Goal: Feedback & Contribution: Submit feedback/report problem

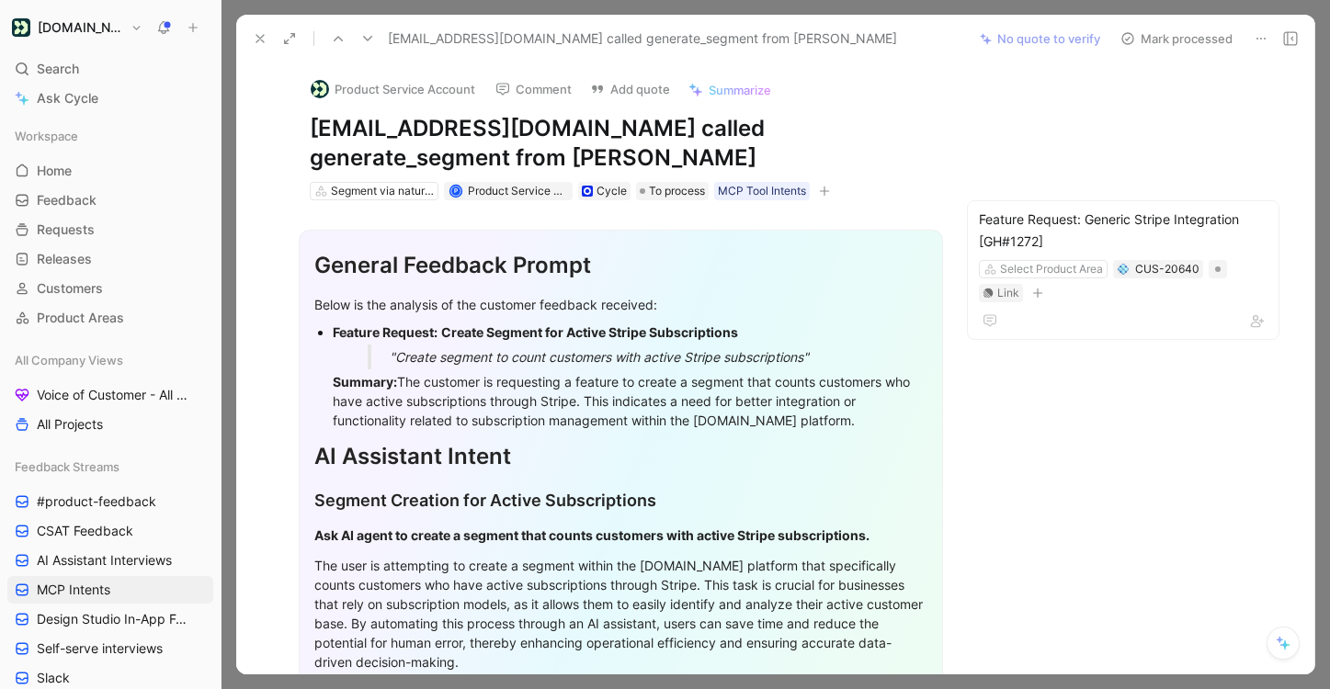
scroll to position [459, 0]
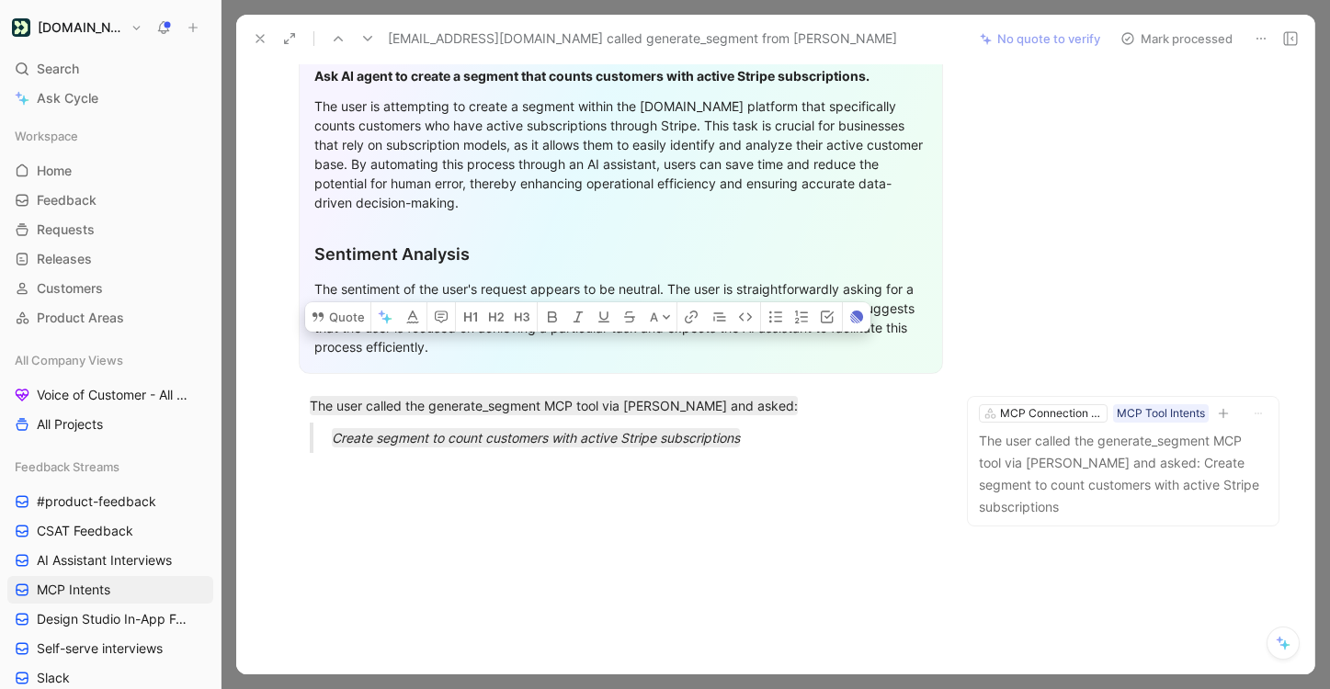
click at [1181, 28] on button "Mark processed" at bounding box center [1176, 39] width 129 height 26
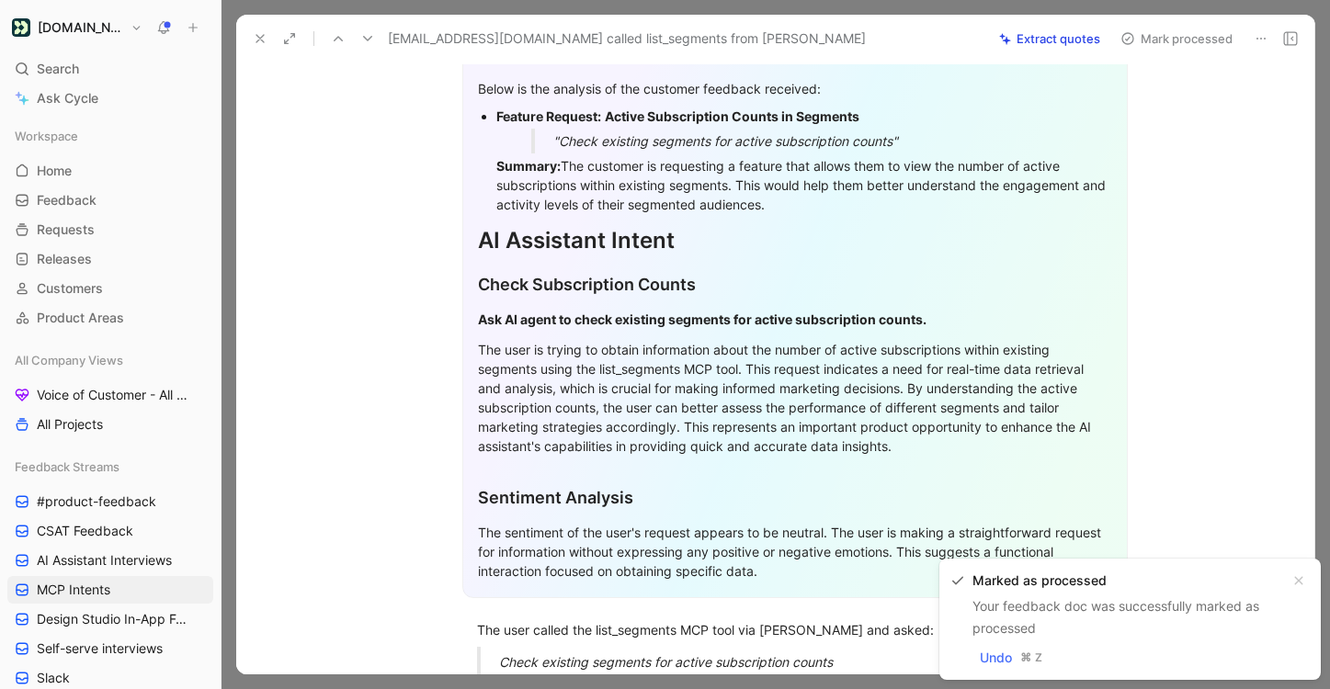
scroll to position [411, 0]
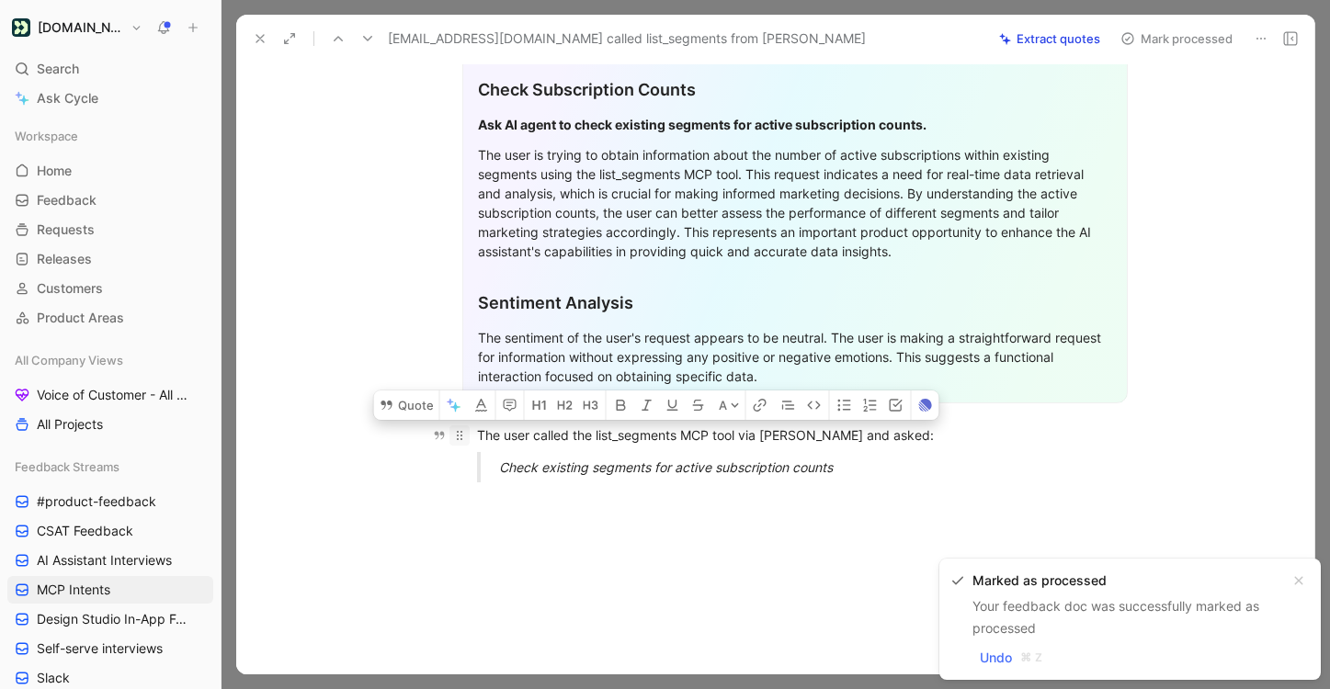
drag, startPoint x: 879, startPoint y: 467, endPoint x: 464, endPoint y: 399, distance: 420.8
click at [464, 399] on div "General Feedback Prompt Below is the analysis of the customer feedback received…" at bounding box center [794, 143] width 1039 height 707
click at [407, 390] on button "Quote" at bounding box center [406, 404] width 65 height 29
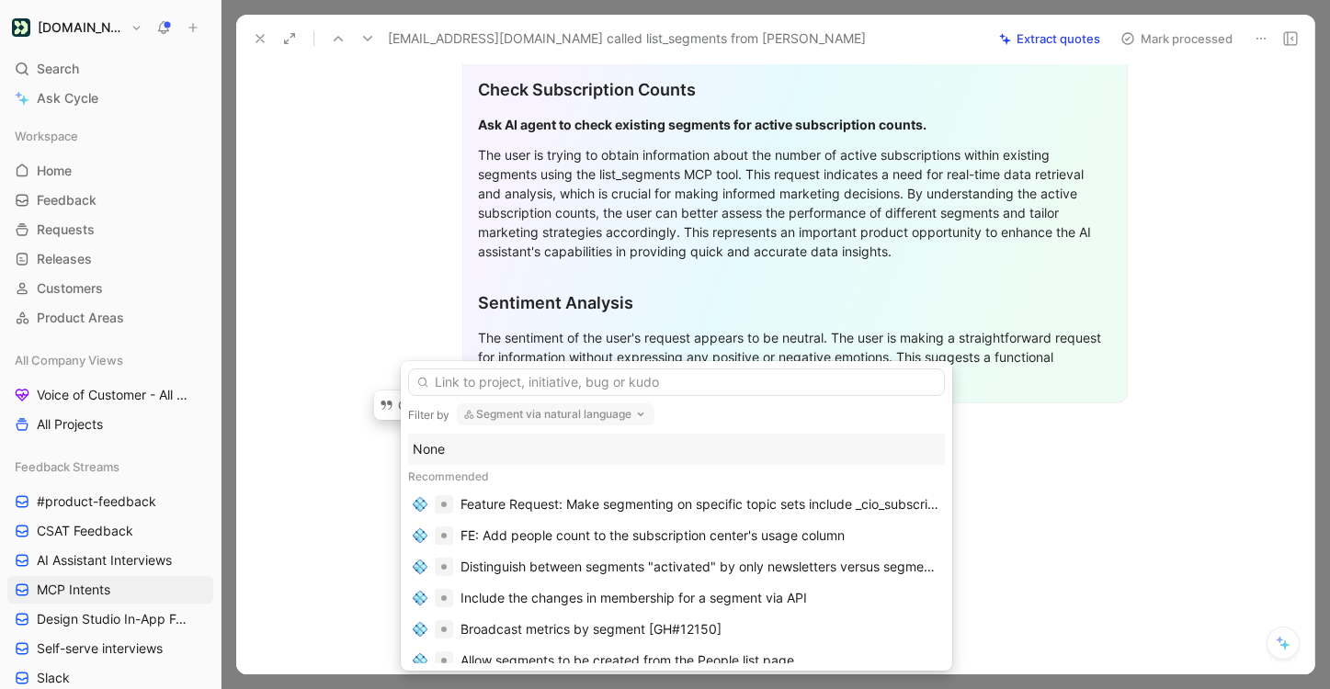
click at [571, 447] on div "None" at bounding box center [676, 449] width 527 height 22
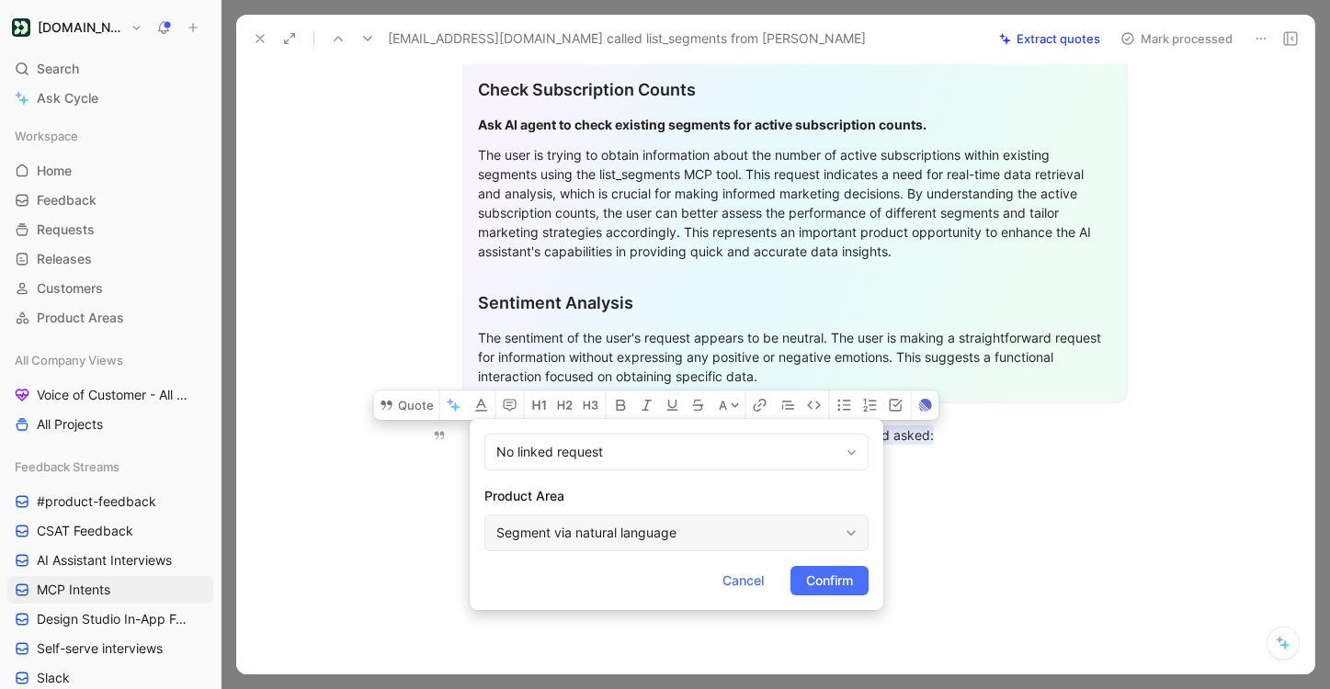
click at [565, 539] on div "Segment via natural language" at bounding box center [667, 533] width 342 height 22
type input "mc"
click at [677, 494] on span "P Connection Server" at bounding box center [666, 489] width 123 height 16
click at [845, 570] on span "Confirm" at bounding box center [829, 581] width 47 height 22
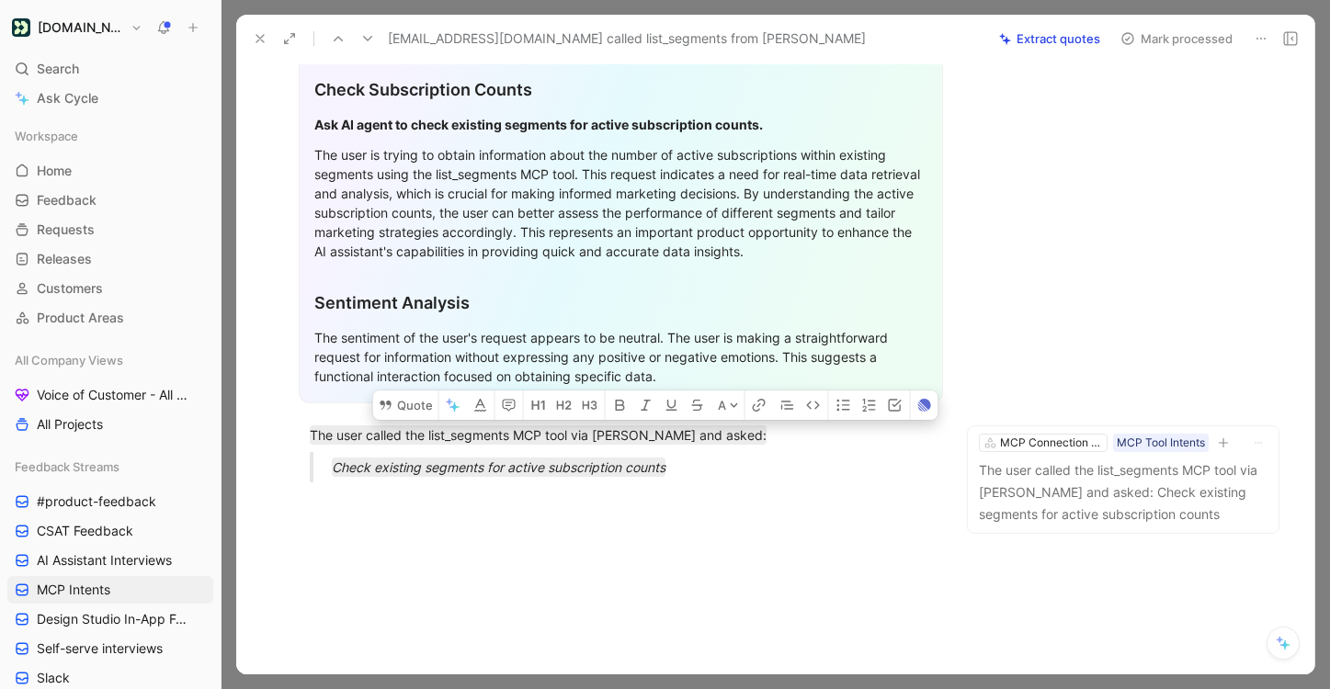
click at [1190, 36] on button "Mark processed" at bounding box center [1176, 39] width 129 height 26
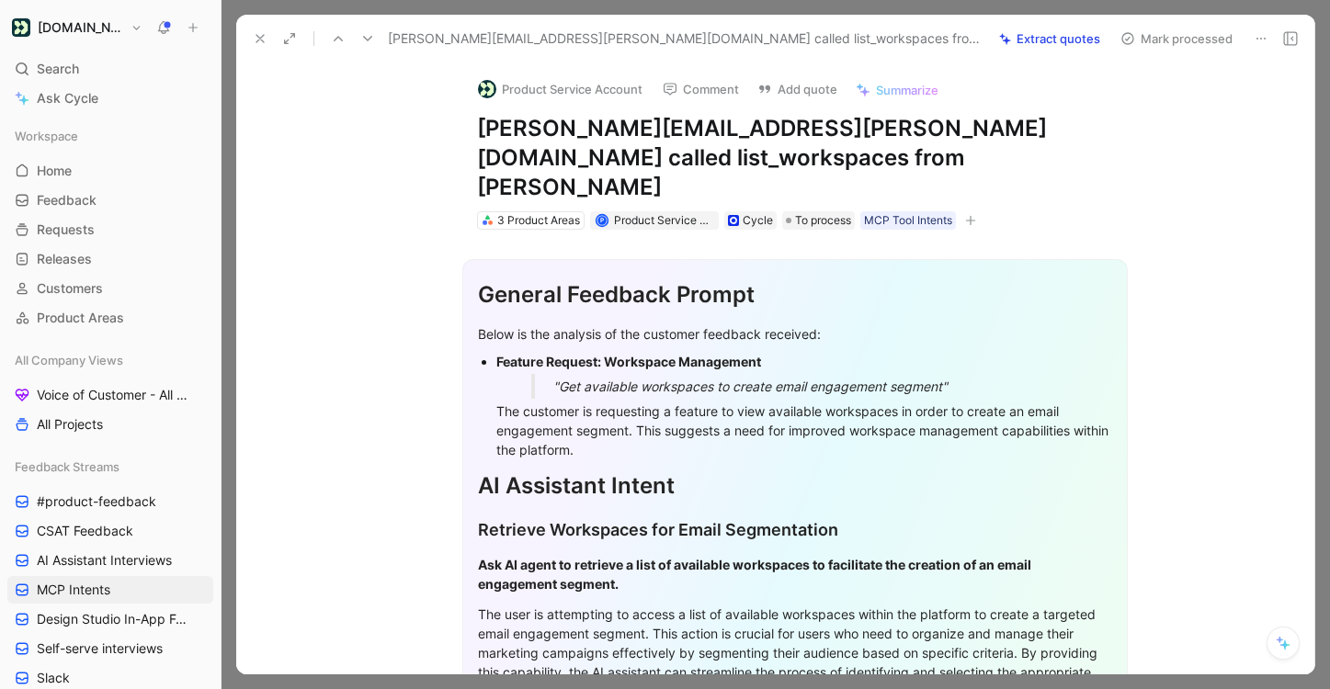
click at [367, 47] on button at bounding box center [368, 39] width 26 height 26
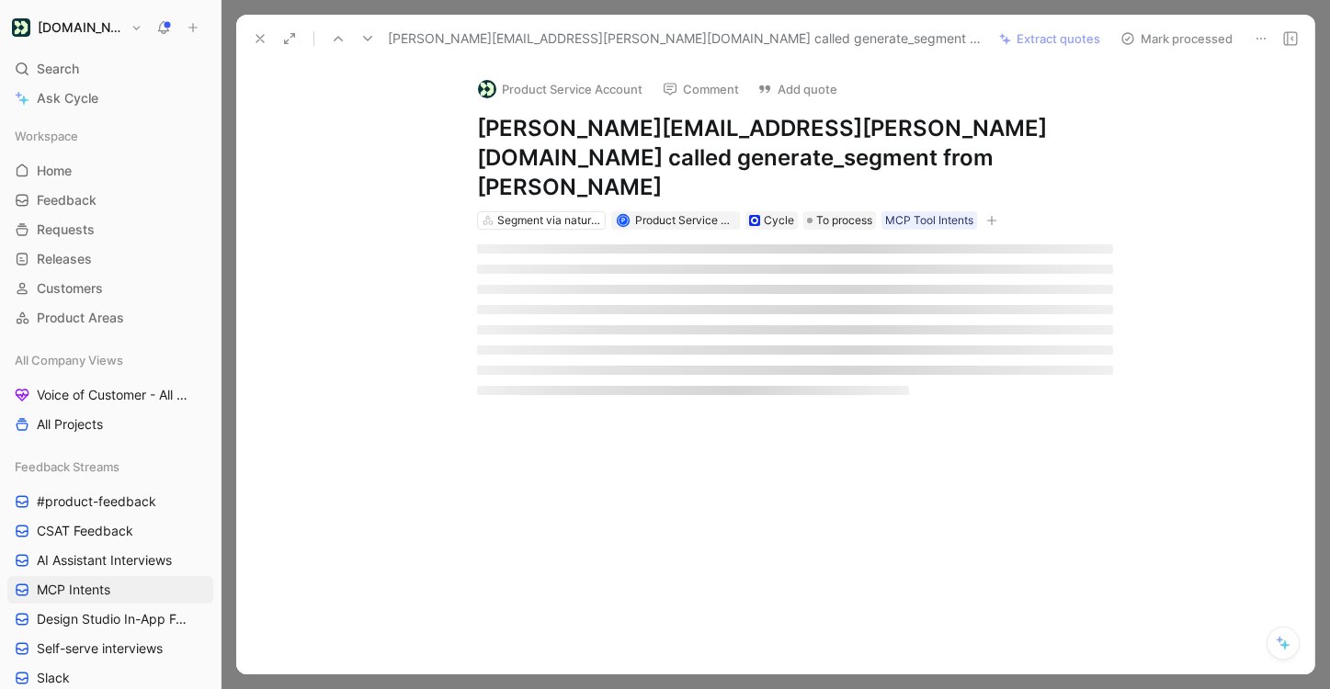
click at [367, 47] on button at bounding box center [368, 39] width 26 height 26
click at [367, 46] on button at bounding box center [368, 39] width 26 height 26
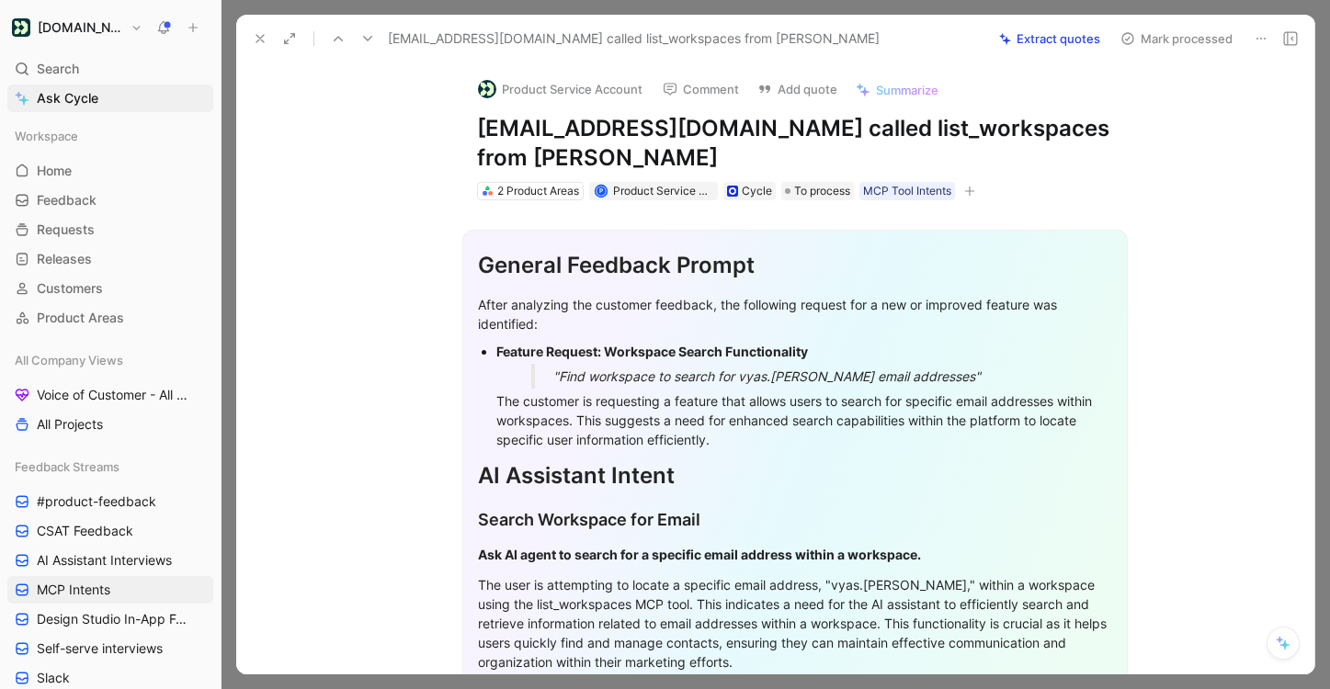
scroll to position [411, 0]
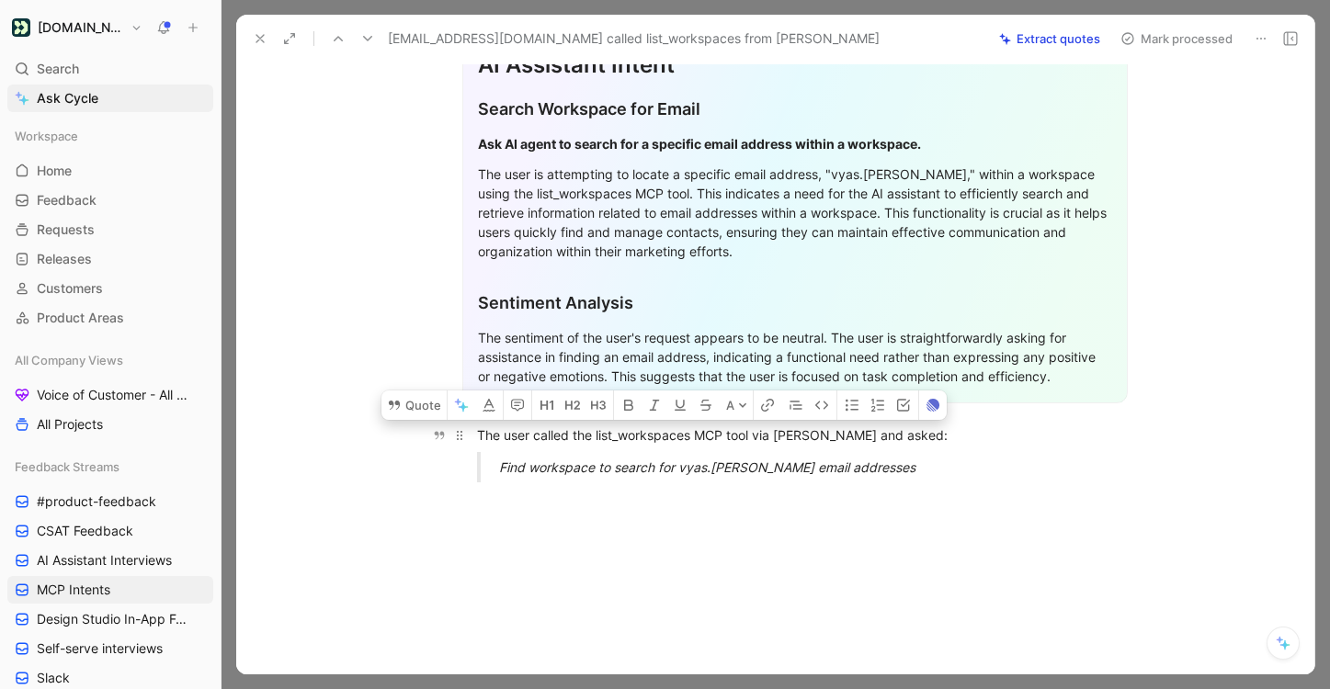
drag, startPoint x: 895, startPoint y: 457, endPoint x: 471, endPoint y: 408, distance: 426.4
click at [471, 408] on div "General Feedback Prompt After analyzing the customer feedback, the following re…" at bounding box center [794, 143] width 1039 height 707
click at [409, 390] on button "Quote" at bounding box center [413, 404] width 65 height 29
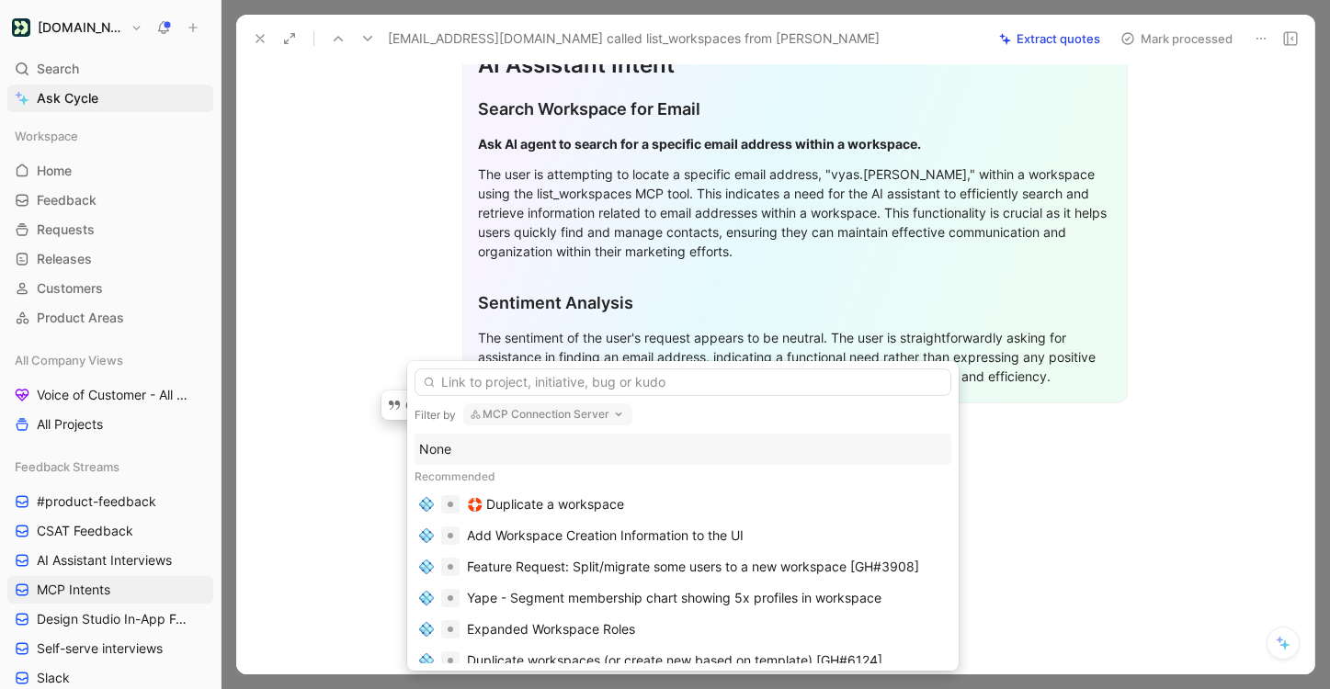
click at [609, 450] on div "None" at bounding box center [682, 449] width 527 height 22
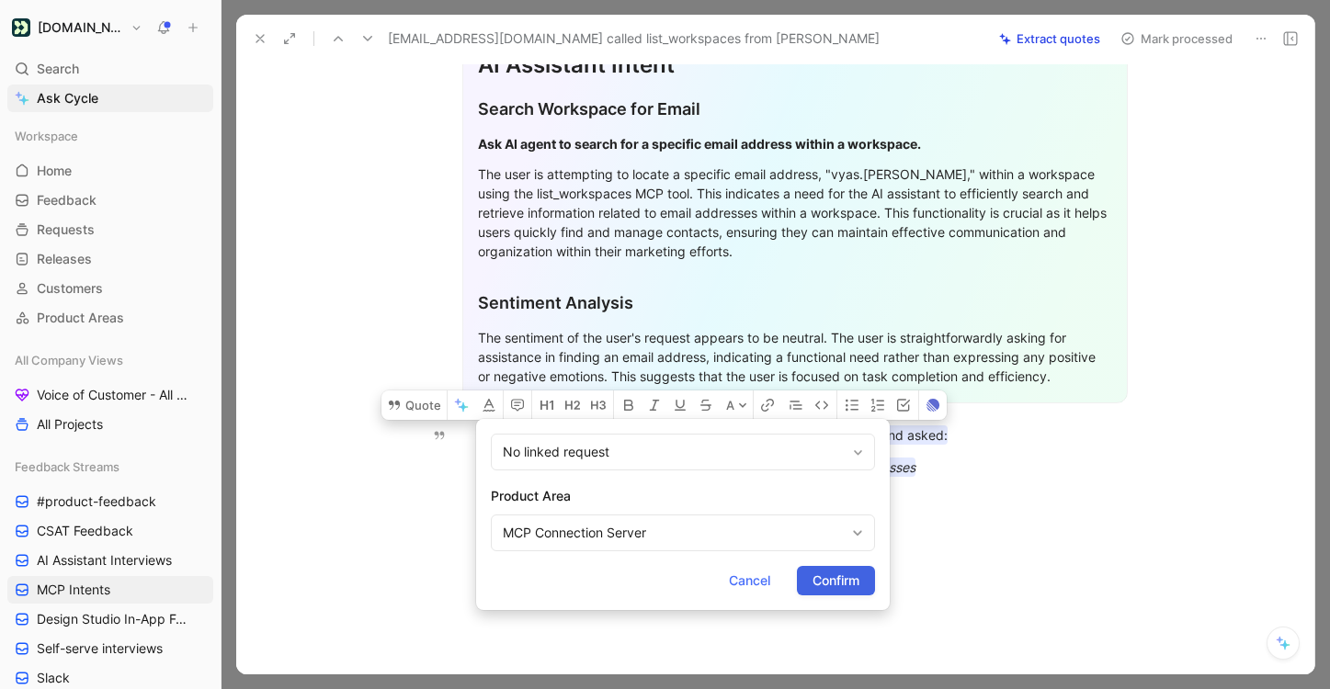
click at [817, 580] on span "Confirm" at bounding box center [835, 581] width 47 height 22
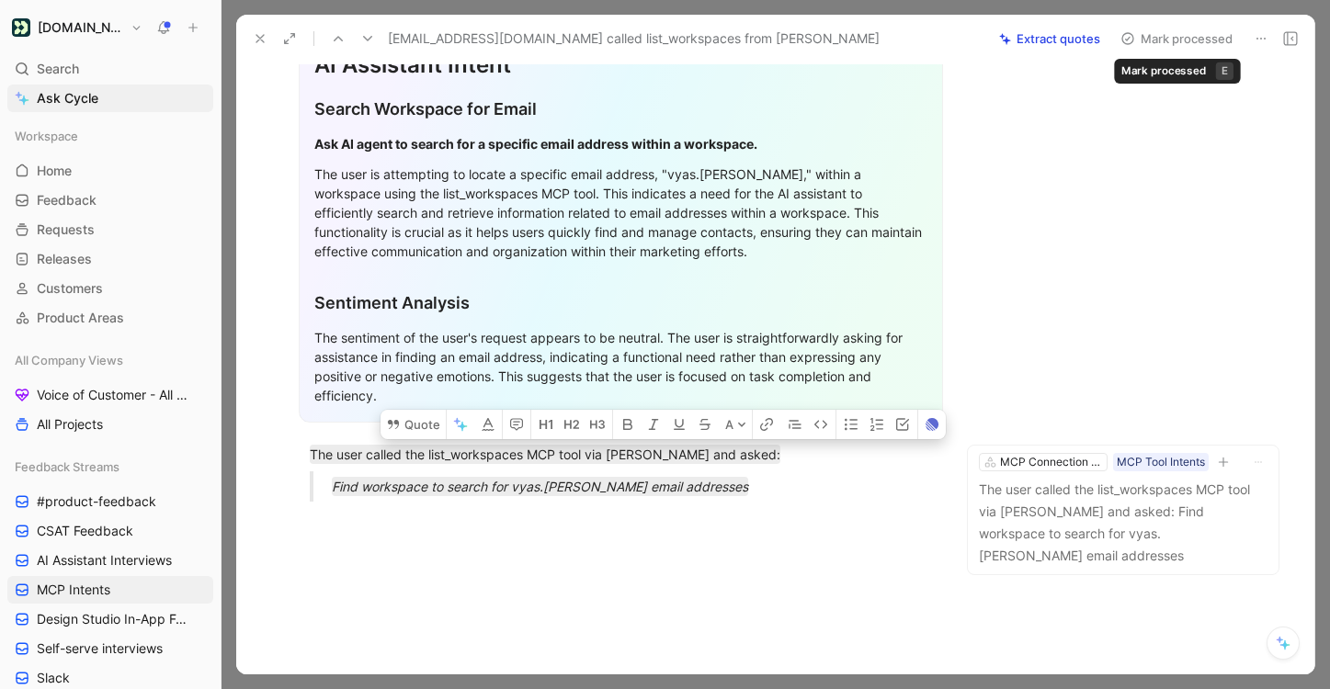
click at [1189, 35] on button "Mark processed" at bounding box center [1176, 39] width 129 height 26
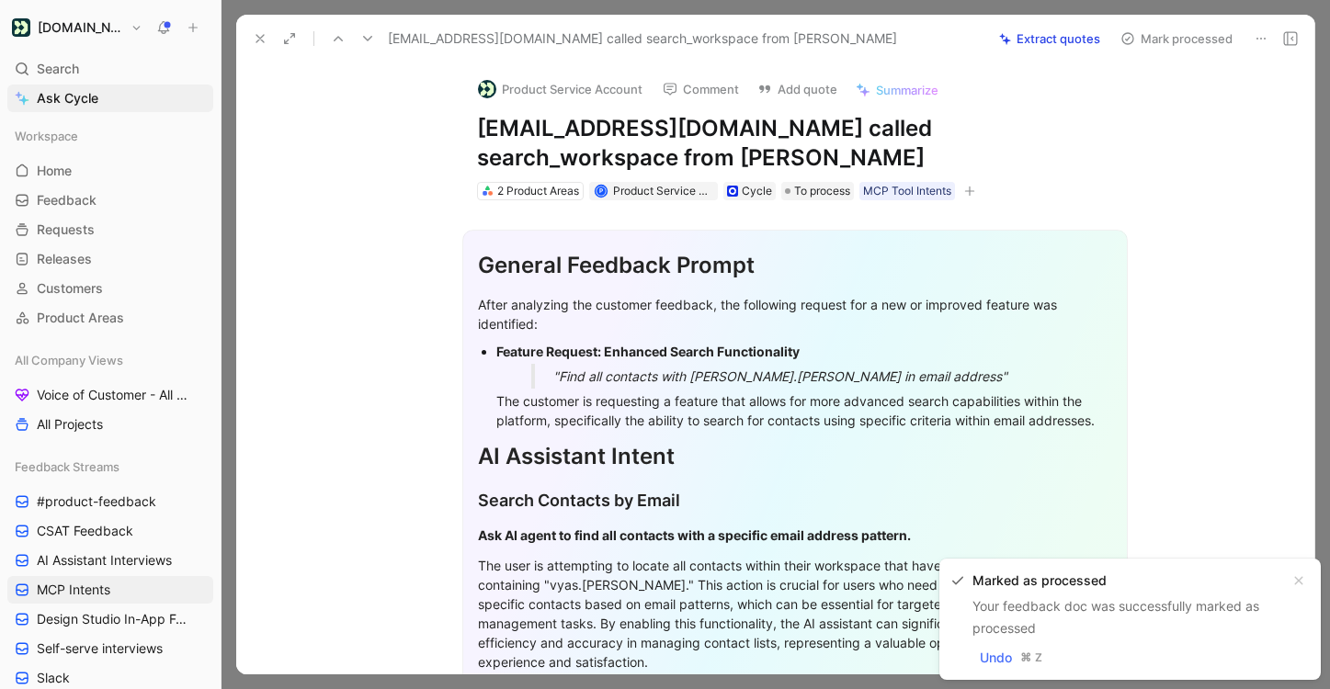
scroll to position [315, 0]
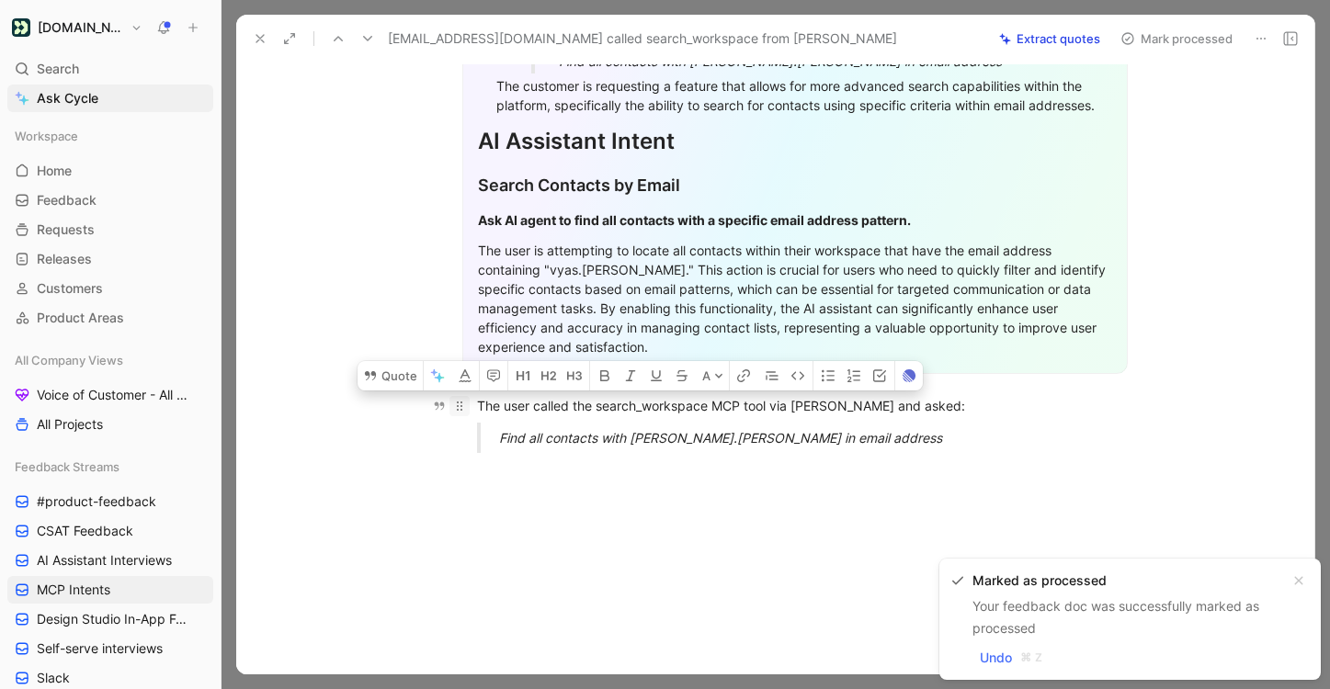
drag, startPoint x: 857, startPoint y: 436, endPoint x: 451, endPoint y: 409, distance: 407.0
click at [451, 409] on div "General Feedback Prompt After analyzing the customer feedback, the following re…" at bounding box center [794, 176] width 1039 height 583
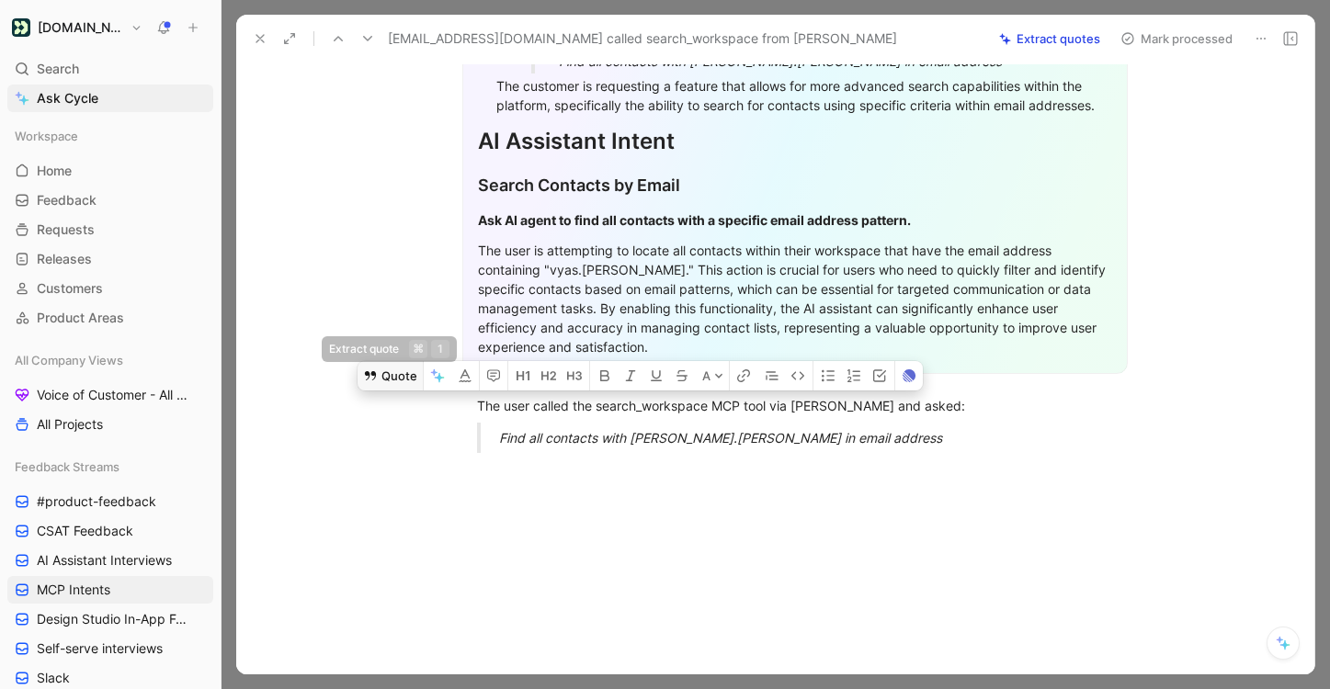
click at [400, 382] on button "Quote" at bounding box center [389, 375] width 65 height 29
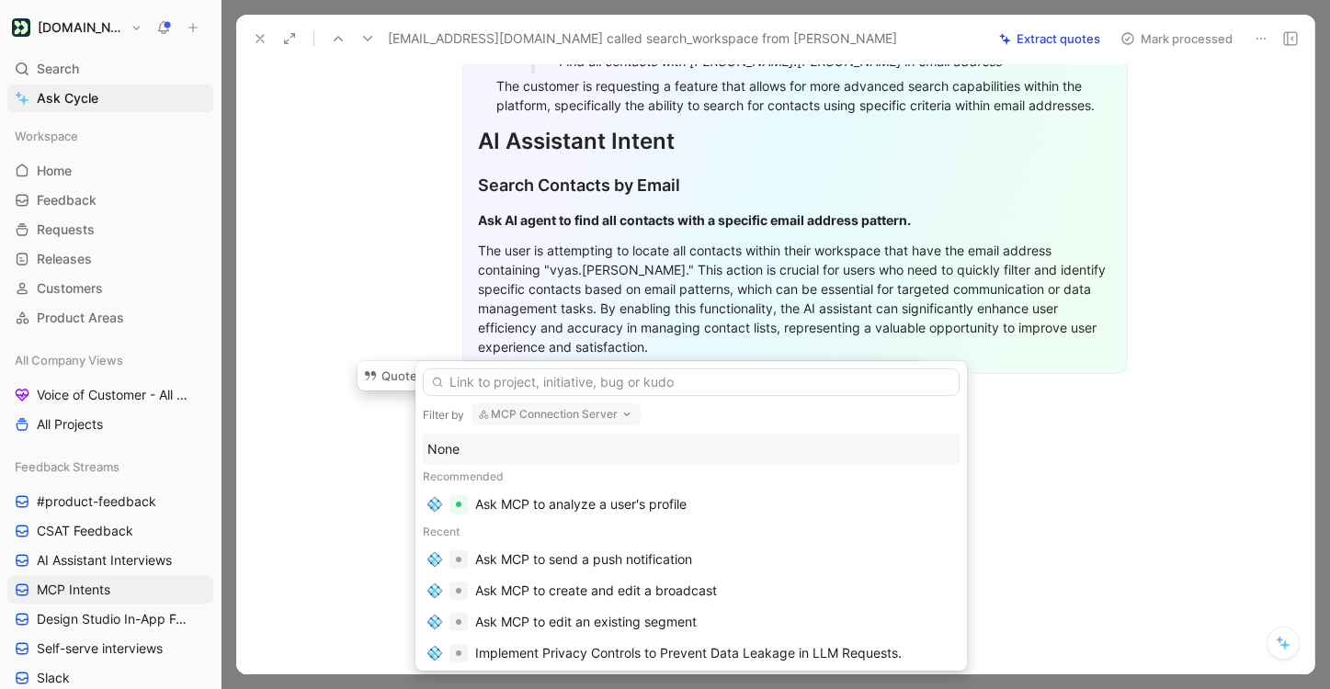
click at [599, 455] on div "None" at bounding box center [690, 449] width 527 height 22
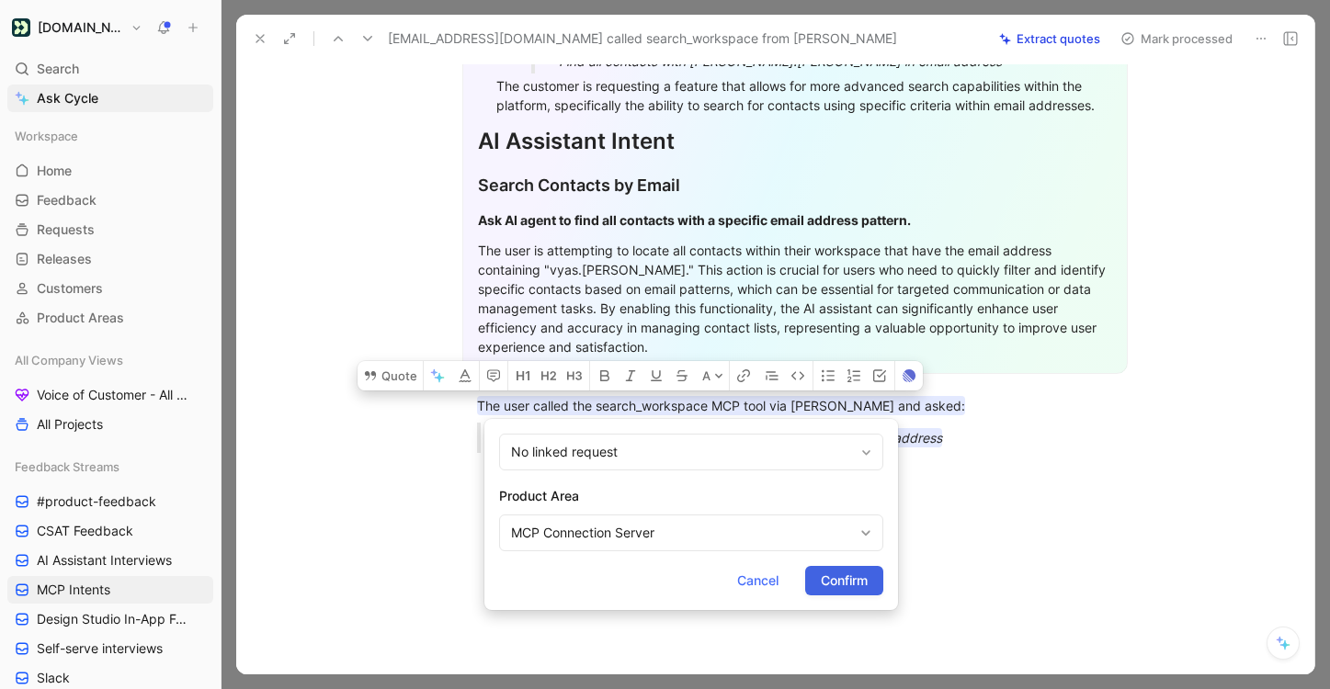
click at [846, 571] on span "Confirm" at bounding box center [843, 581] width 47 height 22
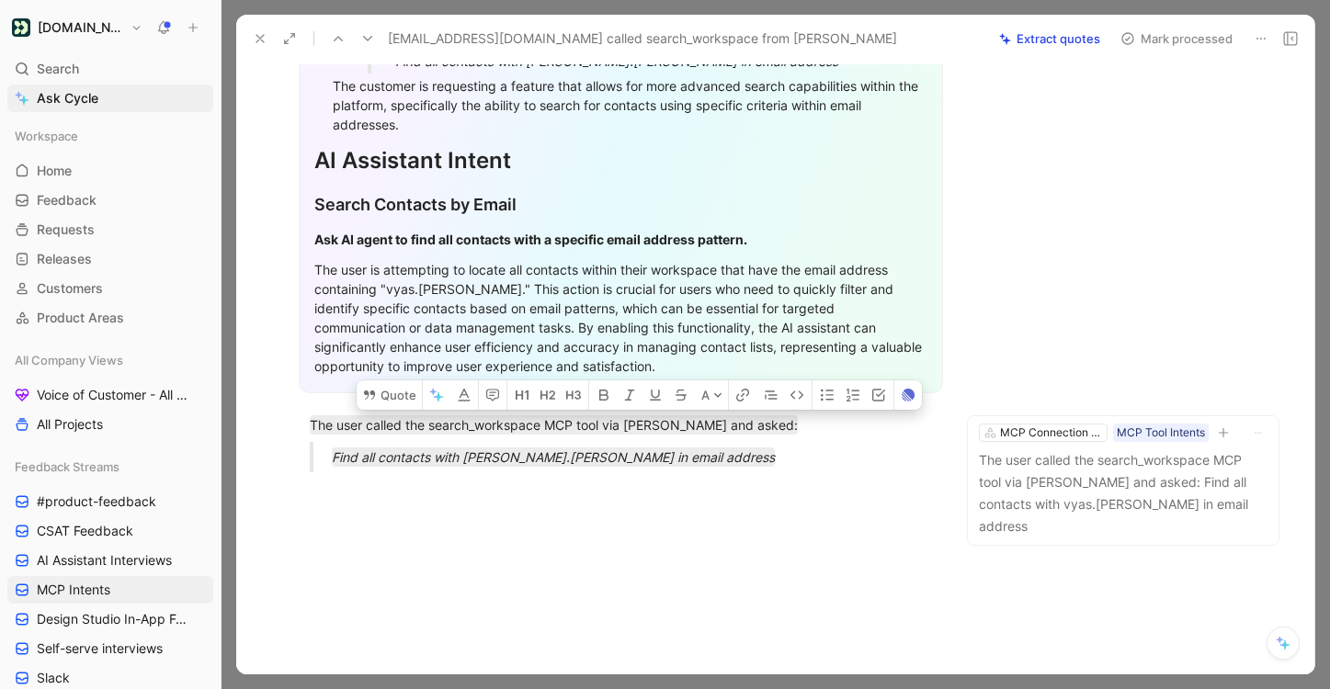
click at [1210, 36] on button "Mark processed" at bounding box center [1176, 39] width 129 height 26
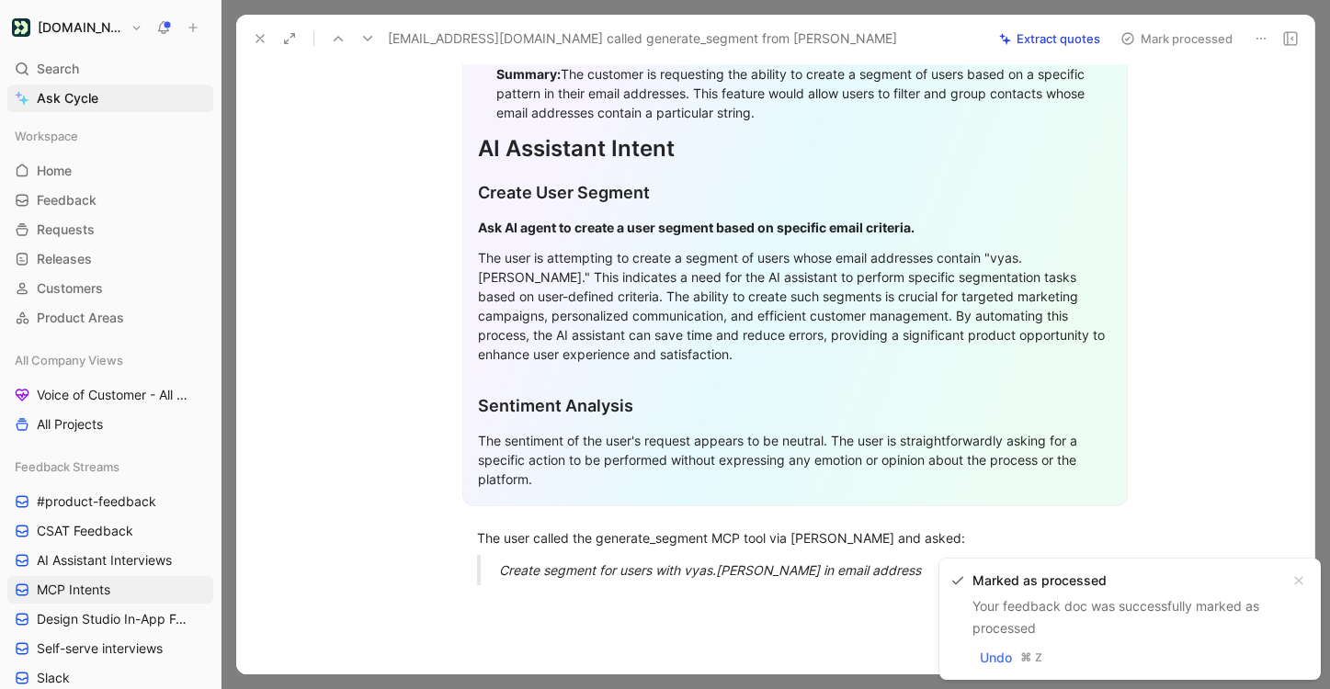
scroll to position [440, 0]
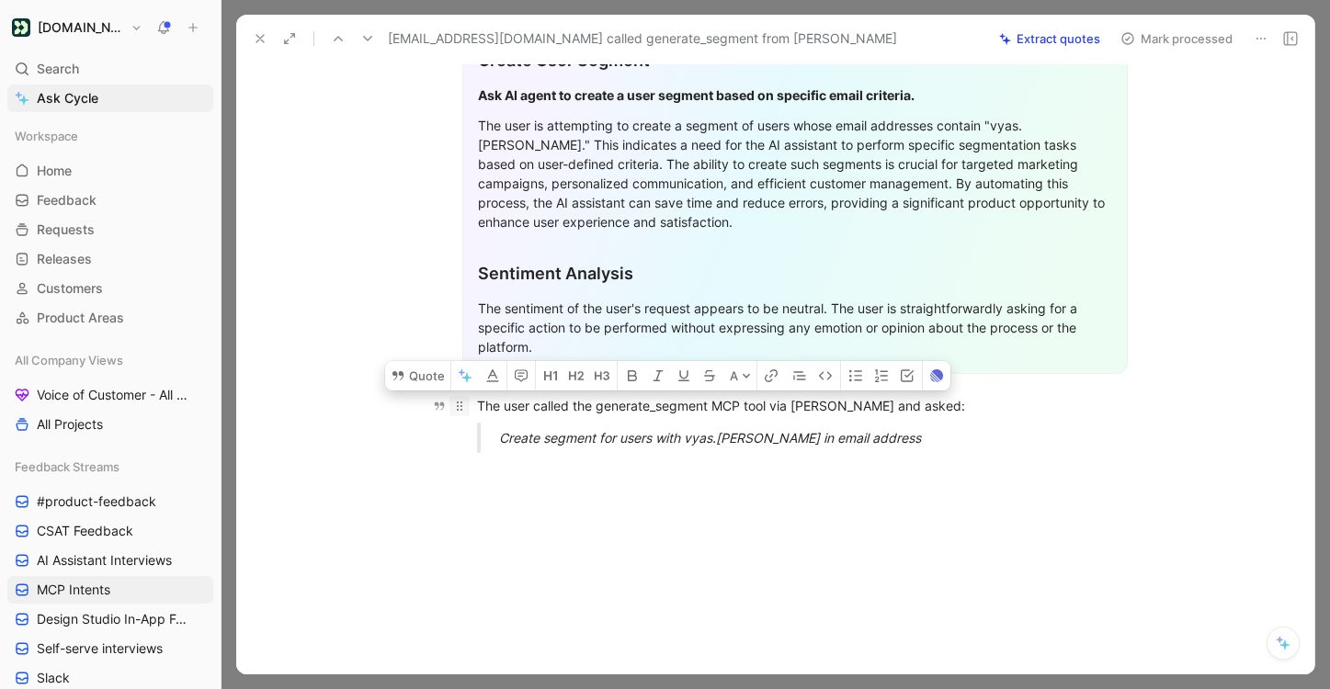
drag, startPoint x: 868, startPoint y: 436, endPoint x: 467, endPoint y: 401, distance: 403.0
click at [467, 401] on div "General Feedback Prompt Below is the analysis of the customer feedback received…" at bounding box center [794, 113] width 1039 height 707
click at [436, 382] on button "Quote" at bounding box center [417, 375] width 65 height 29
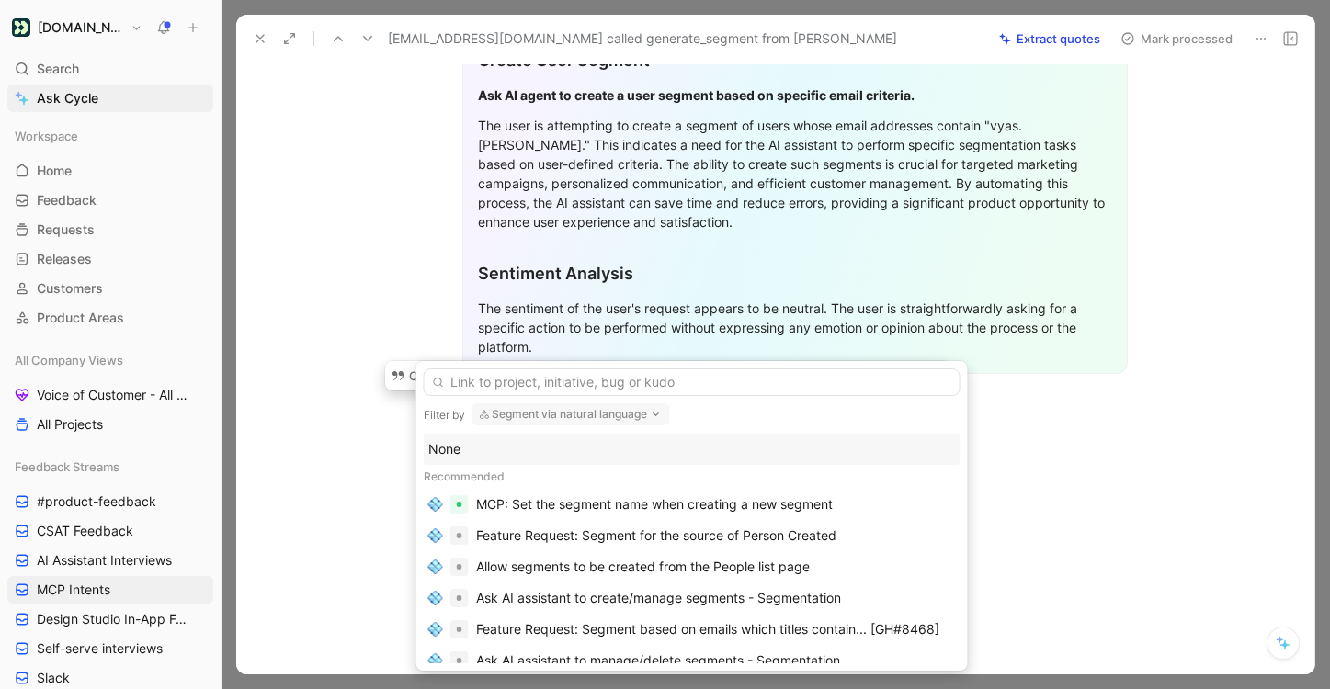
click at [535, 453] on div "None" at bounding box center [691, 449] width 527 height 22
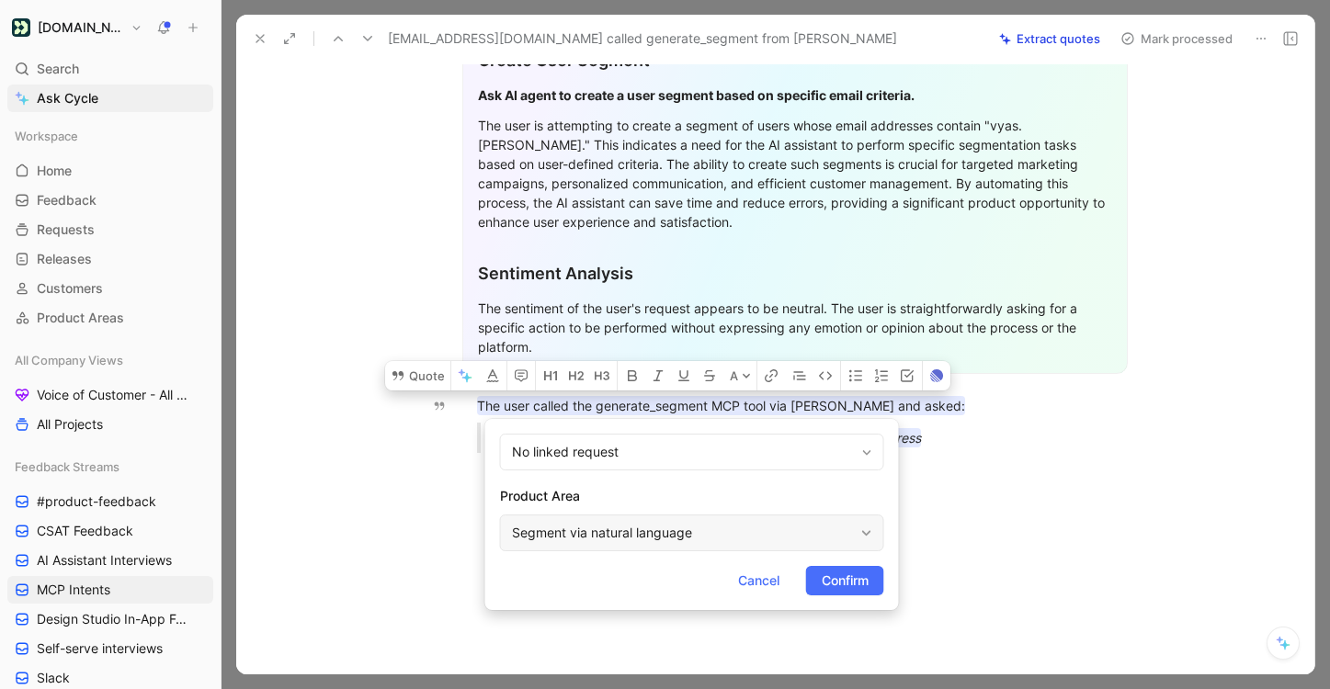
click at [849, 522] on div "Segment via natural language" at bounding box center [683, 533] width 342 height 22
type input "mc"
click at [744, 494] on span "P Connection Server" at bounding box center [682, 489] width 123 height 16
click at [854, 575] on span "Confirm" at bounding box center [844, 581] width 47 height 22
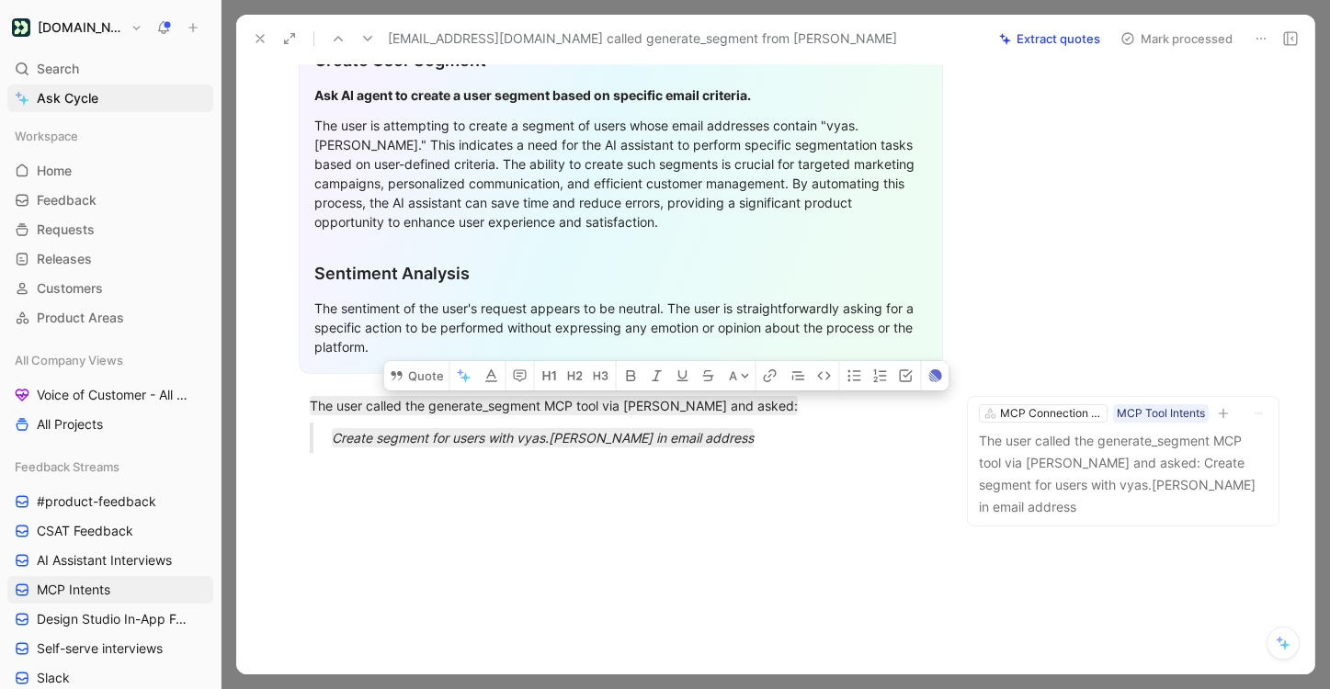
click at [1165, 45] on button "Mark processed" at bounding box center [1176, 39] width 129 height 26
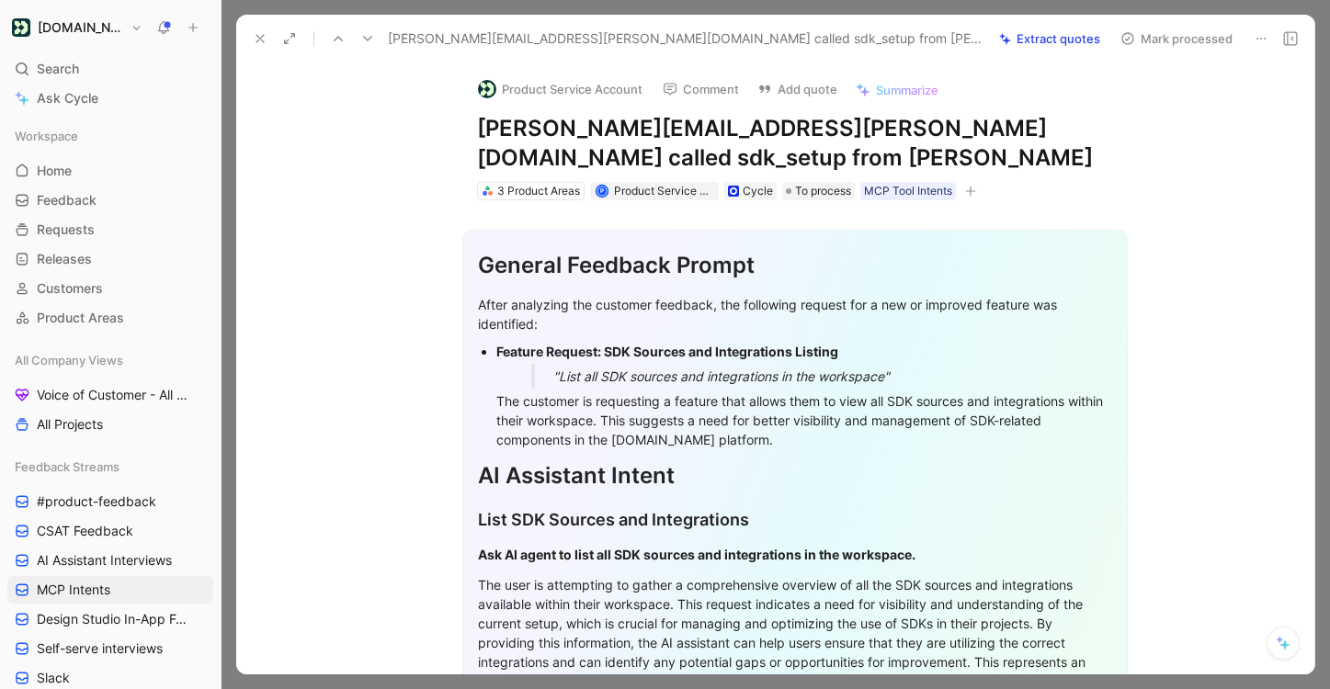
click at [369, 42] on icon at bounding box center [367, 38] width 15 height 15
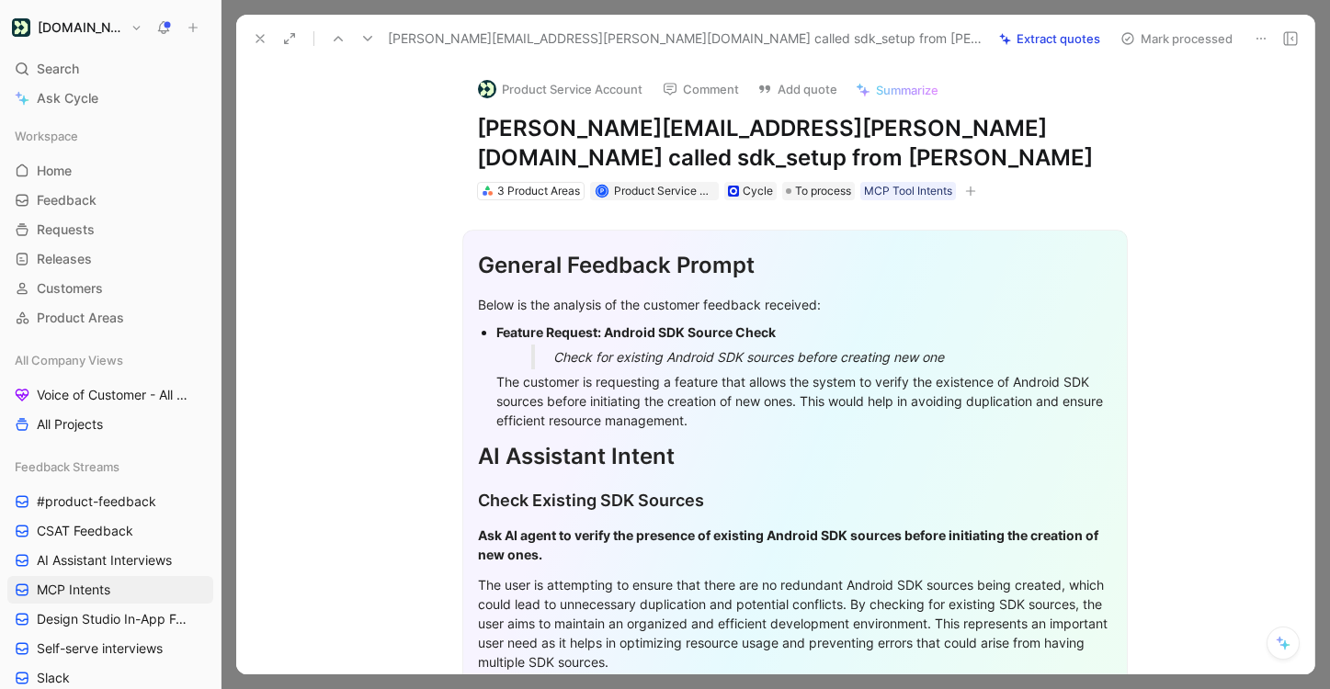
click at [369, 42] on icon at bounding box center [367, 38] width 15 height 15
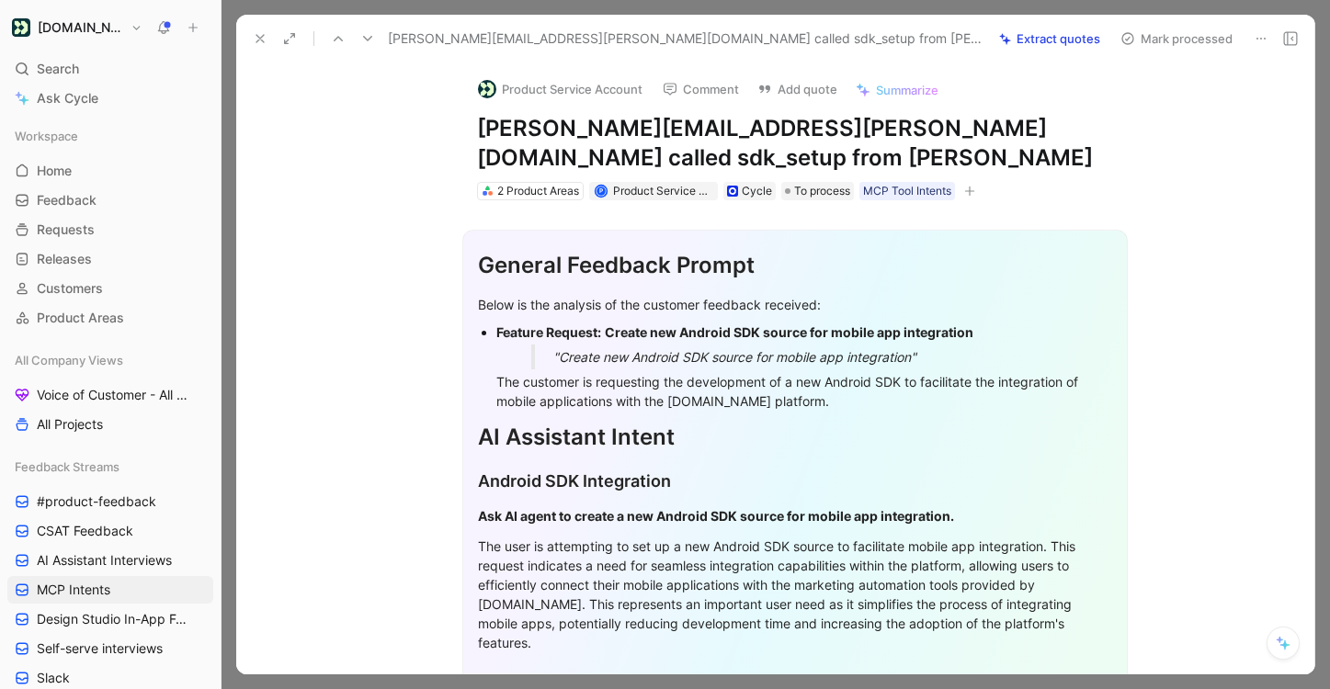
click at [369, 42] on icon at bounding box center [367, 38] width 15 height 15
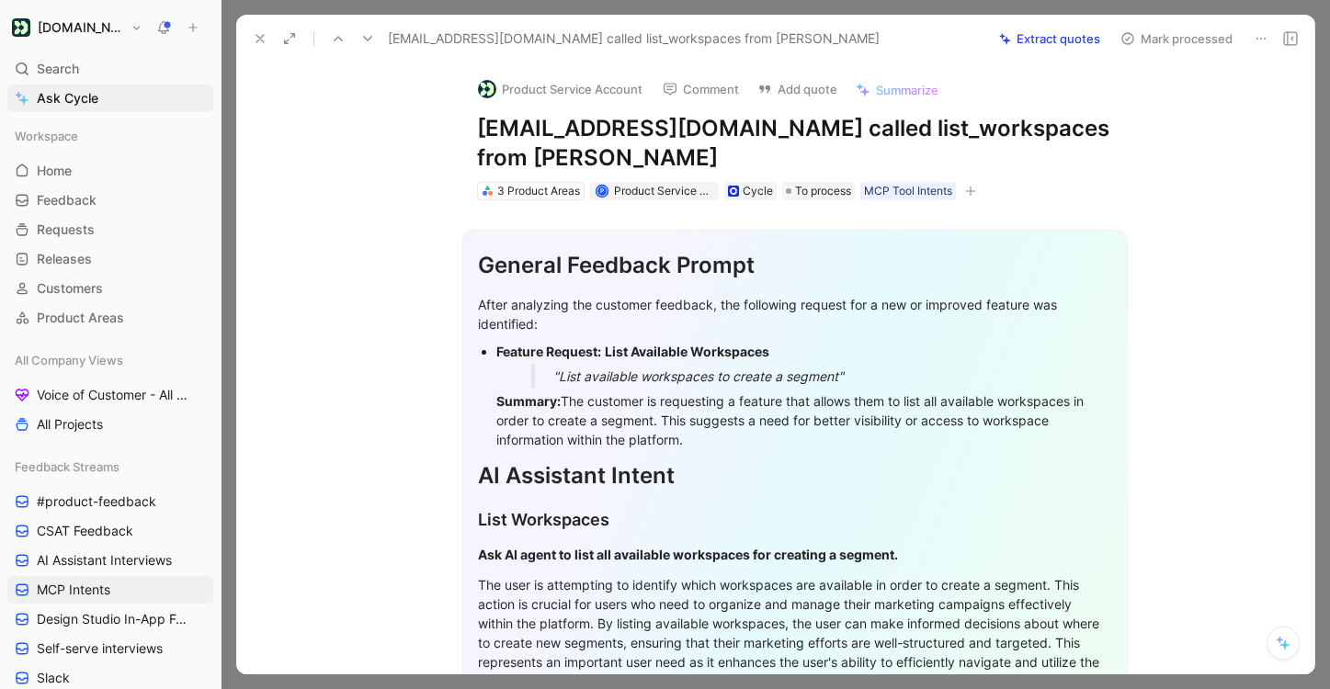
scroll to position [411, 0]
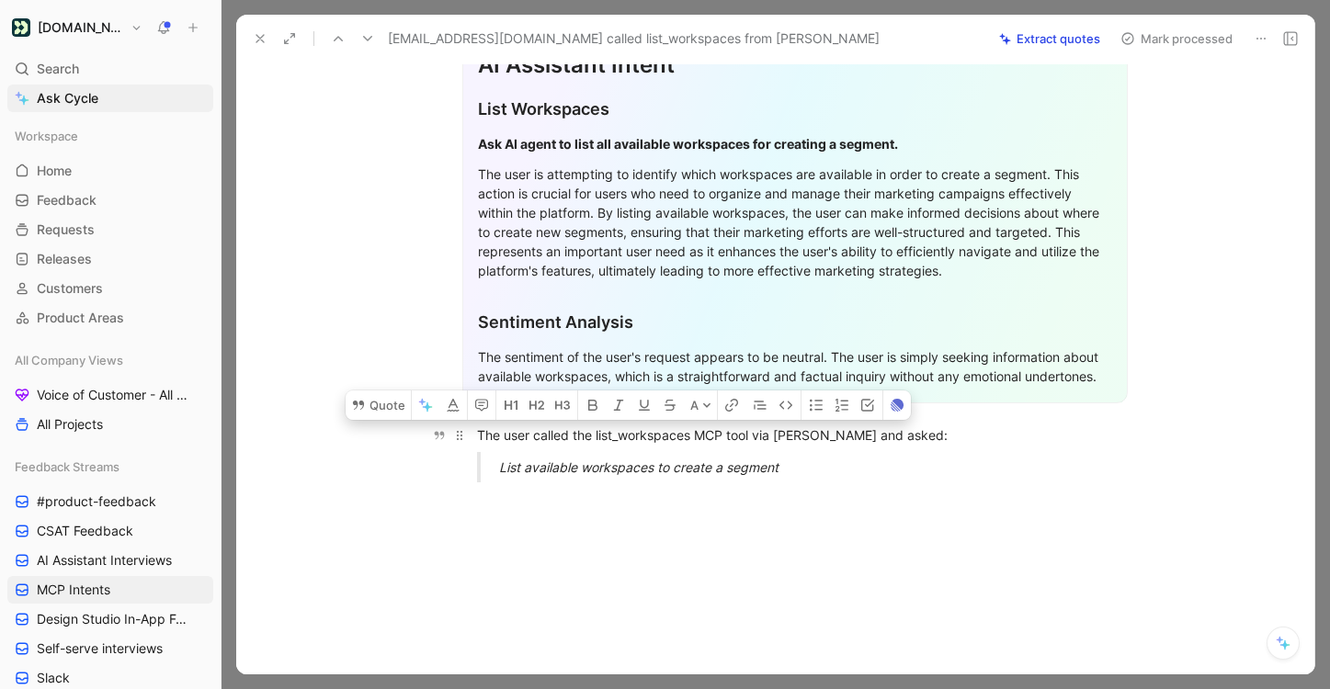
drag, startPoint x: 847, startPoint y: 444, endPoint x: 471, endPoint y: 411, distance: 377.2
click at [471, 411] on div "General Feedback Prompt After analyzing the customer feedback, the following re…" at bounding box center [794, 143] width 1039 height 707
click at [389, 390] on button "Quote" at bounding box center [377, 404] width 65 height 29
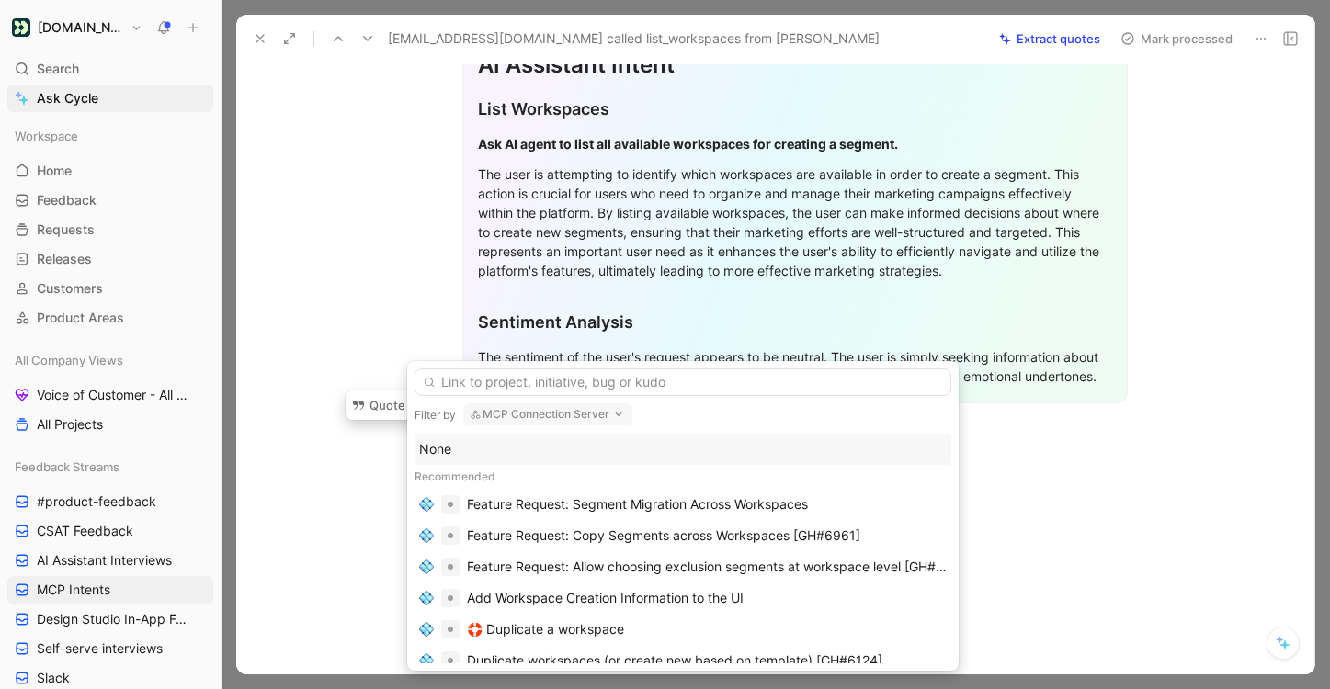
click at [617, 457] on div "None" at bounding box center [682, 449] width 527 height 22
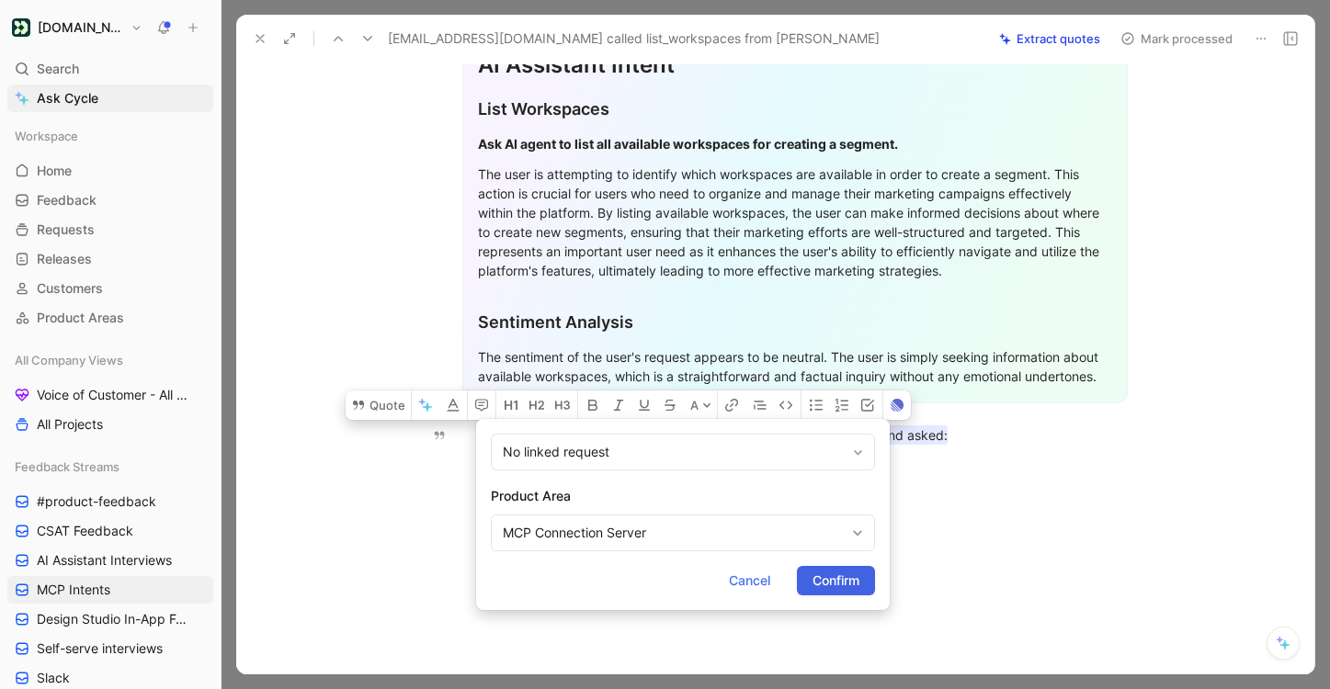
click at [820, 574] on span "Confirm" at bounding box center [835, 581] width 47 height 22
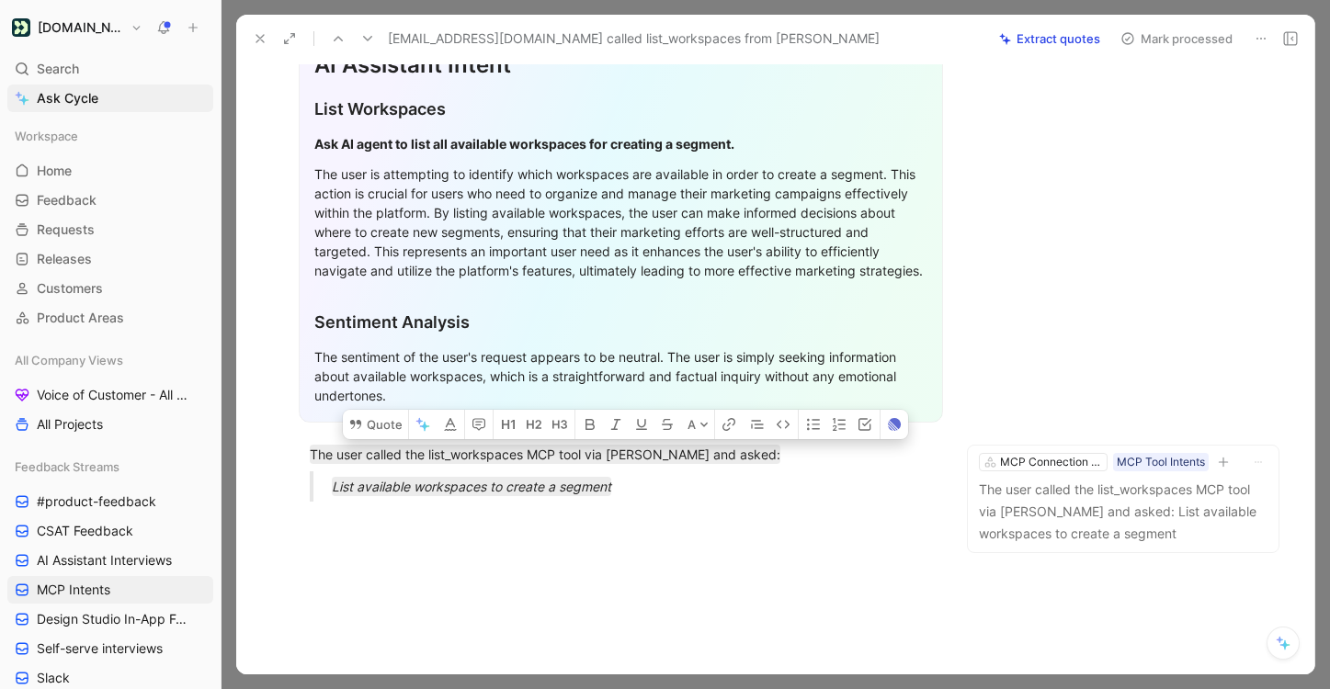
click at [1160, 48] on button "Mark processed" at bounding box center [1176, 39] width 129 height 26
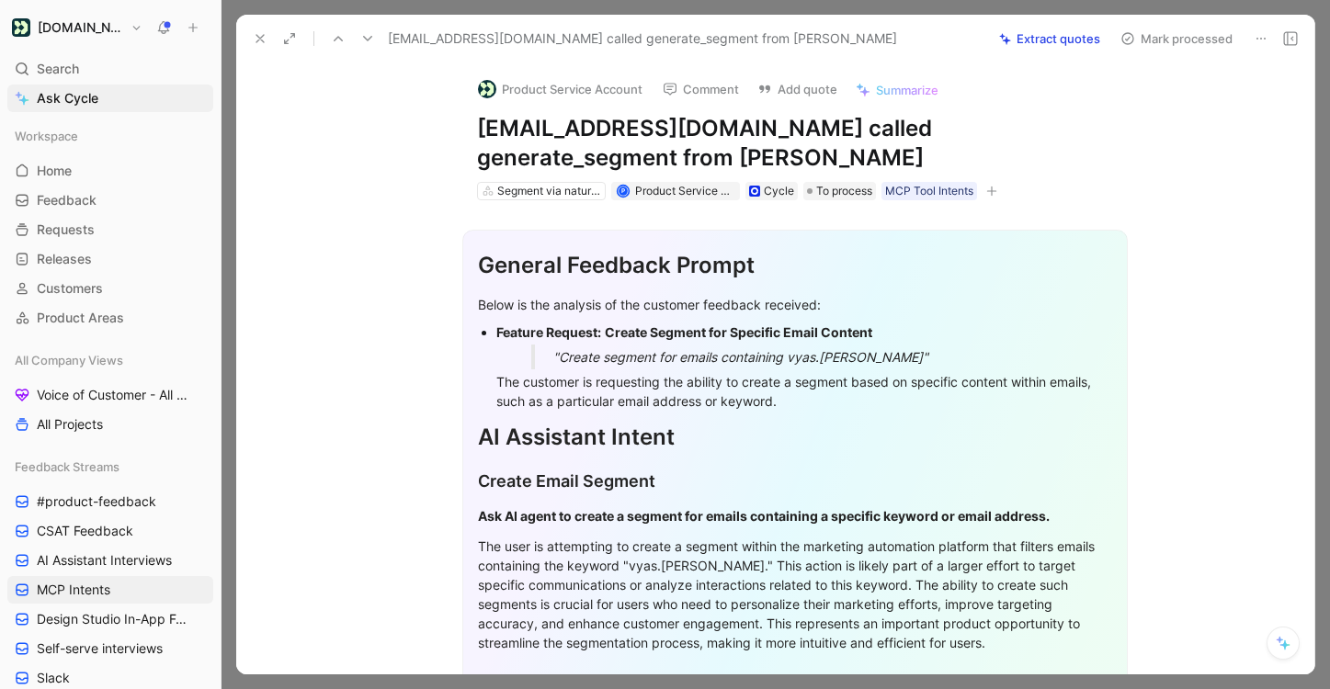
scroll to position [421, 0]
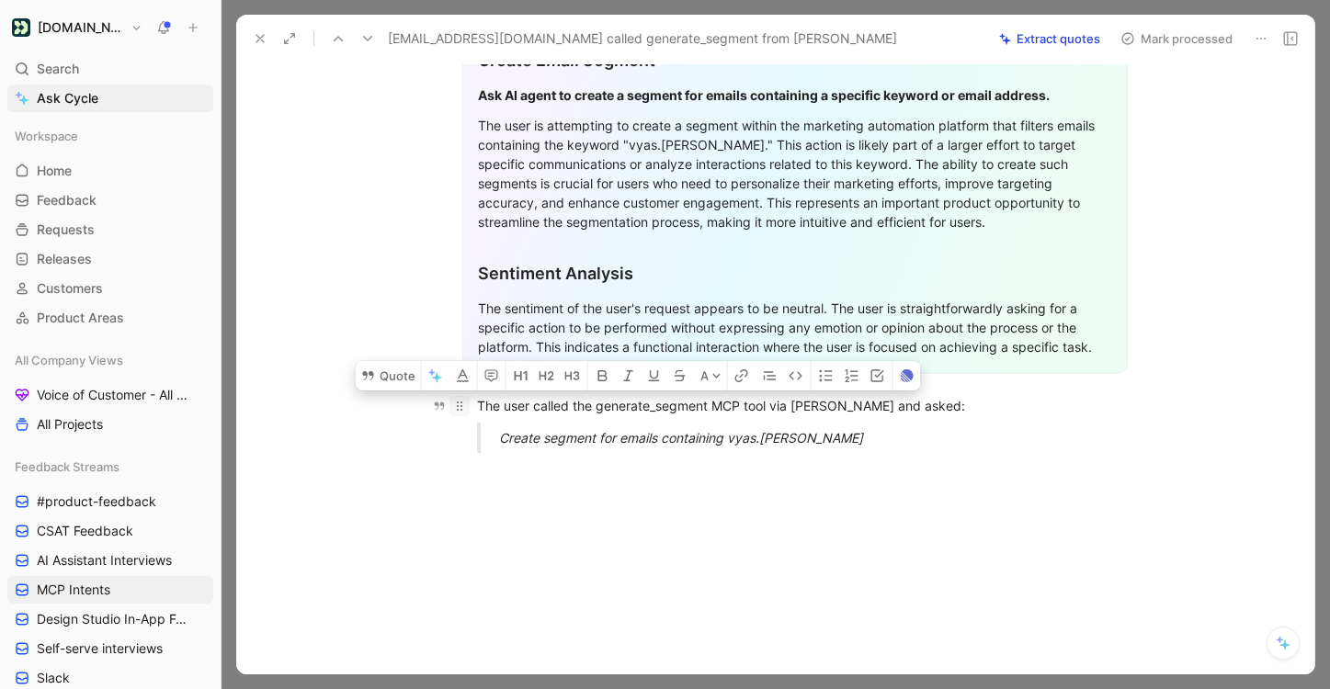
drag, startPoint x: 843, startPoint y: 436, endPoint x: 463, endPoint y: 403, distance: 380.8
click at [463, 403] on div "General Feedback Prompt Below is the analysis of the customer feedback received…" at bounding box center [794, 123] width 1039 height 688
click at [409, 378] on button "Quote" at bounding box center [388, 375] width 65 height 29
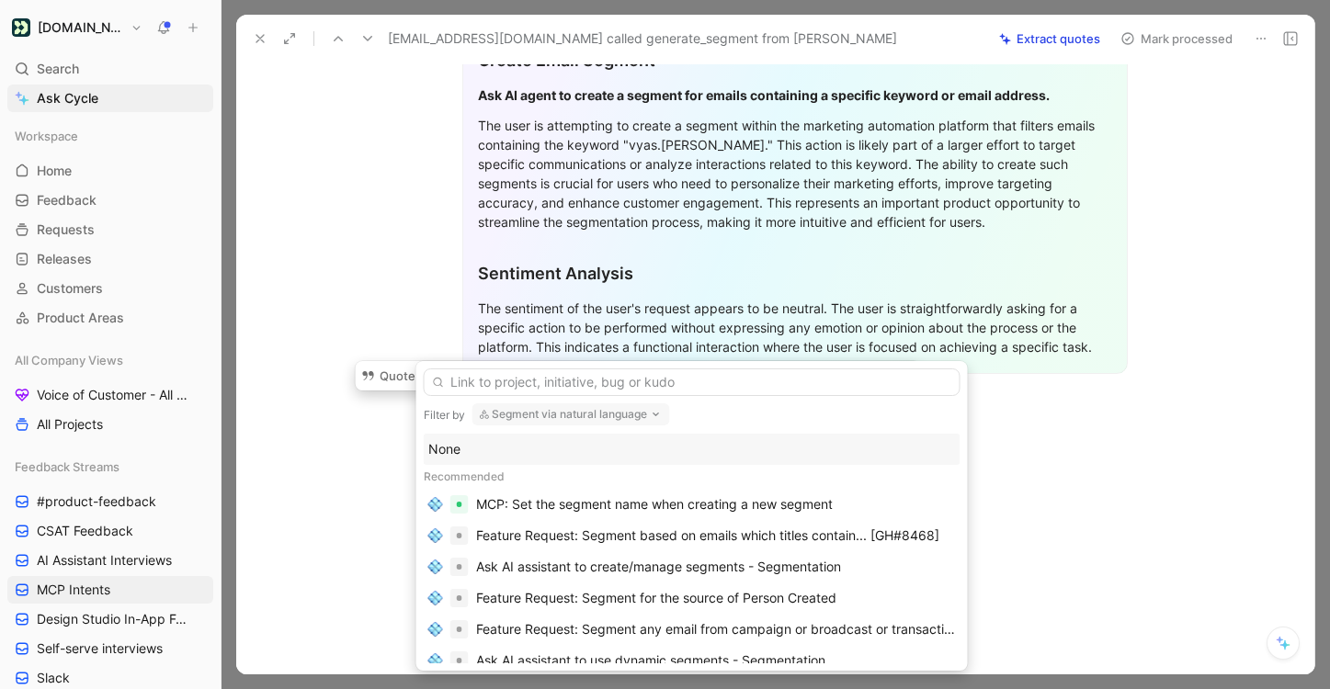
click at [593, 444] on div "None" at bounding box center [691, 449] width 527 height 22
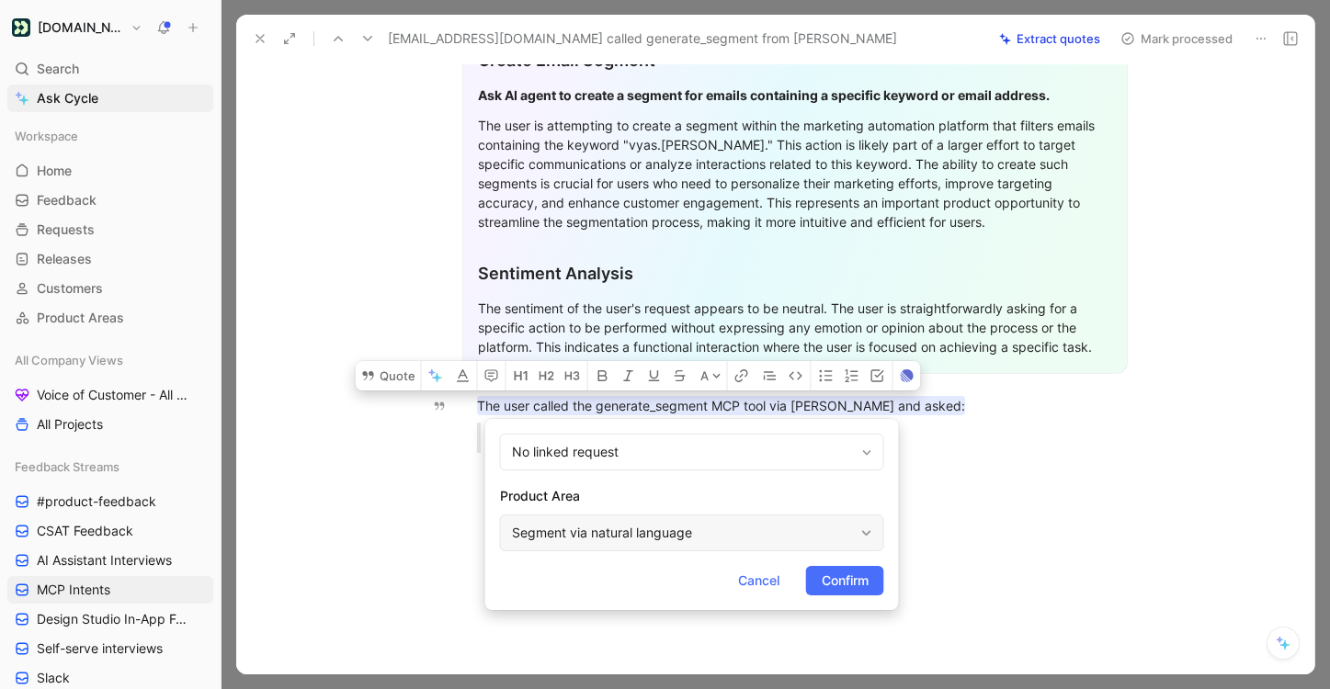
click at [605, 538] on div "Segment via natural language" at bounding box center [683, 533] width 342 height 22
type input "mc"
click at [694, 490] on span "P Connection Server" at bounding box center [682, 489] width 123 height 16
click at [831, 573] on span "Confirm" at bounding box center [844, 581] width 47 height 22
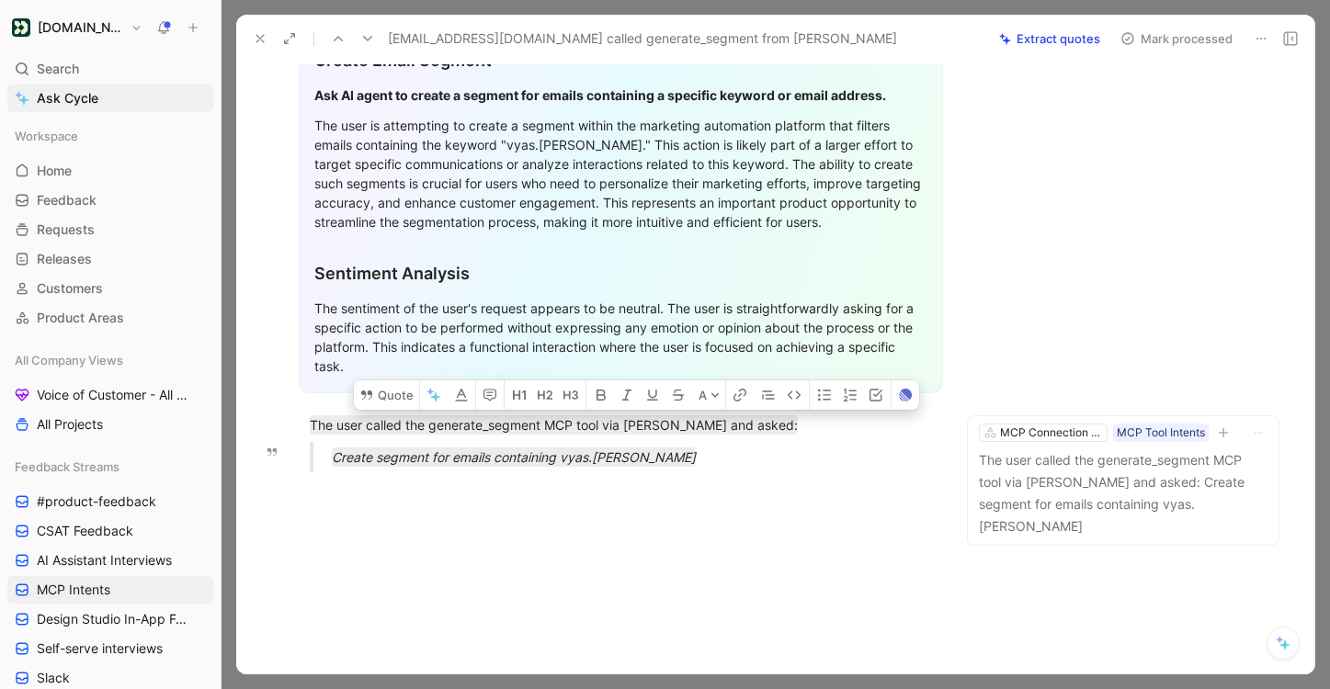
click at [1173, 43] on button "Mark processed" at bounding box center [1176, 39] width 129 height 26
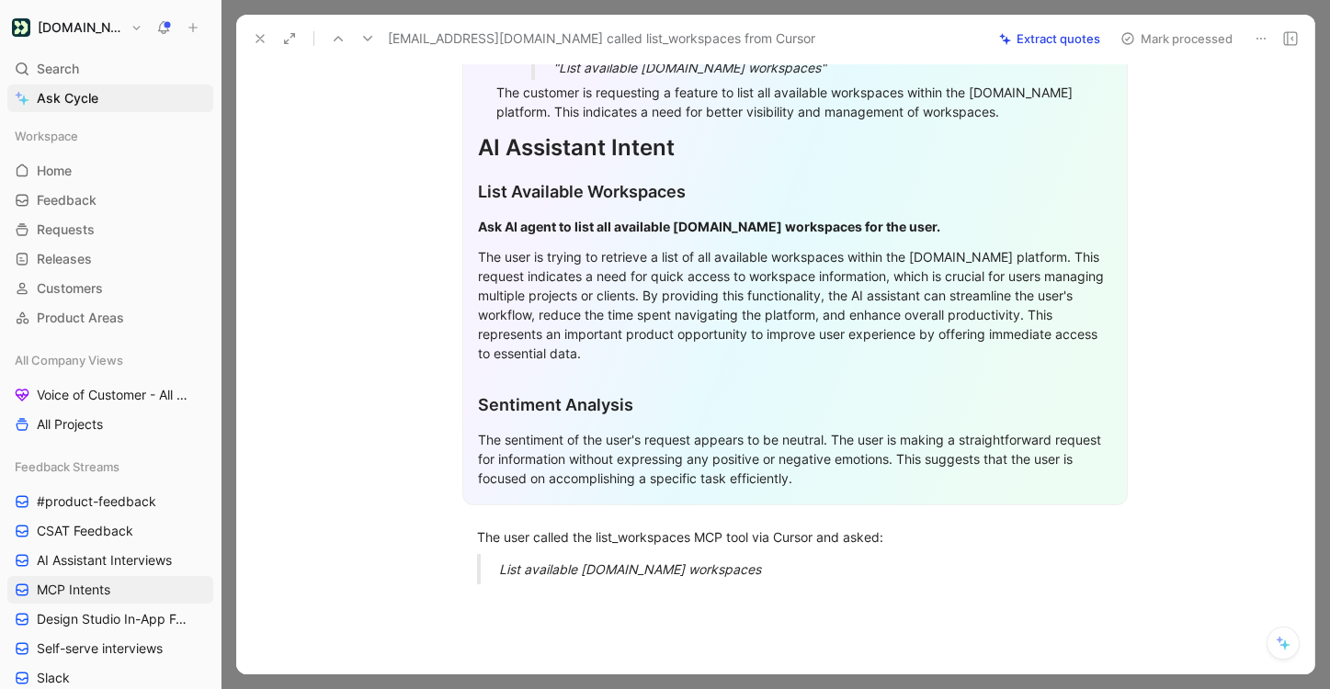
scroll to position [411, 0]
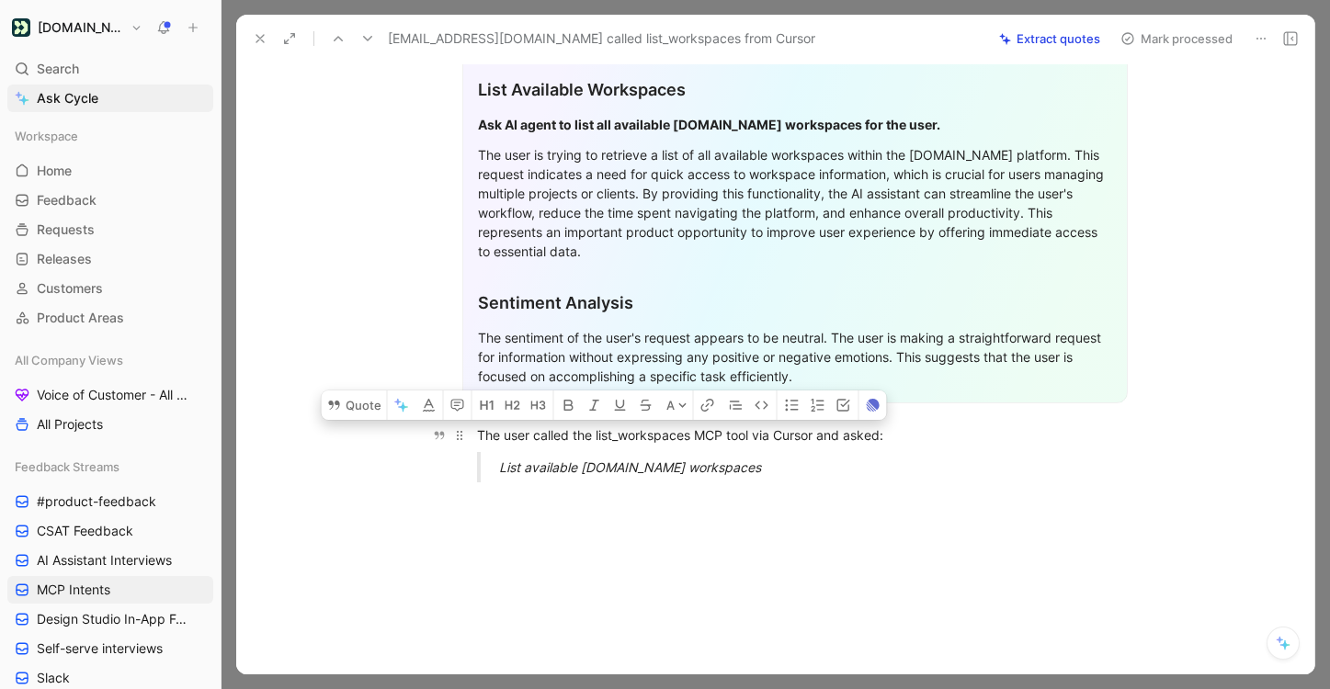
drag, startPoint x: 781, startPoint y: 449, endPoint x: 471, endPoint y: 392, distance: 314.8
click at [471, 392] on div "General Feedback Prompt After analyzing the customer feedback, the following re…" at bounding box center [794, 143] width 1039 height 707
click at [362, 390] on button "Quote" at bounding box center [354, 404] width 65 height 29
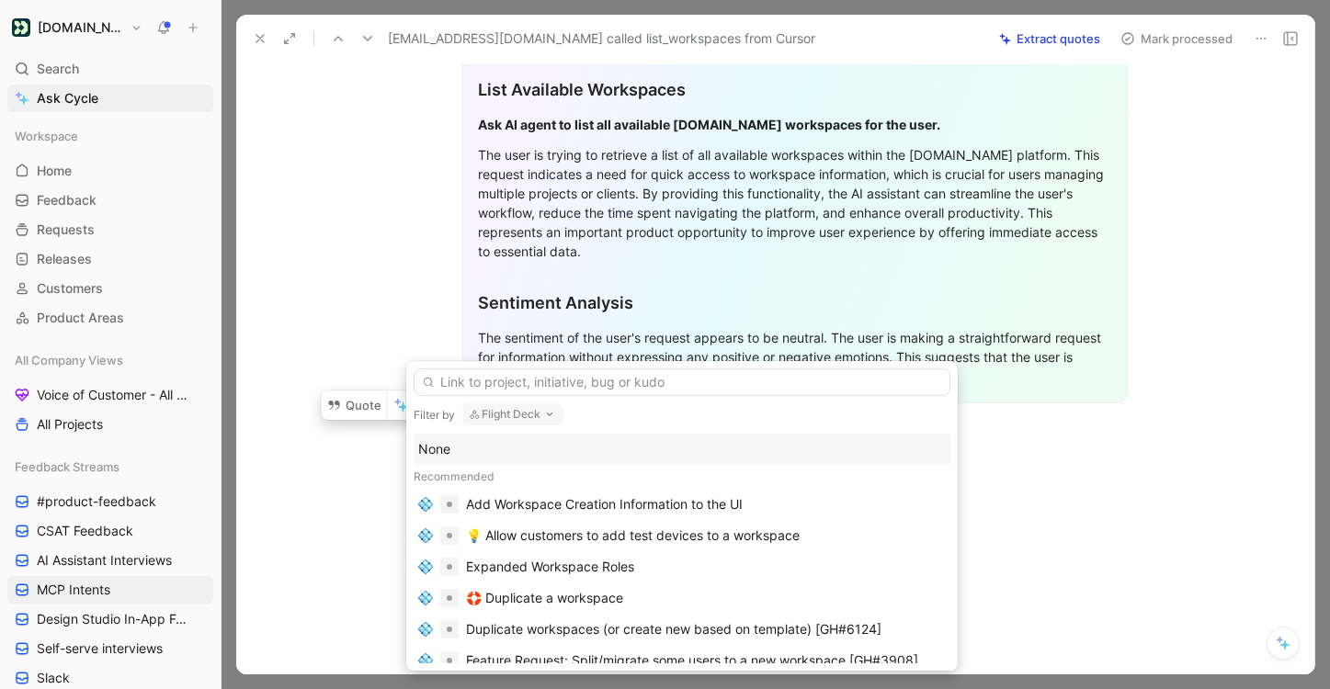
click at [525, 459] on div "None" at bounding box center [681, 449] width 527 height 22
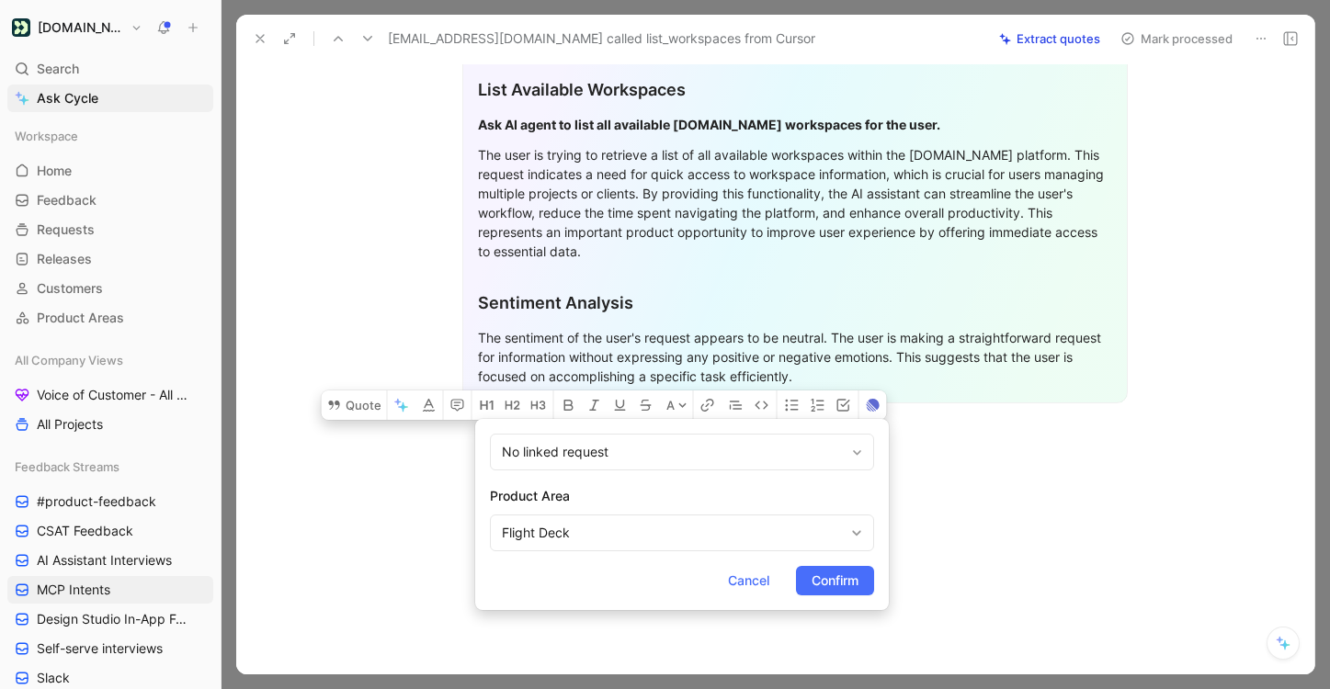
click at [548, 551] on form "No linked request Product Area Flight Deck Cancel Confirm" at bounding box center [681, 514] width 413 height 191
click at [545, 544] on div "Flight Deck" at bounding box center [682, 533] width 384 height 37
type input "mcp"
click at [619, 491] on mark "MCP" at bounding box center [605, 489] width 28 height 16
click at [838, 580] on span "Confirm" at bounding box center [834, 581] width 47 height 22
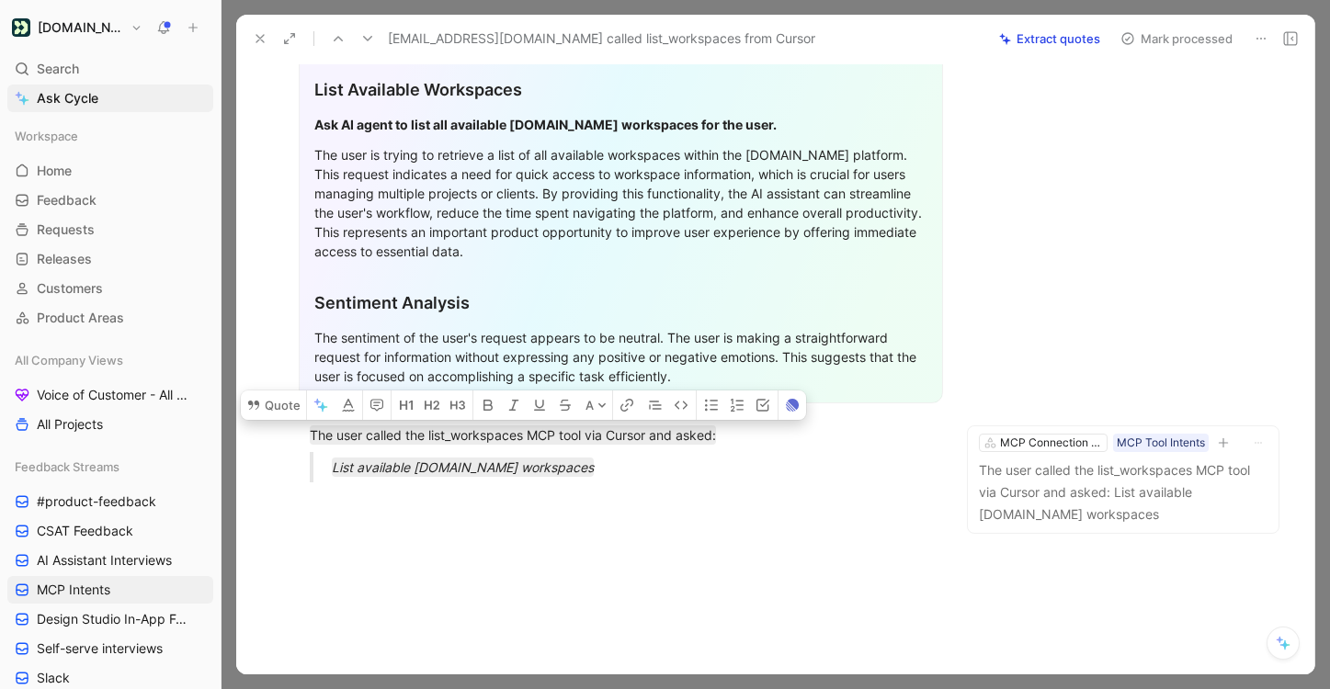
click at [1173, 40] on button "Mark processed" at bounding box center [1176, 39] width 129 height 26
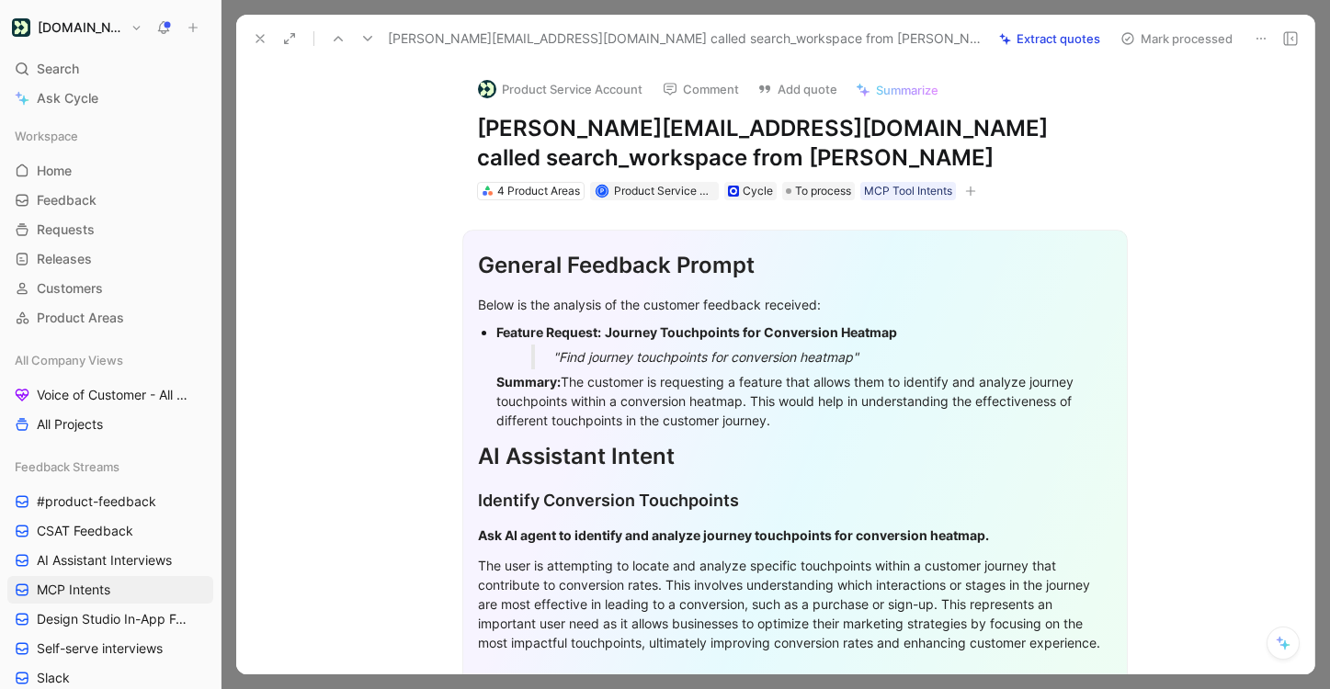
click at [379, 44] on button at bounding box center [368, 39] width 26 height 26
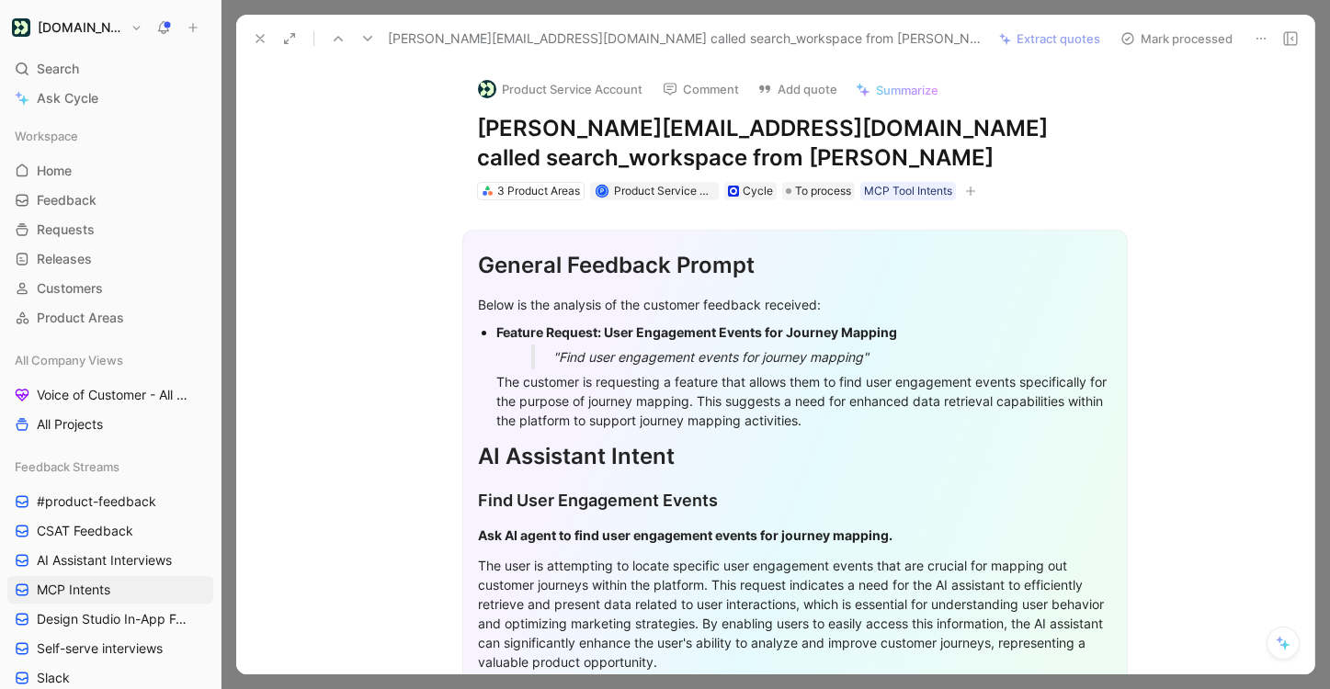
click at [379, 44] on button at bounding box center [368, 39] width 26 height 26
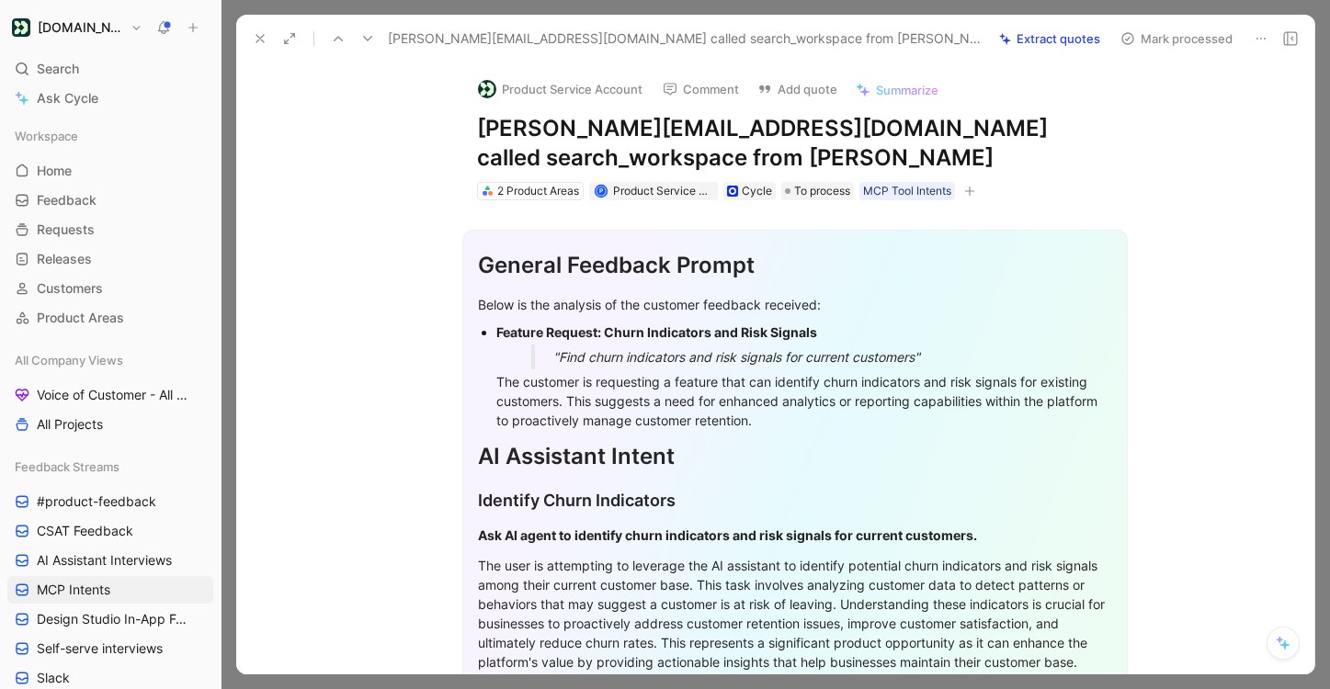
click at [379, 44] on button at bounding box center [368, 39] width 26 height 26
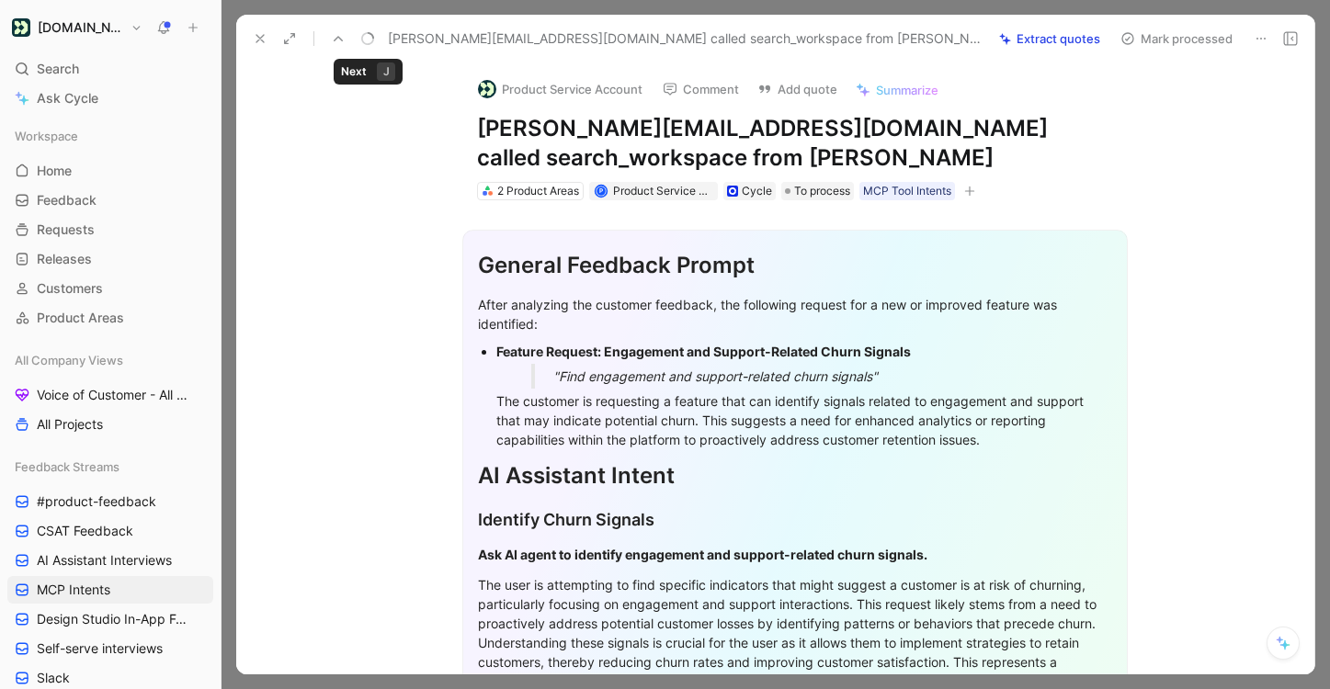
drag, startPoint x: 373, startPoint y: 37, endPoint x: 372, endPoint y: 96, distance: 58.8
click at [372, 96] on div "[PERSON_NAME][EMAIL_ADDRESS][DOMAIN_NAME] called search_workspace from [PERSON_…" at bounding box center [775, 345] width 1078 height 660
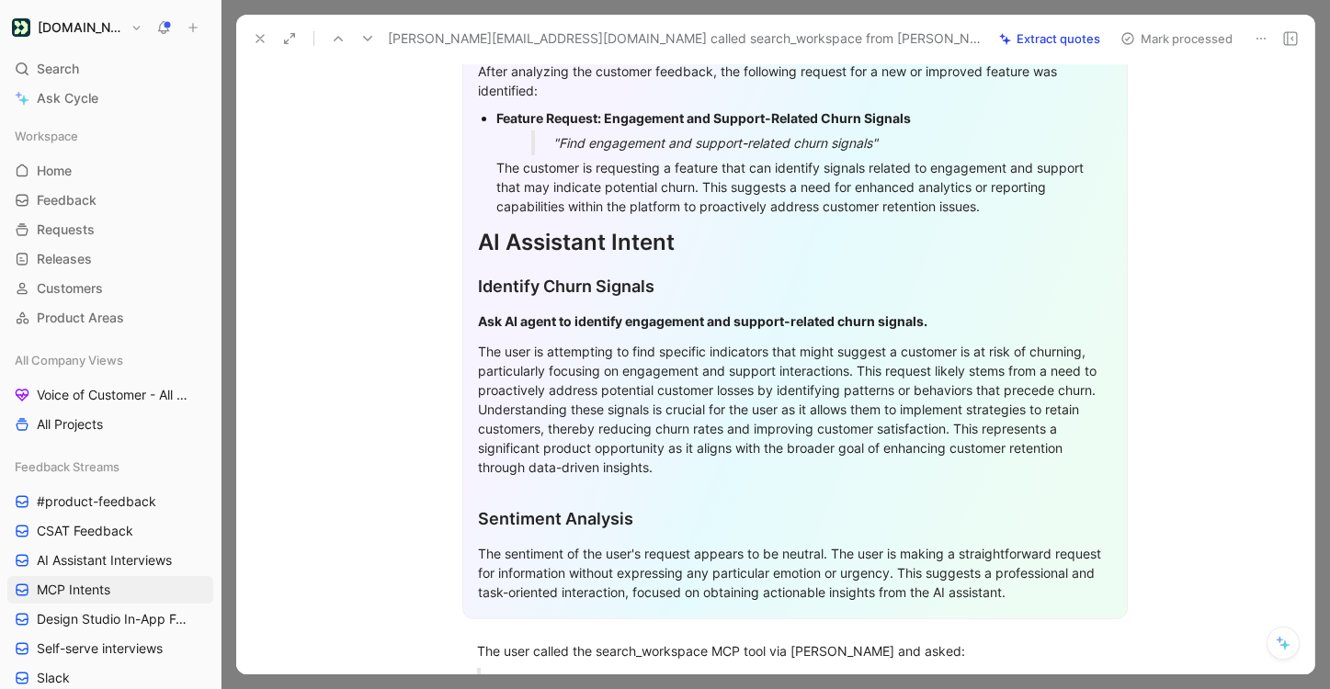
scroll to position [479, 0]
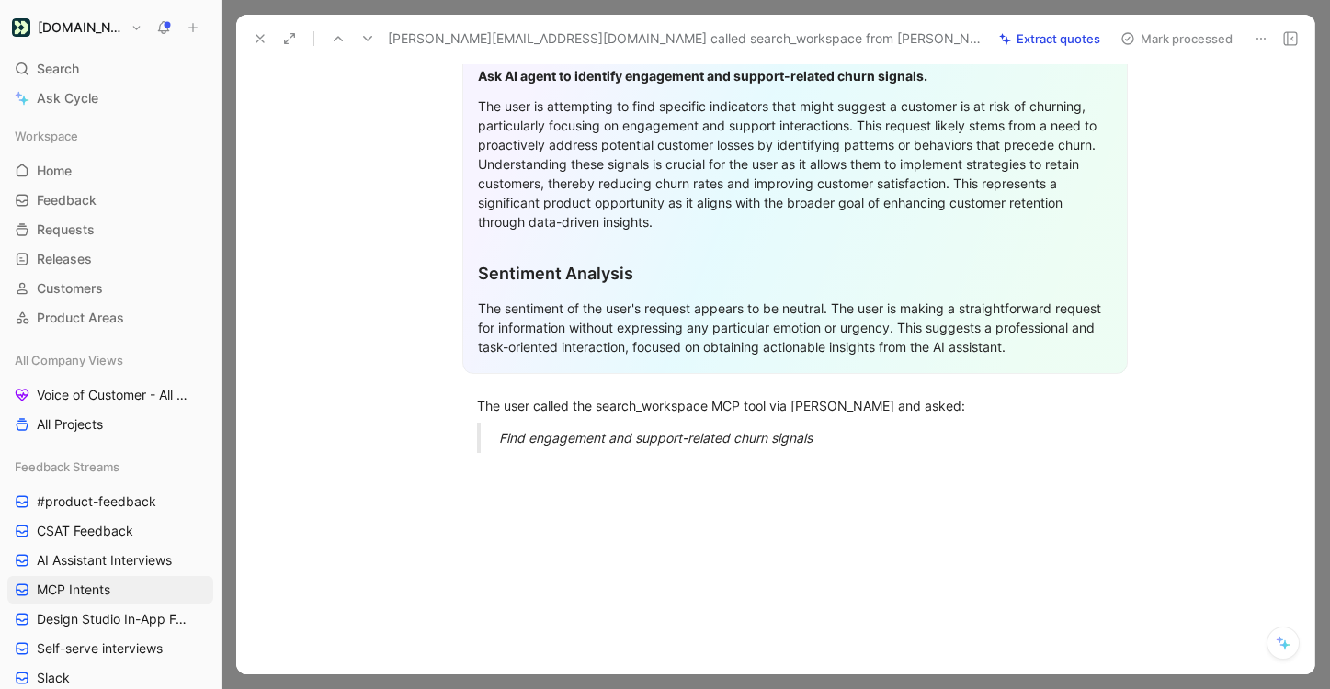
click at [369, 46] on button at bounding box center [368, 39] width 26 height 26
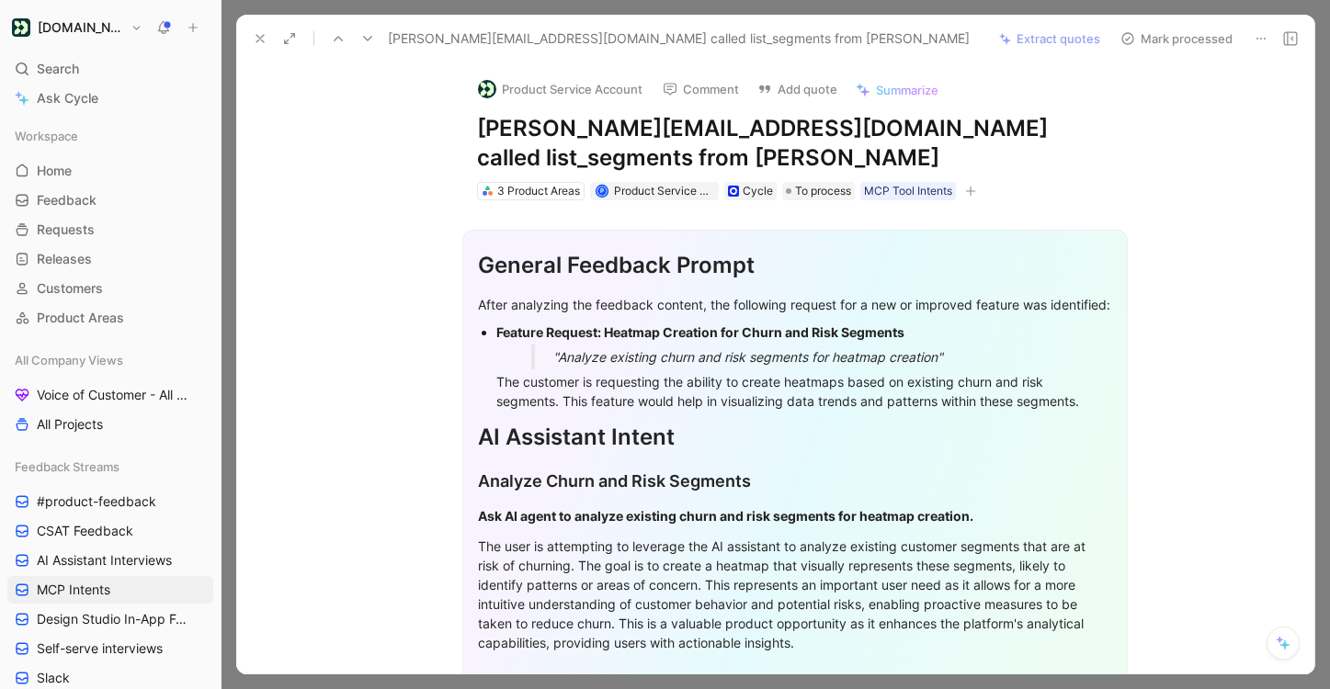
click at [369, 46] on button at bounding box center [368, 39] width 26 height 26
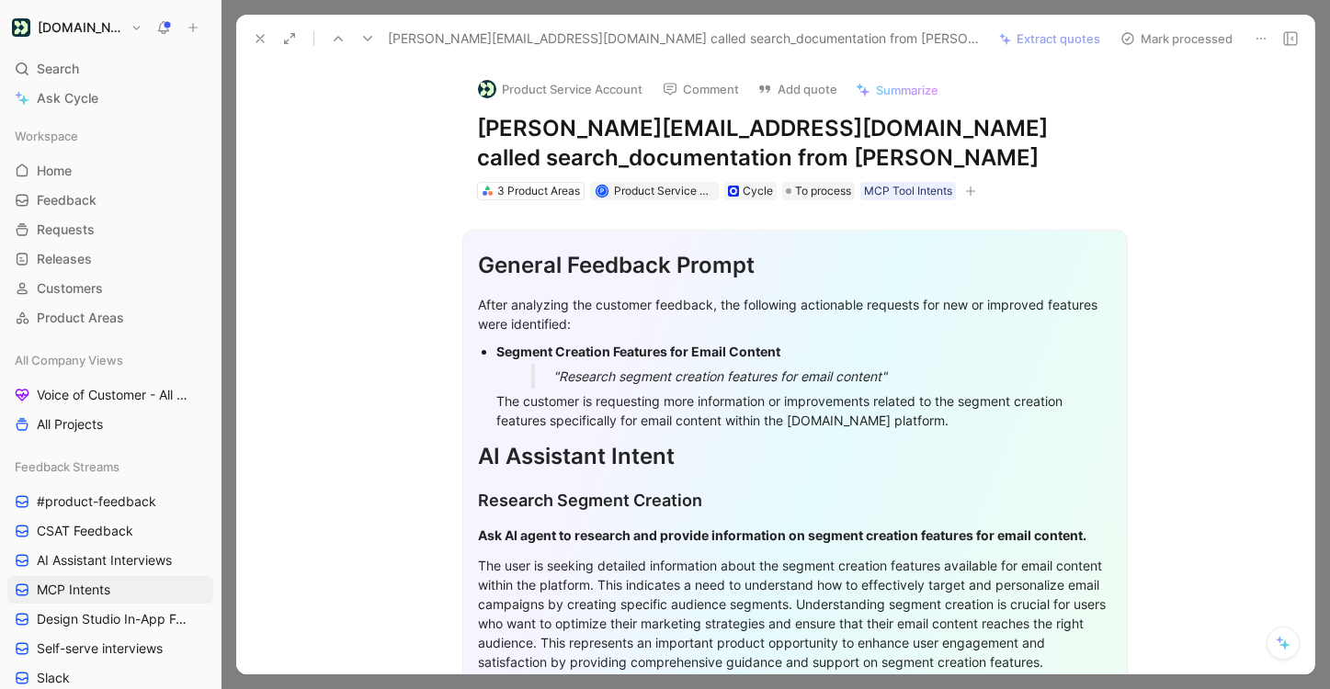
click at [369, 46] on button at bounding box center [368, 39] width 26 height 26
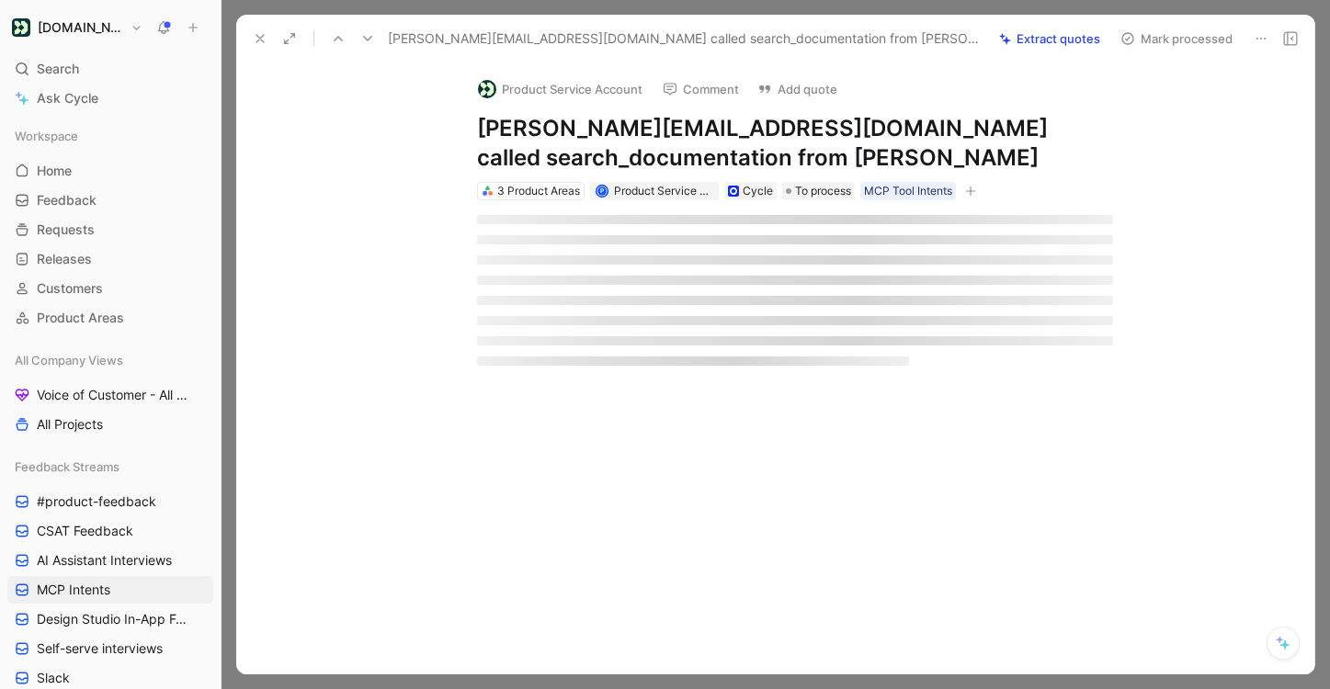
click at [369, 46] on button at bounding box center [368, 39] width 26 height 26
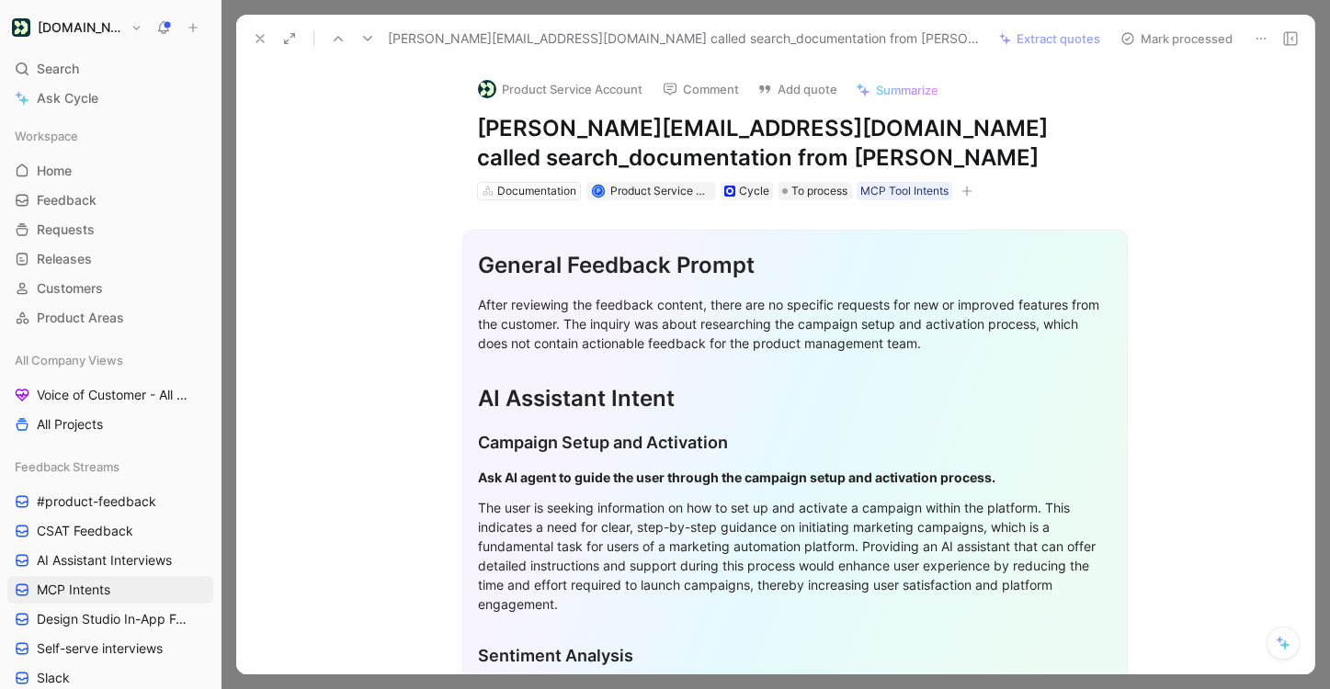
click at [369, 46] on button at bounding box center [368, 39] width 26 height 26
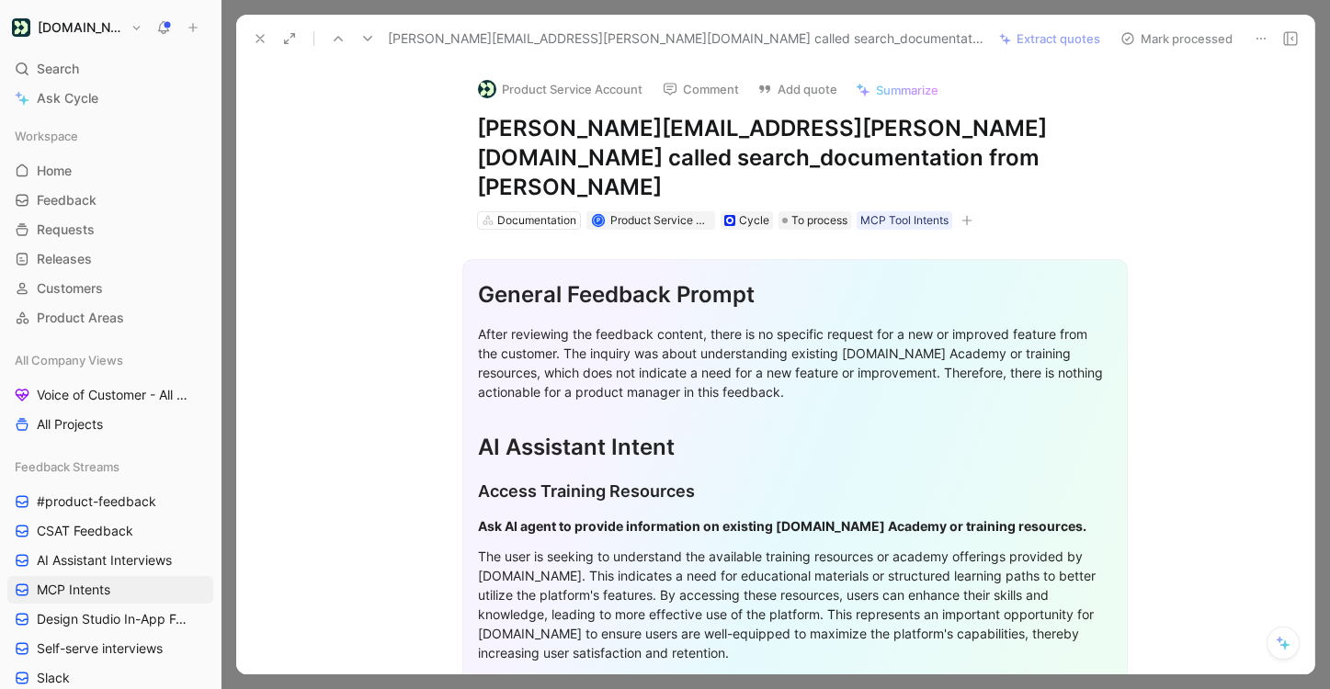
click at [369, 46] on button at bounding box center [368, 39] width 26 height 26
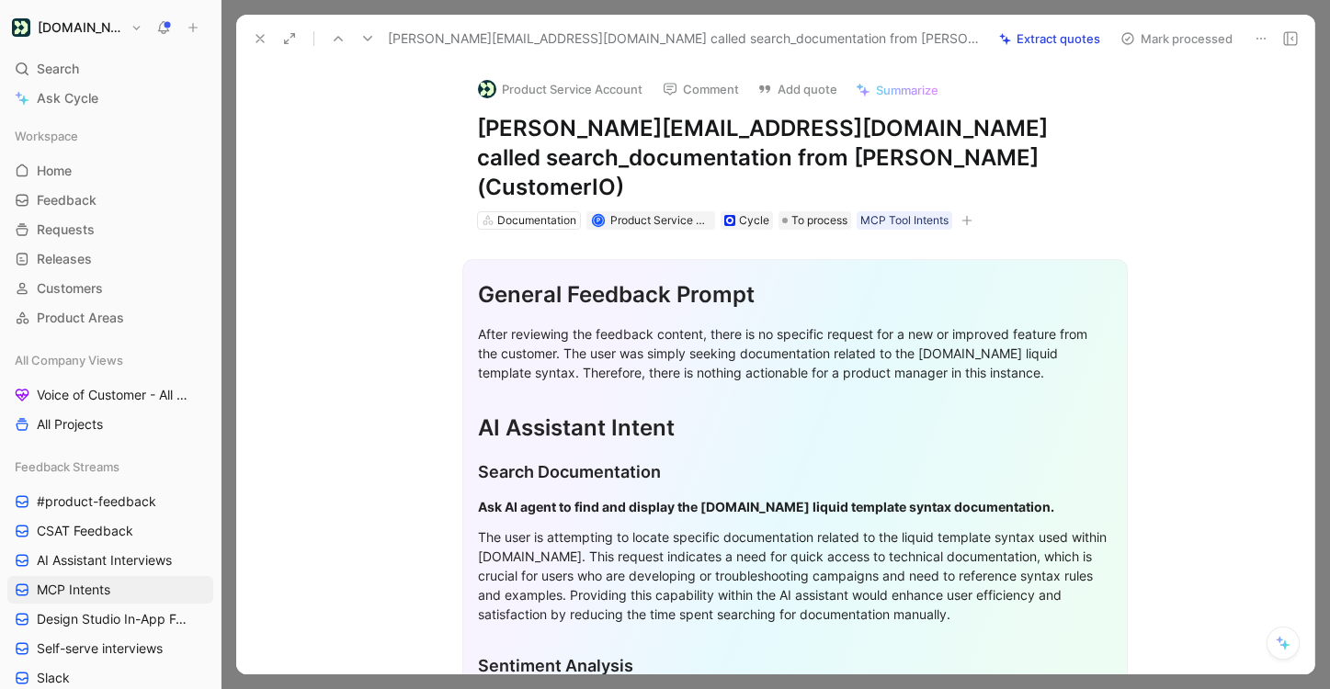
scroll to position [363, 0]
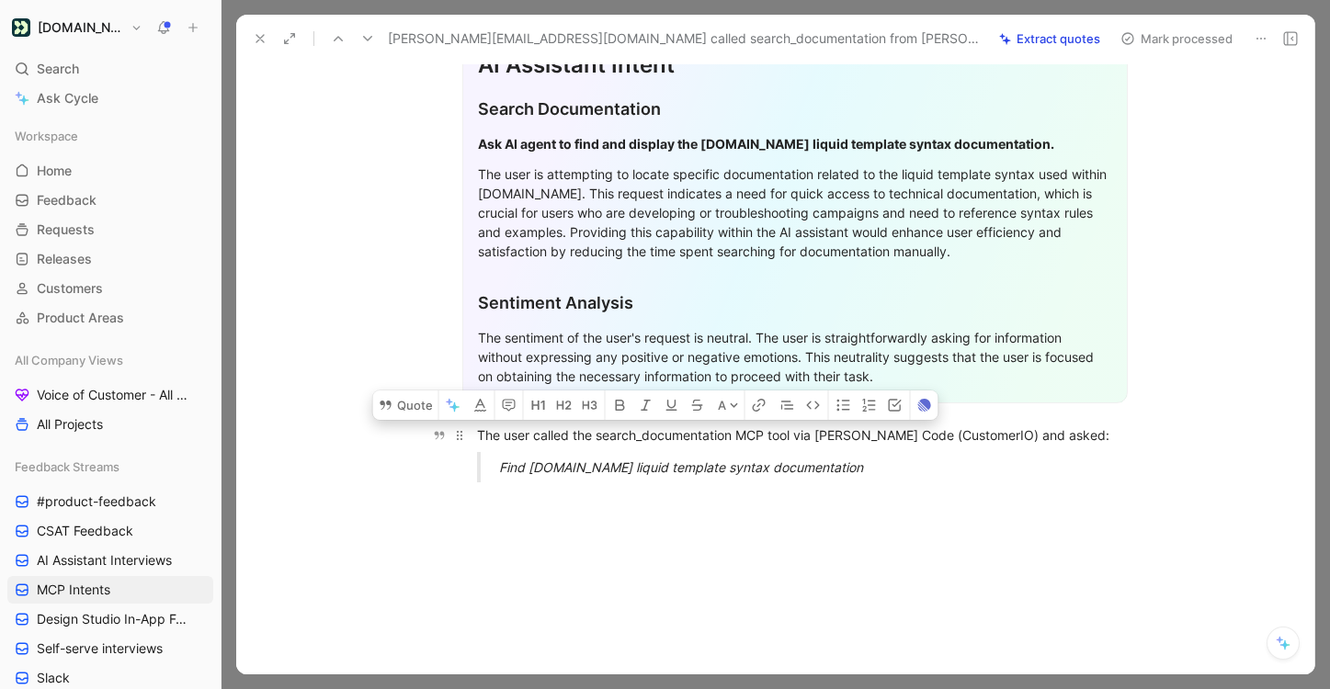
drag, startPoint x: 859, startPoint y: 440, endPoint x: 474, endPoint y: 412, distance: 386.0
click at [474, 412] on div "General Feedback Prompt After reviewing the feedback content, there is no speci…" at bounding box center [794, 182] width 1039 height 630
click at [424, 390] on button "Quote" at bounding box center [405, 404] width 65 height 29
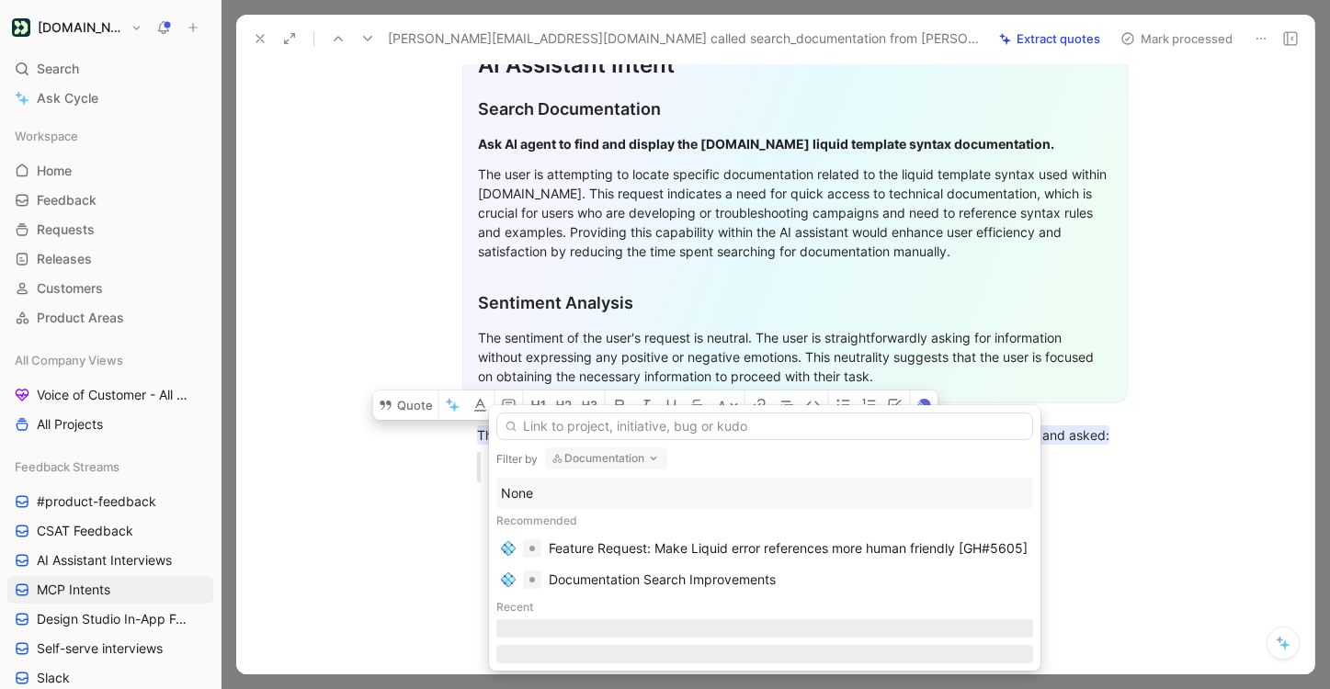
click at [674, 492] on div "None" at bounding box center [764, 493] width 527 height 22
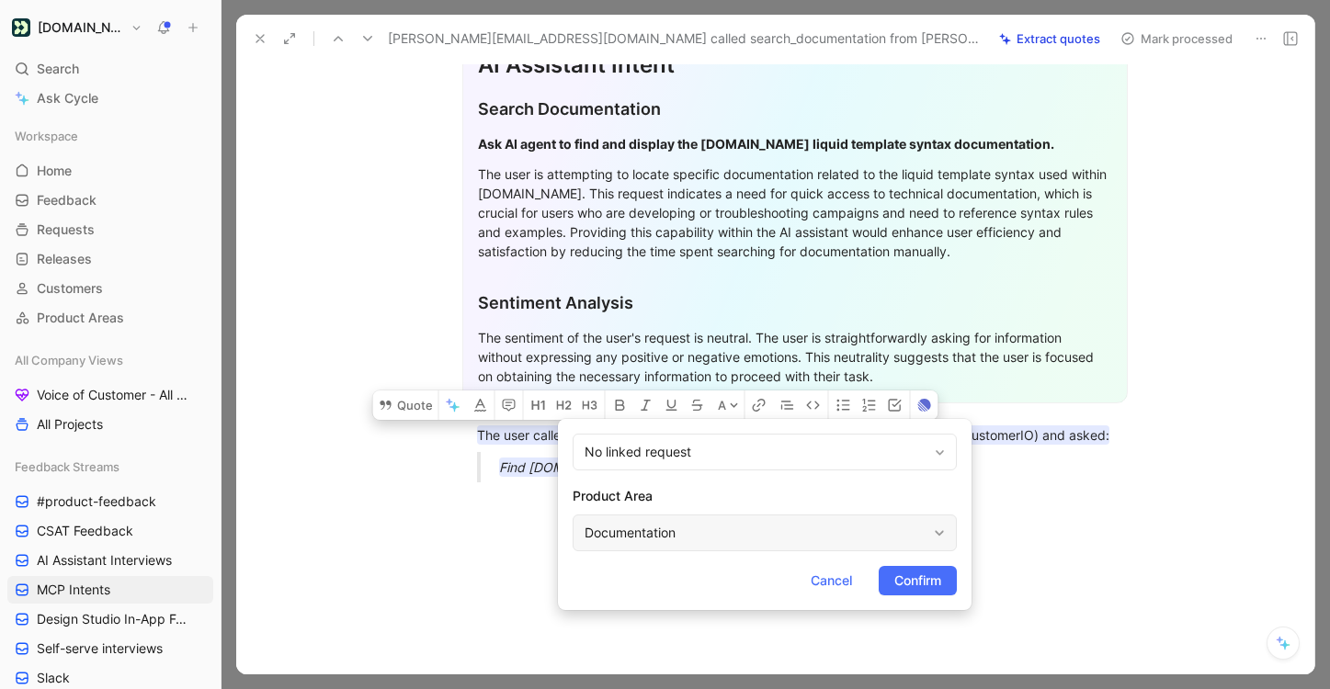
click at [746, 542] on div "Documentation" at bounding box center [755, 533] width 342 height 22
type input "mc"
click at [817, 495] on span "P Connection Server" at bounding box center [755, 489] width 123 height 16
click at [915, 592] on button "Confirm" at bounding box center [917, 580] width 78 height 29
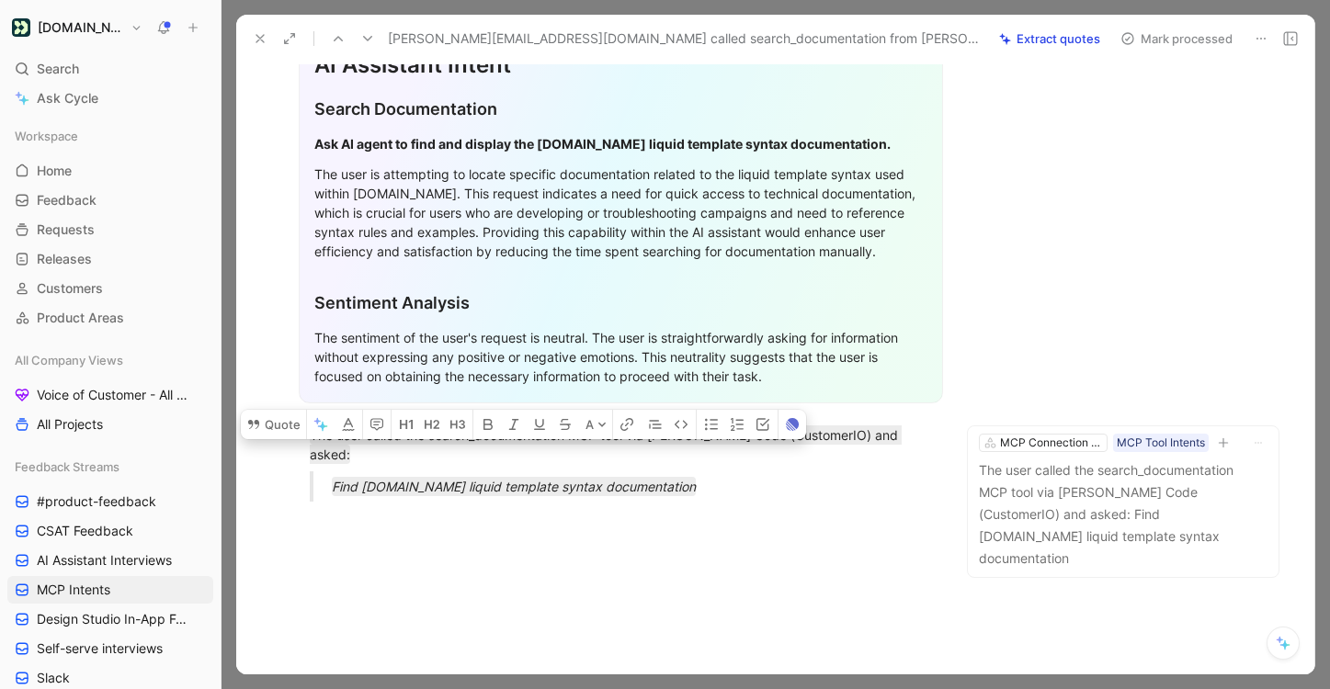
click at [1189, 44] on button "Mark processed" at bounding box center [1176, 39] width 129 height 26
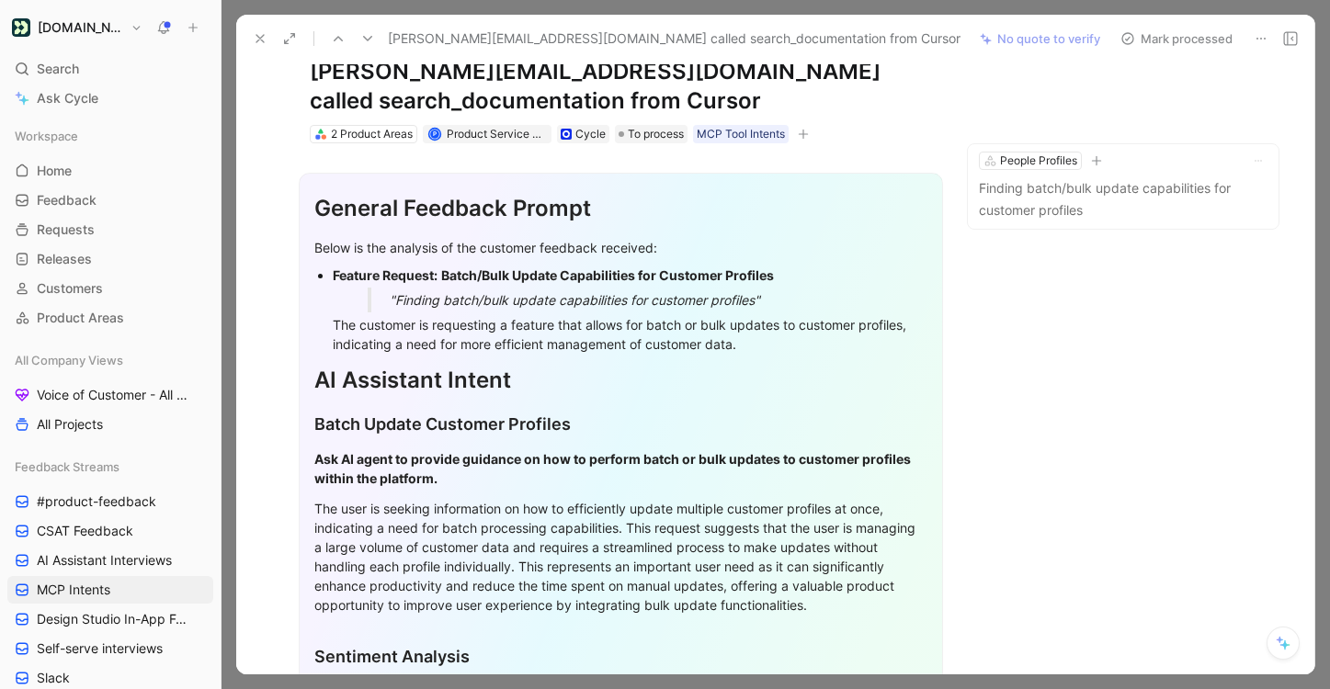
scroll to position [440, 0]
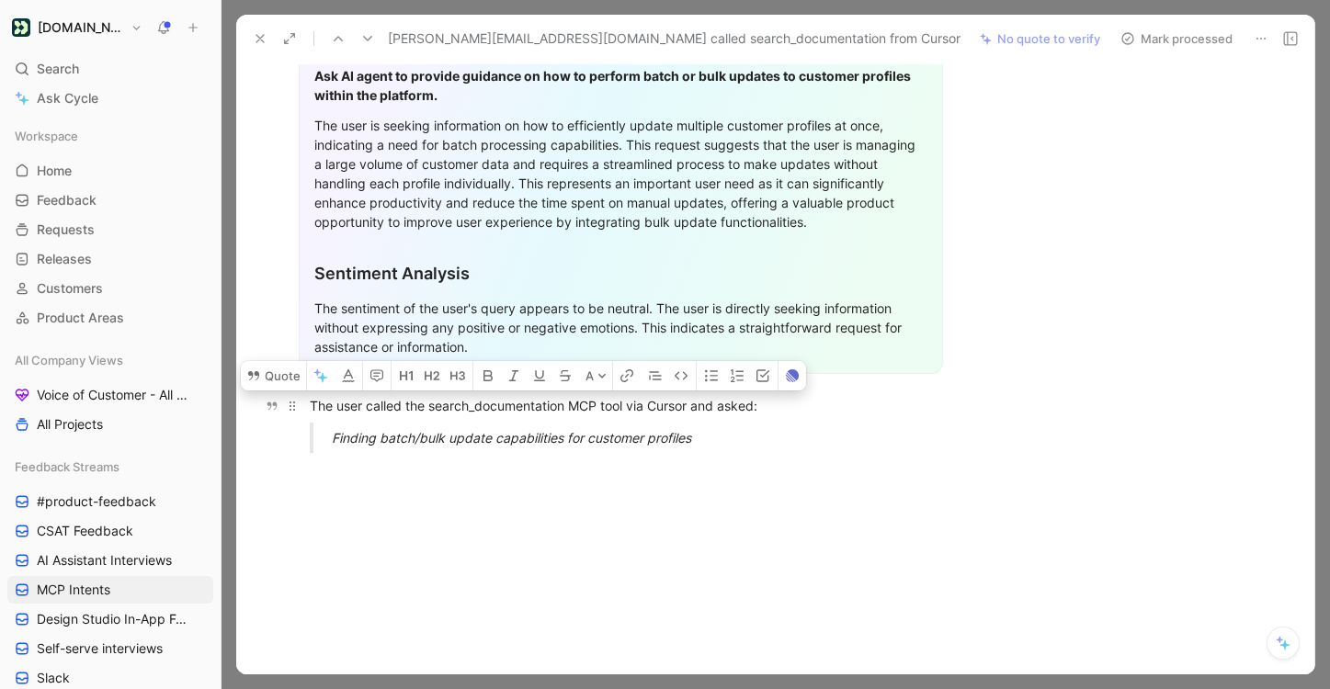
drag, startPoint x: 712, startPoint y: 438, endPoint x: 308, endPoint y: 400, distance: 406.1
click at [308, 400] on div "General Feedback Prompt Below is the analysis of the customer feedback received…" at bounding box center [621, 113] width 692 height 707
click at [271, 379] on button "Quote" at bounding box center [273, 375] width 65 height 29
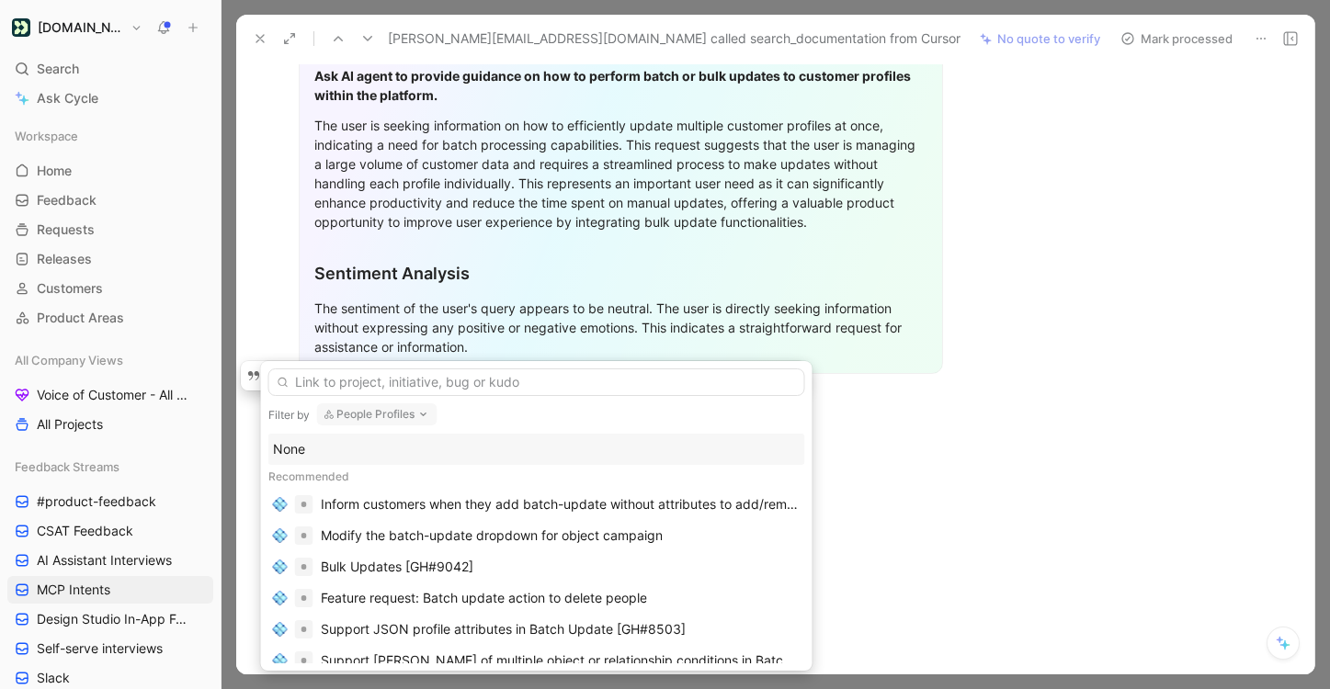
click at [452, 448] on div "None" at bounding box center [536, 449] width 527 height 22
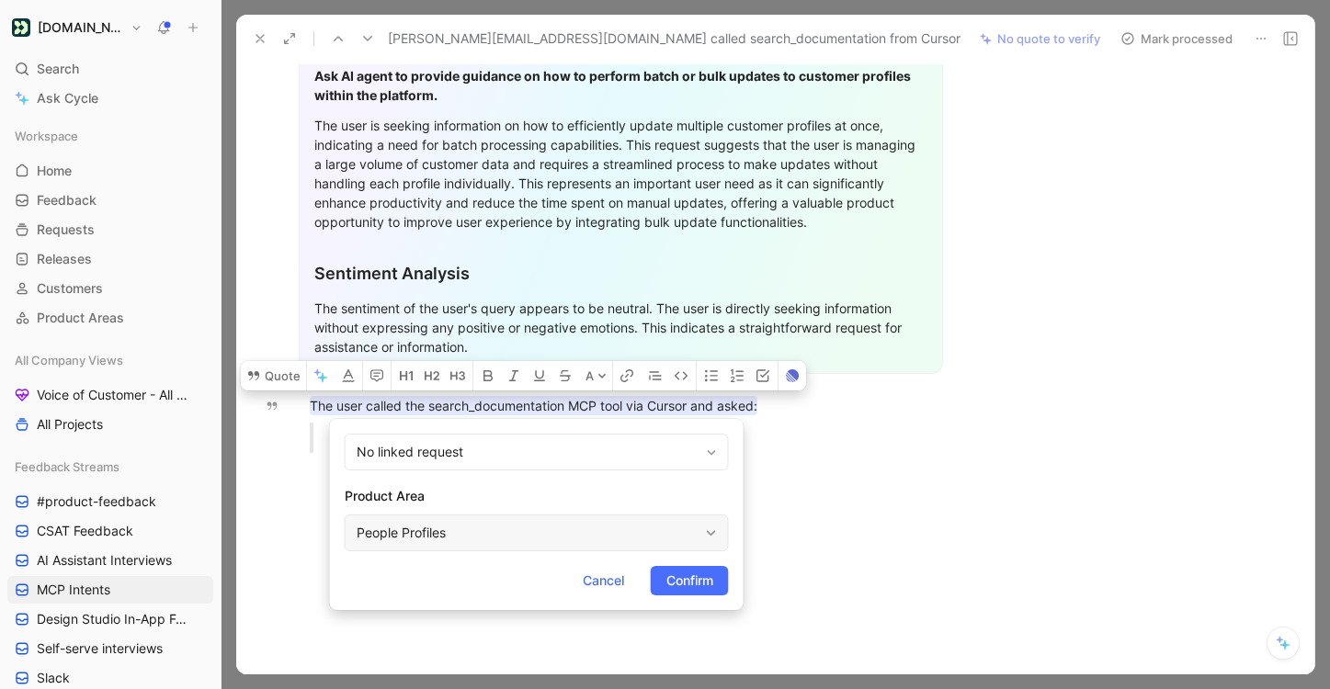
click at [515, 526] on div "People Profiles" at bounding box center [527, 533] width 342 height 22
type input "mc"
click at [589, 488] on span "P Connection Server" at bounding box center [527, 489] width 123 height 16
click at [677, 585] on span "Confirm" at bounding box center [689, 581] width 47 height 22
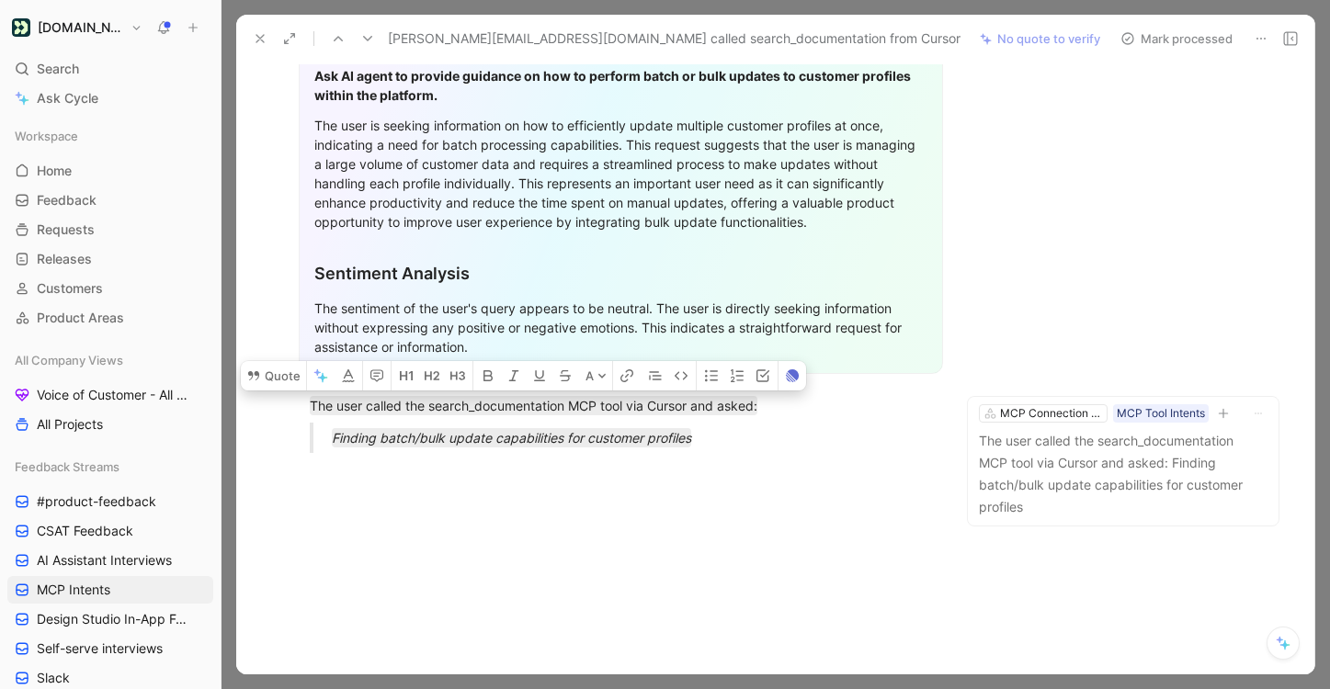
click at [1213, 40] on button "Mark processed" at bounding box center [1176, 39] width 129 height 26
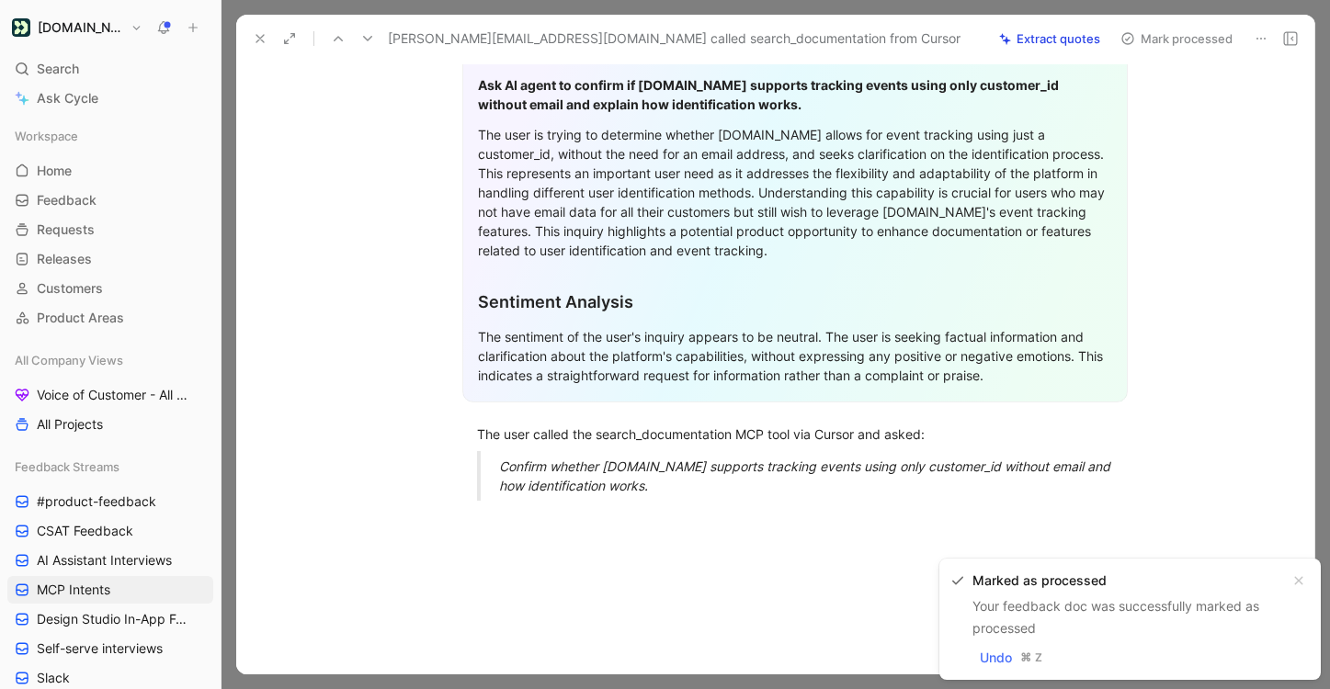
scroll to position [517, 0]
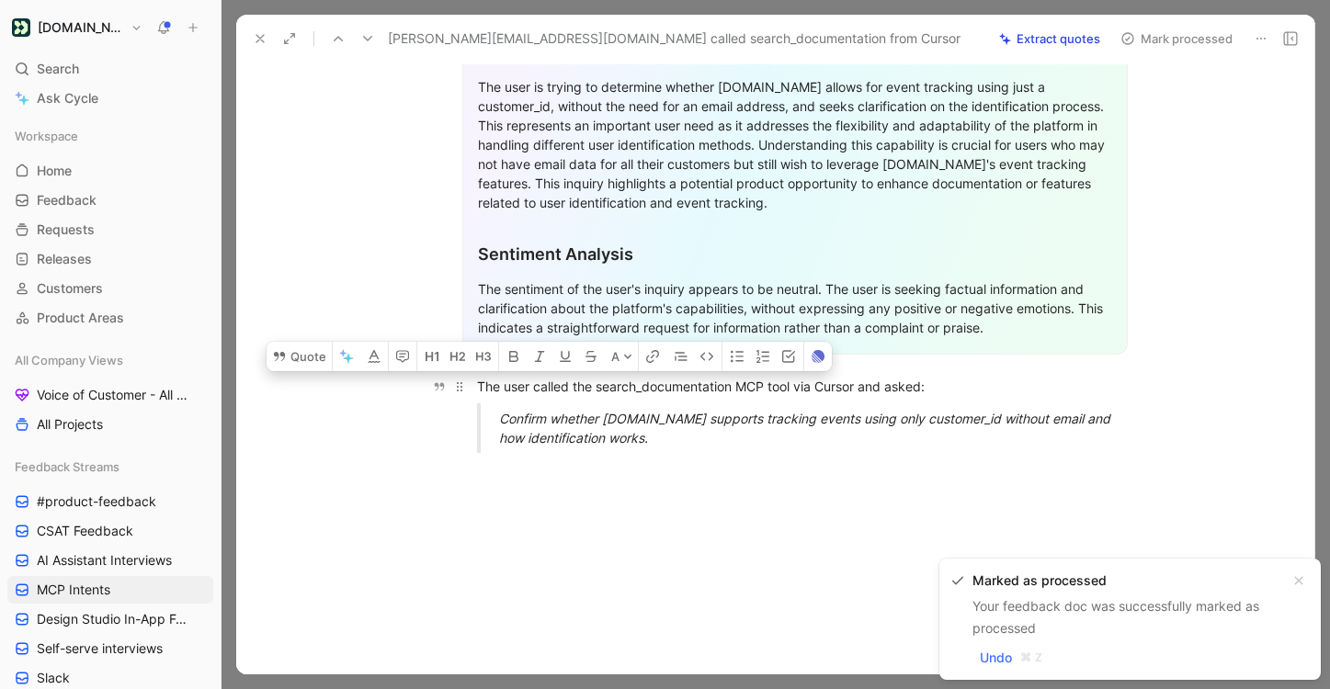
drag, startPoint x: 665, startPoint y: 444, endPoint x: 473, endPoint y: 390, distance: 199.3
click at [473, 390] on div "General Feedback Prompt Below is the analysis of the customer feedback received…" at bounding box center [794, 75] width 1039 height 785
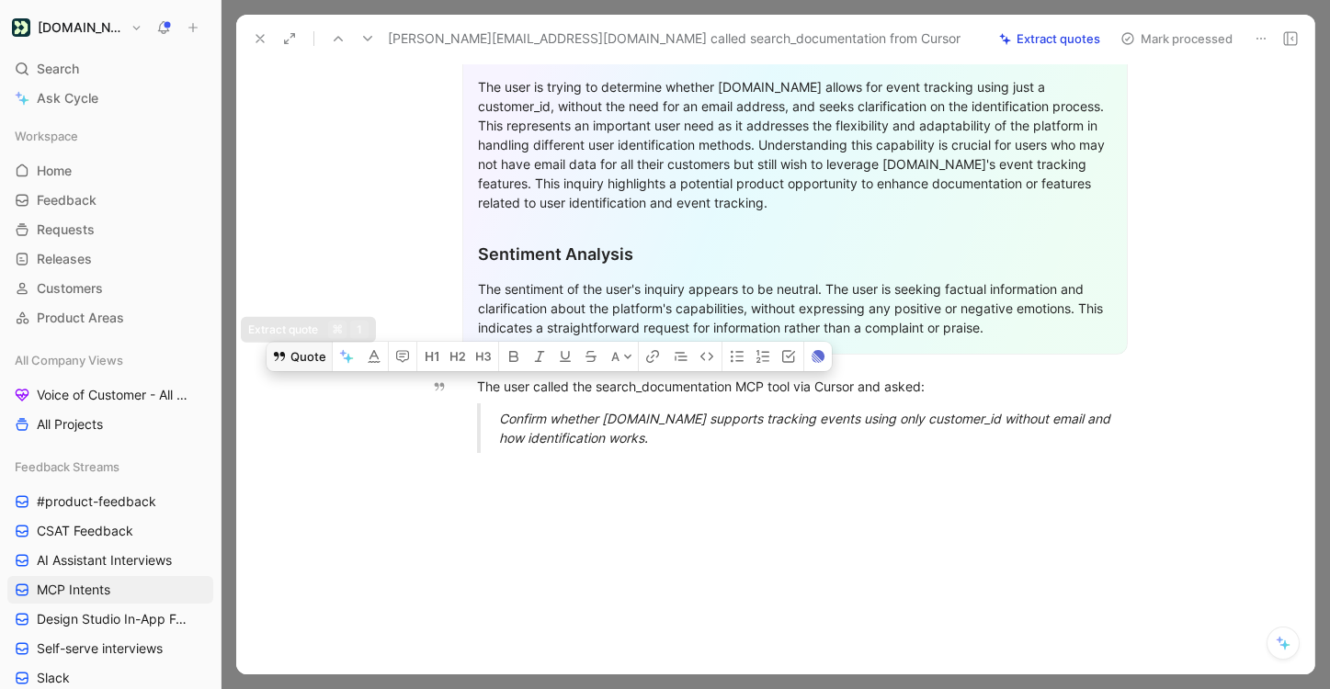
click at [318, 347] on button "Quote" at bounding box center [298, 356] width 65 height 29
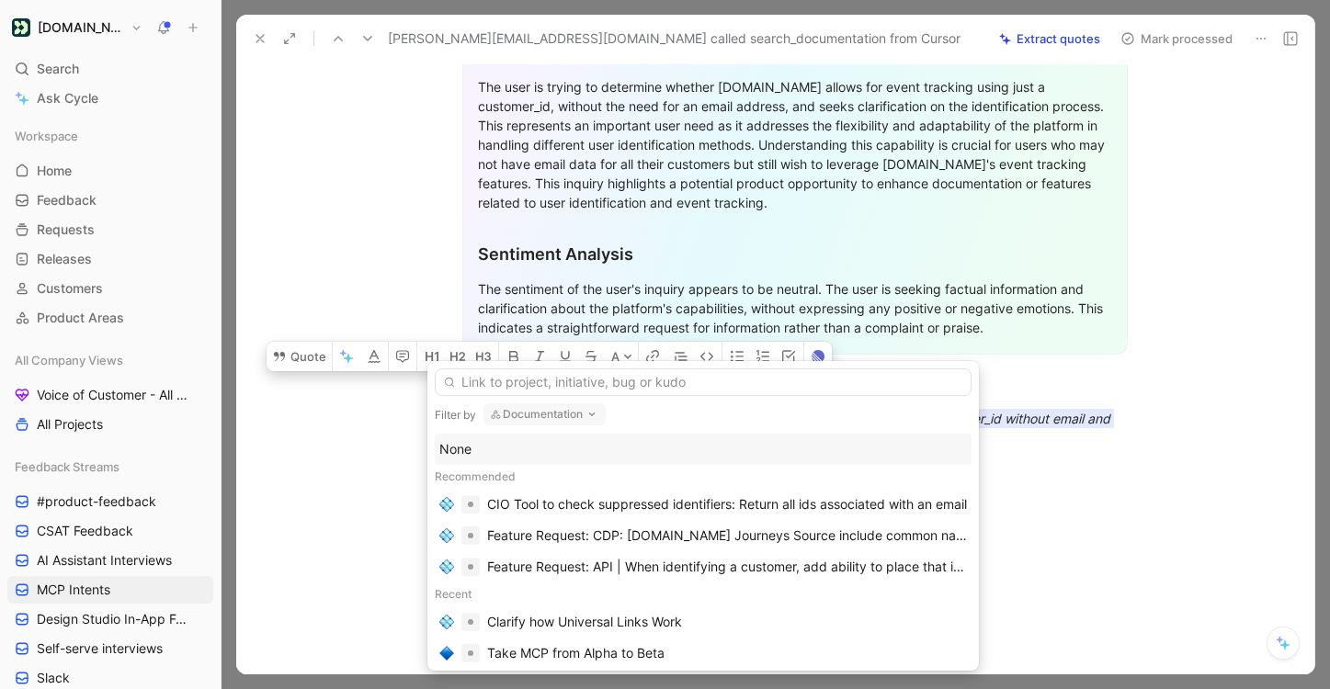
click at [601, 443] on div "None" at bounding box center [702, 449] width 527 height 22
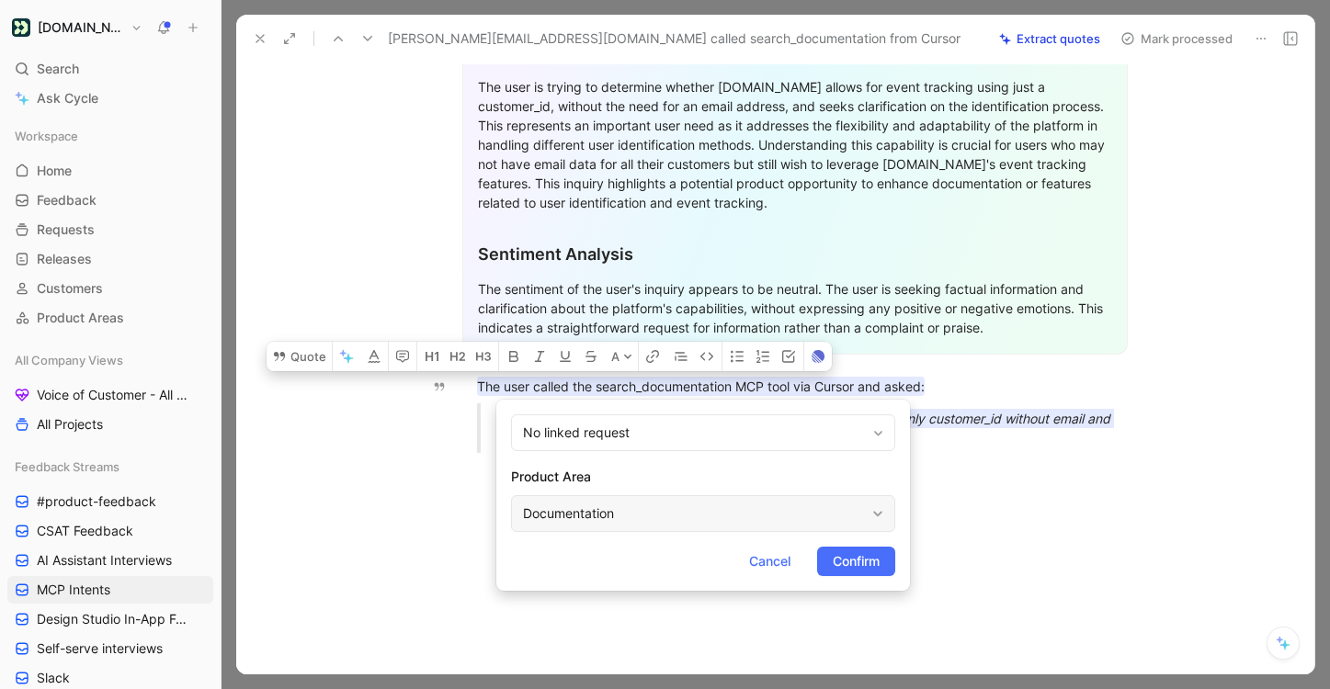
click at [607, 505] on div "Documentation" at bounding box center [694, 514] width 342 height 22
type input "mc"
click at [716, 465] on span "P Connection Server" at bounding box center [693, 470] width 123 height 16
click at [845, 547] on button "Confirm" at bounding box center [856, 561] width 78 height 29
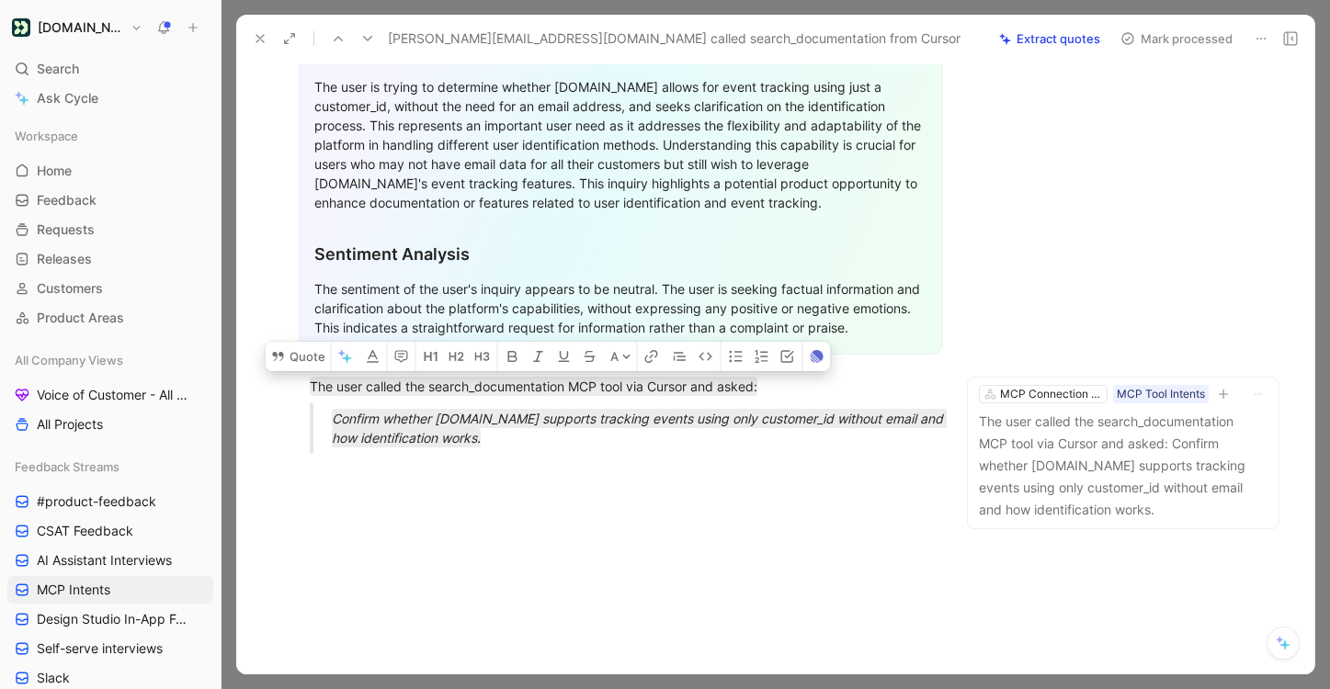
click at [1176, 32] on button "Mark processed" at bounding box center [1176, 39] width 129 height 26
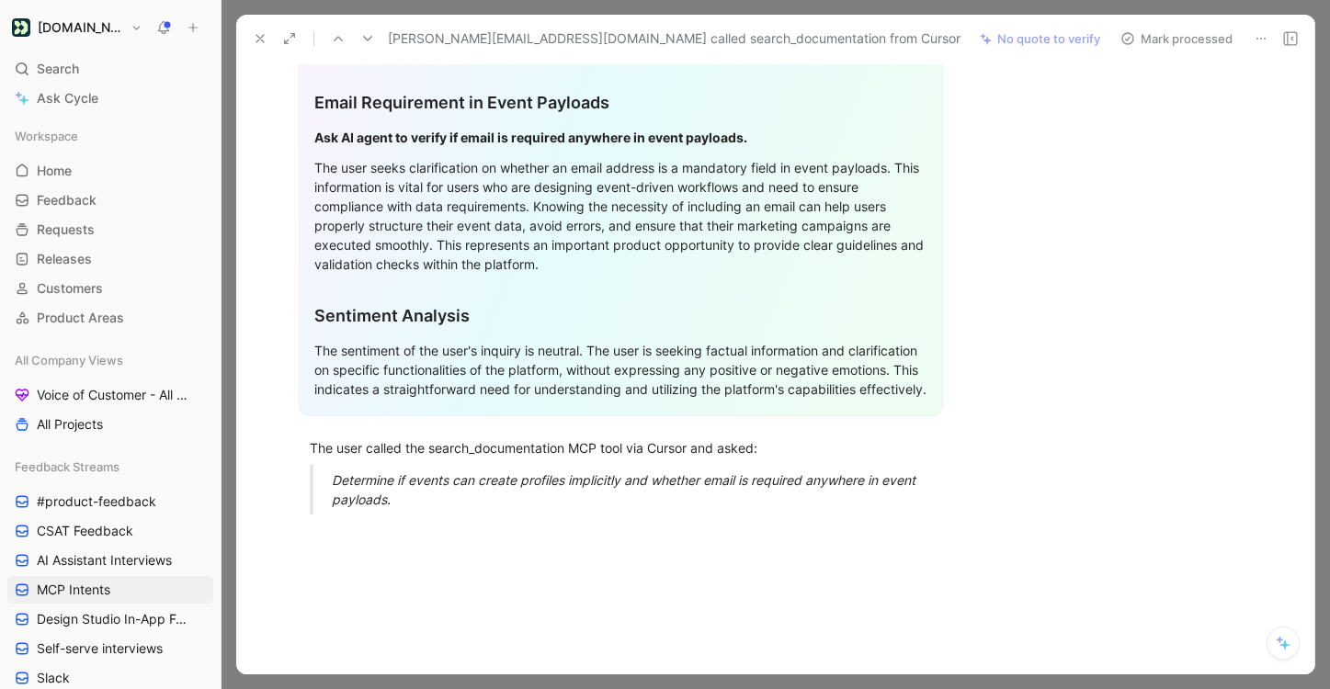
scroll to position [682, 0]
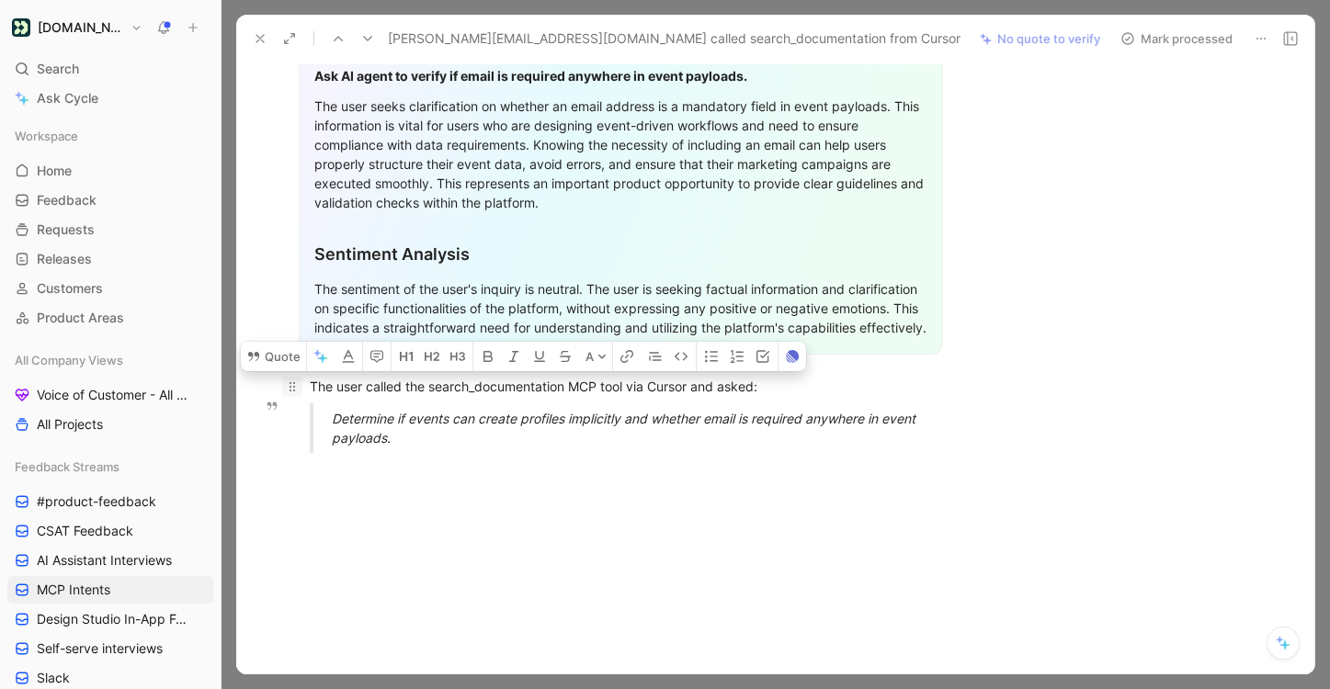
drag, startPoint x: 425, startPoint y: 458, endPoint x: 301, endPoint y: 404, distance: 135.0
click at [293, 370] on button "Quote" at bounding box center [273, 356] width 65 height 29
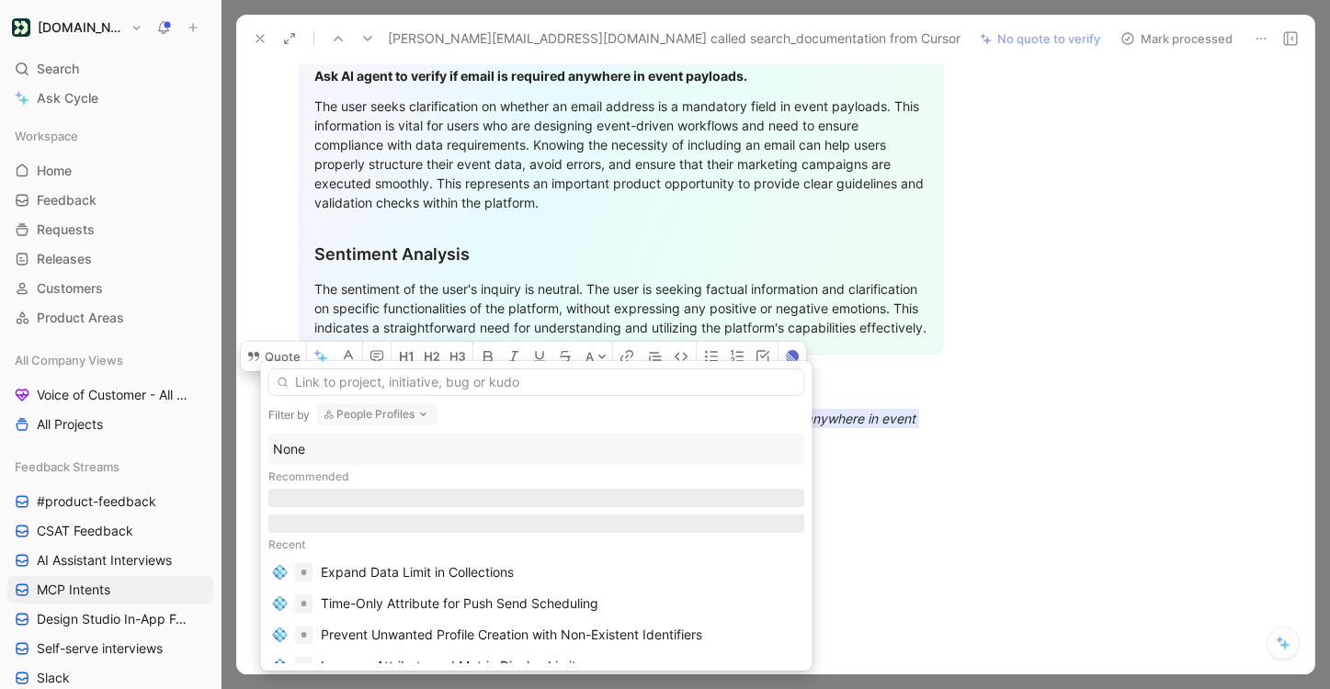
click at [477, 452] on div "None" at bounding box center [536, 449] width 527 height 22
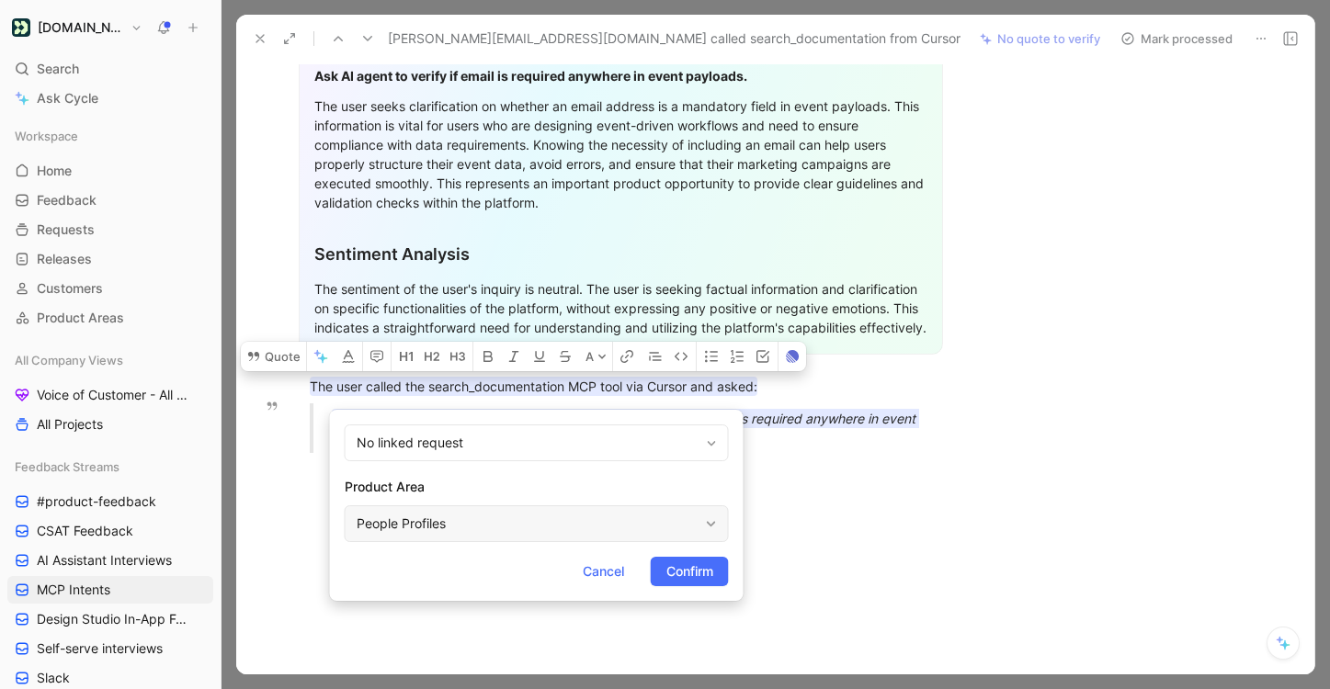
click at [509, 523] on div "People Profiles" at bounding box center [527, 524] width 342 height 22
type input "mc"
click at [580, 481] on span "P Connection Server" at bounding box center [527, 480] width 123 height 16
click at [677, 574] on span "Confirm" at bounding box center [689, 571] width 47 height 22
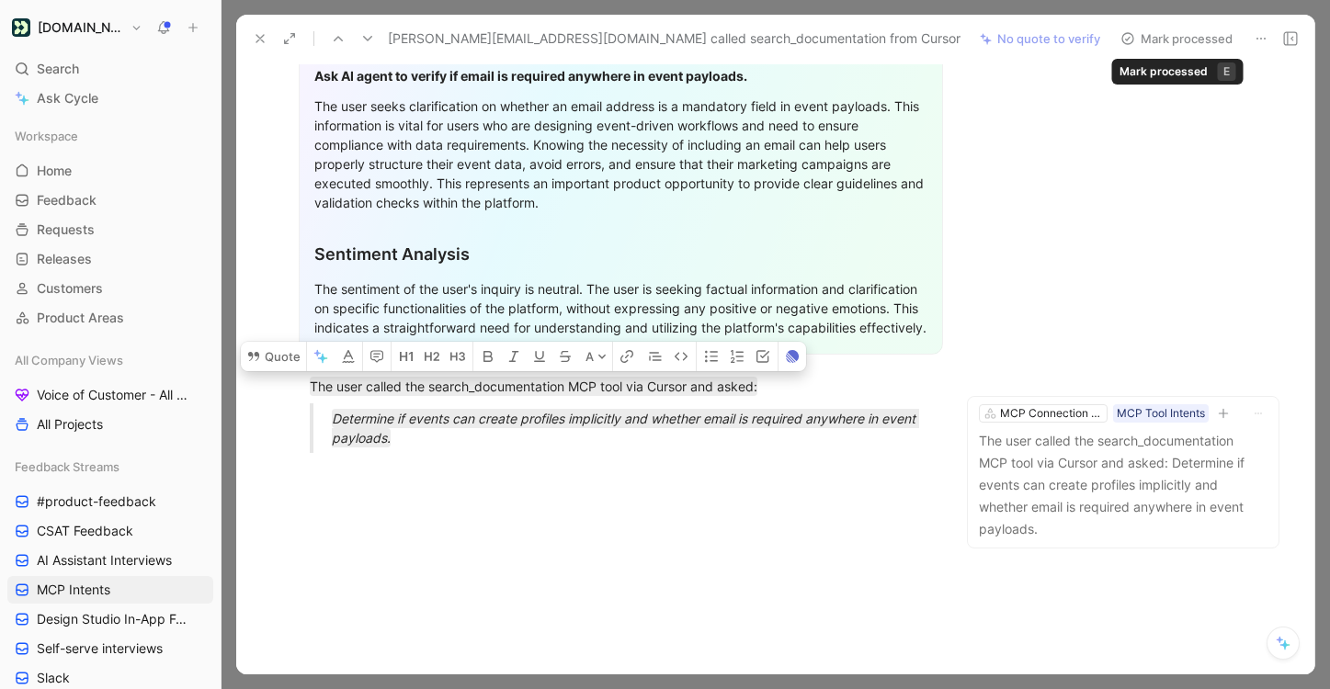
click at [1160, 46] on button "Mark processed" at bounding box center [1176, 39] width 129 height 26
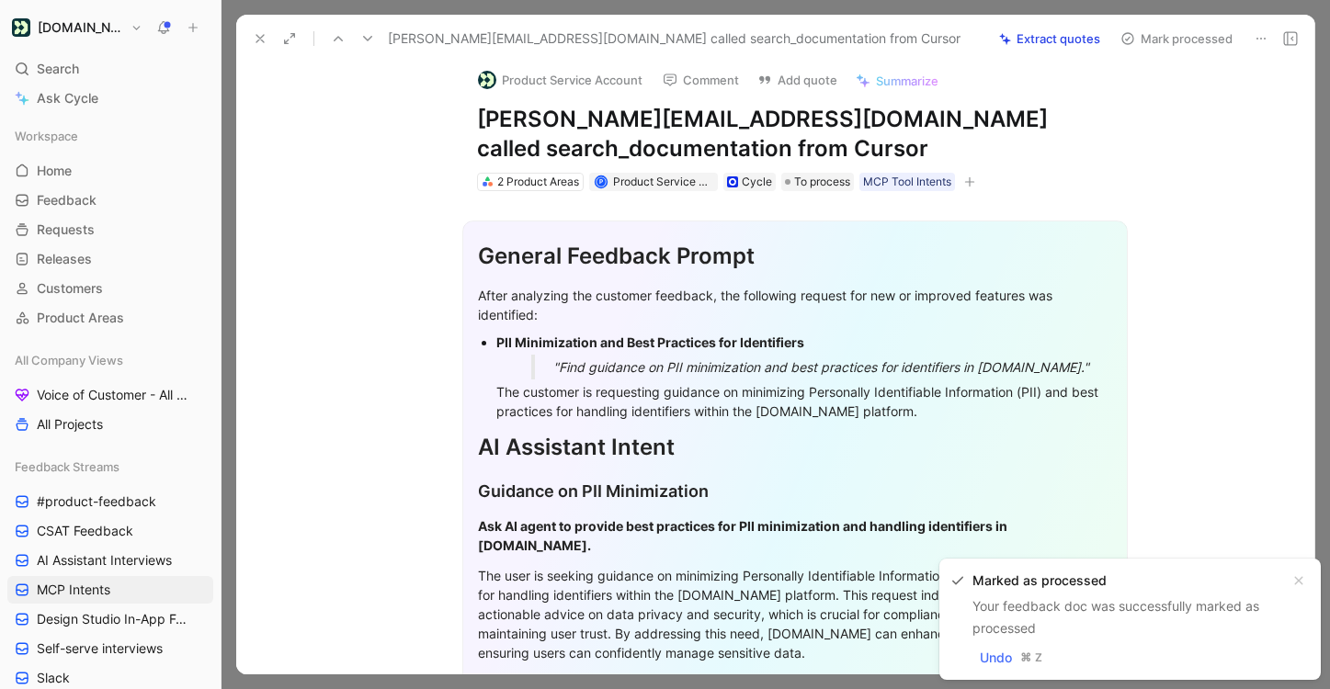
scroll to position [421, 0]
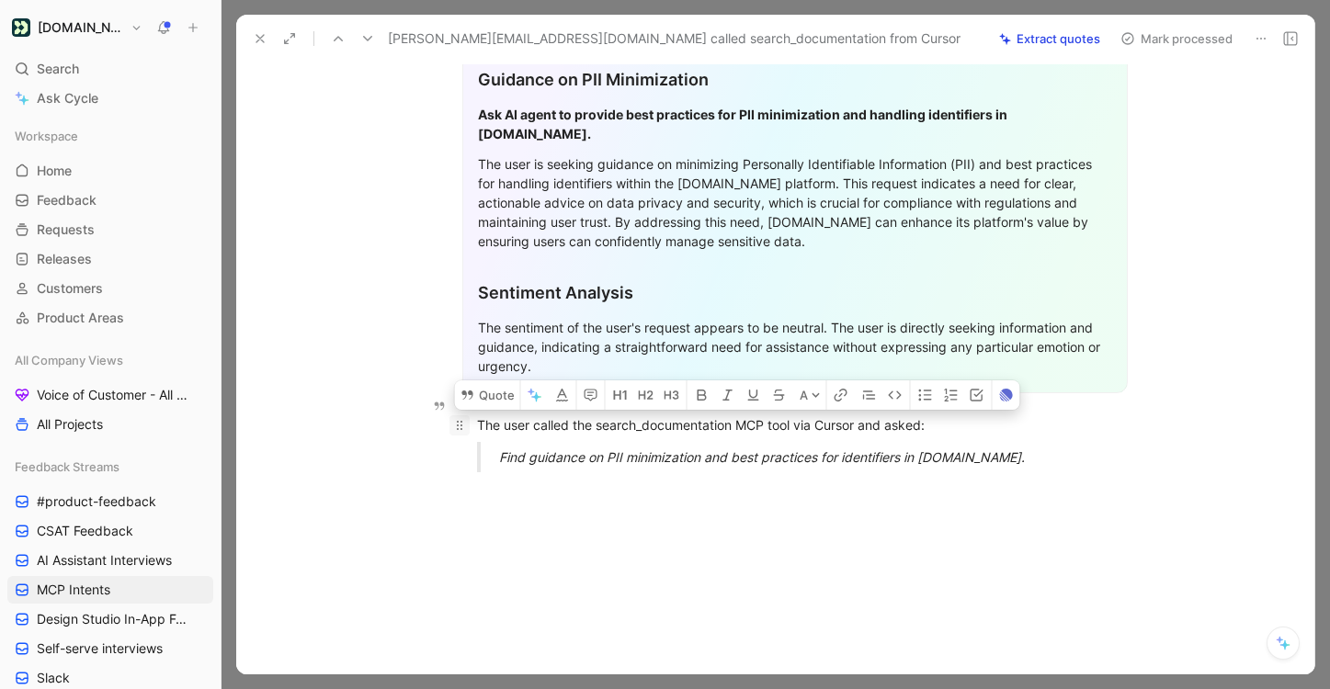
drag, startPoint x: 1004, startPoint y: 448, endPoint x: 468, endPoint y: 398, distance: 539.0
click at [468, 398] on div "General Feedback Prompt After analyzing the customer feedback, the following re…" at bounding box center [794, 132] width 1039 height 707
click at [501, 382] on button "Quote" at bounding box center [487, 394] width 65 height 29
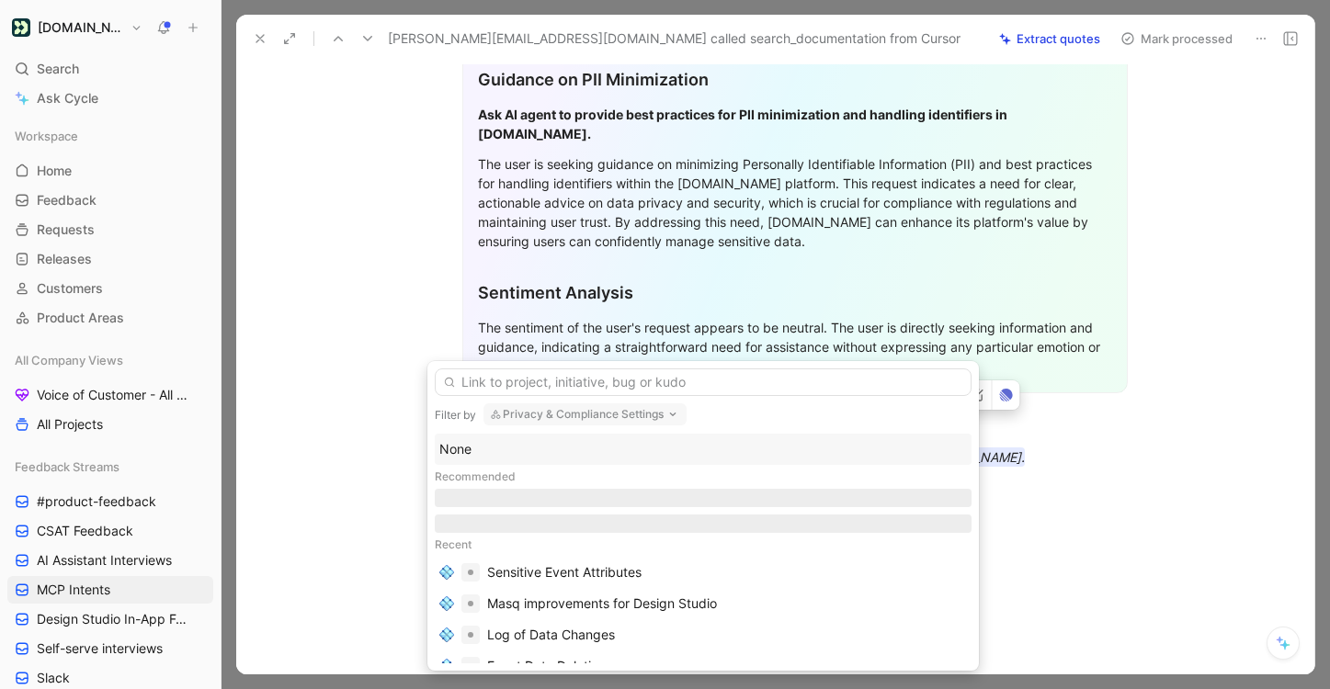
click at [607, 457] on div "None" at bounding box center [702, 449] width 527 height 22
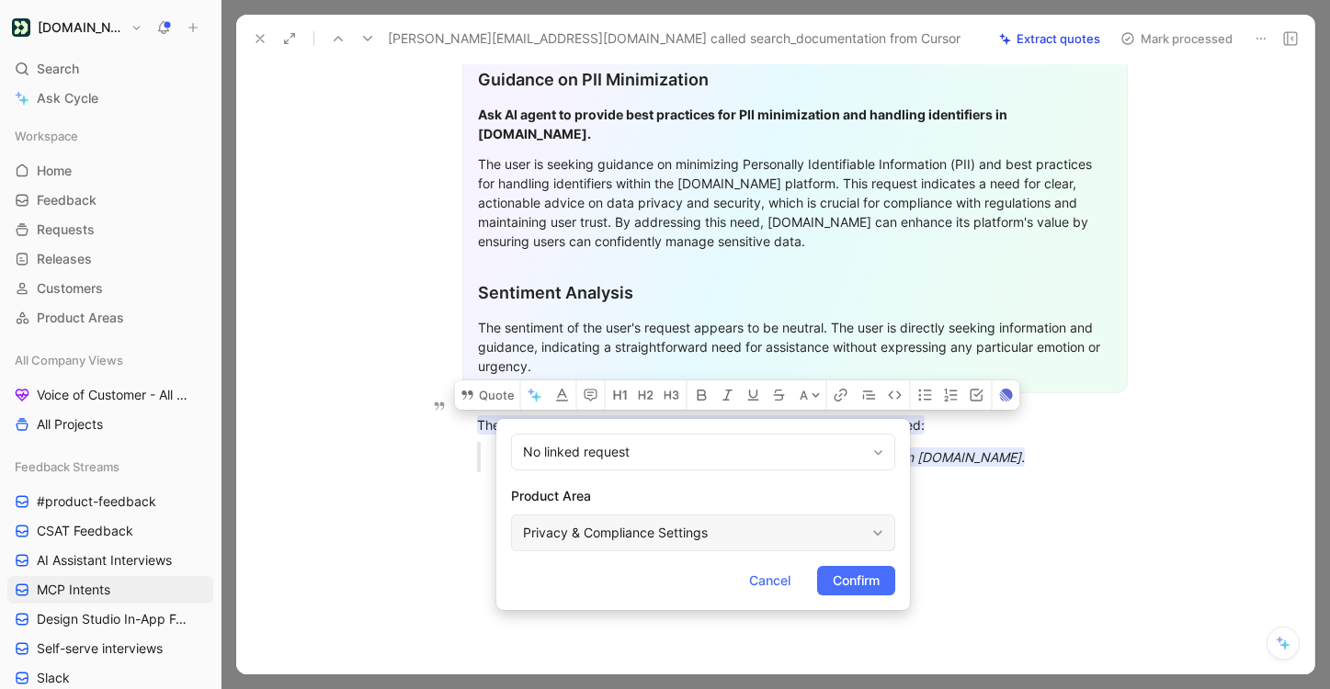
click at [645, 534] on div "Privacy & Compliance Settings" at bounding box center [694, 533] width 342 height 22
type input "mc"
click at [723, 496] on span "P Connection Server" at bounding box center [693, 489] width 123 height 16
click at [834, 573] on span "Confirm" at bounding box center [855, 581] width 47 height 22
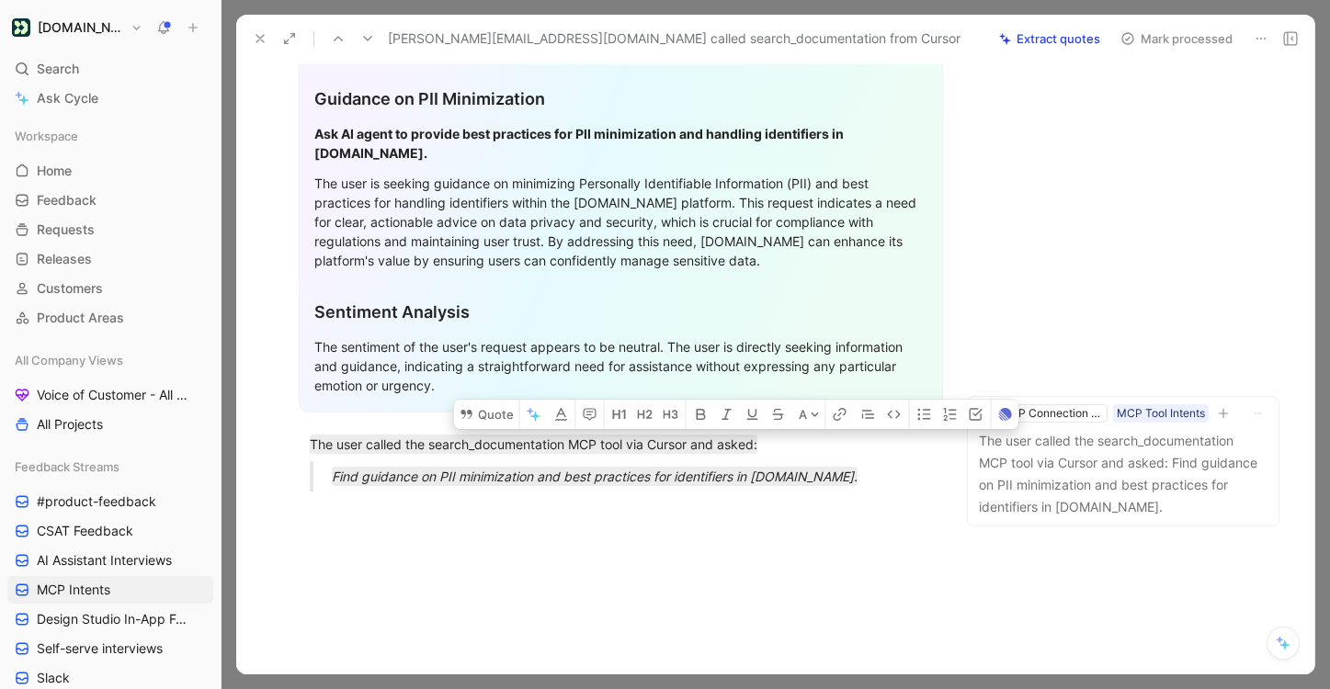
click at [1156, 49] on button "Mark processed" at bounding box center [1176, 39] width 129 height 26
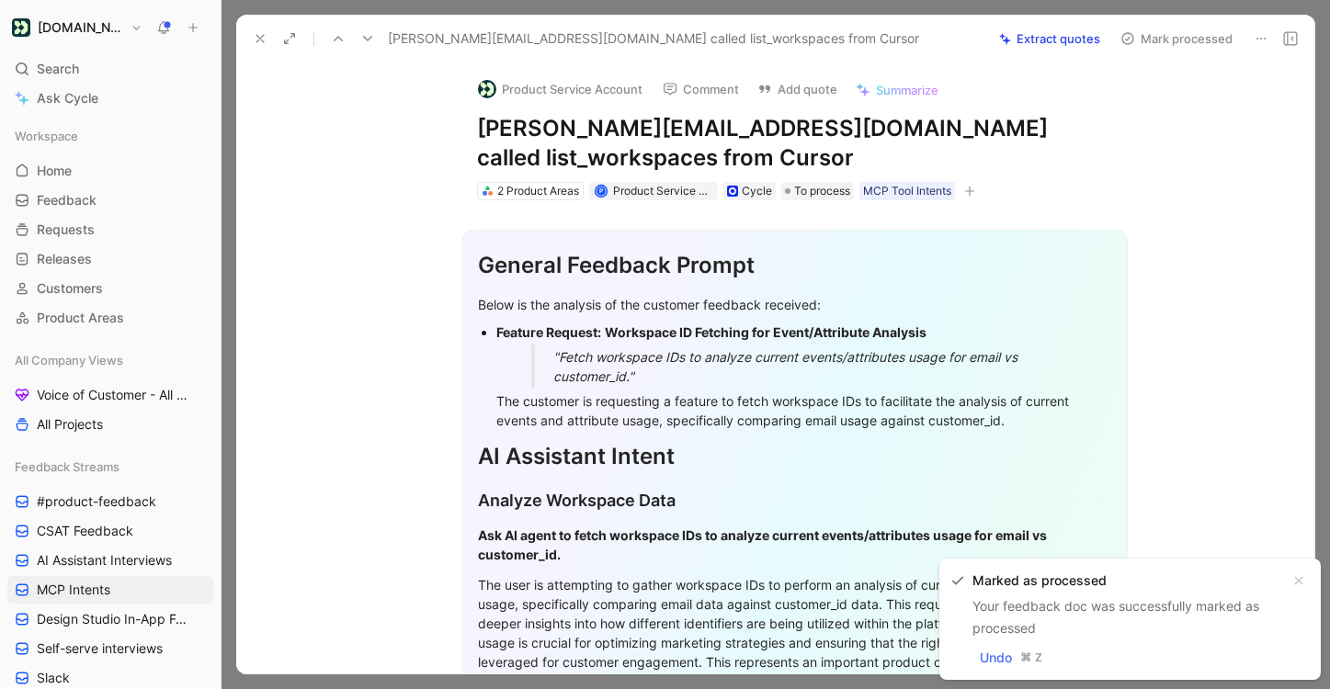
scroll to position [498, 0]
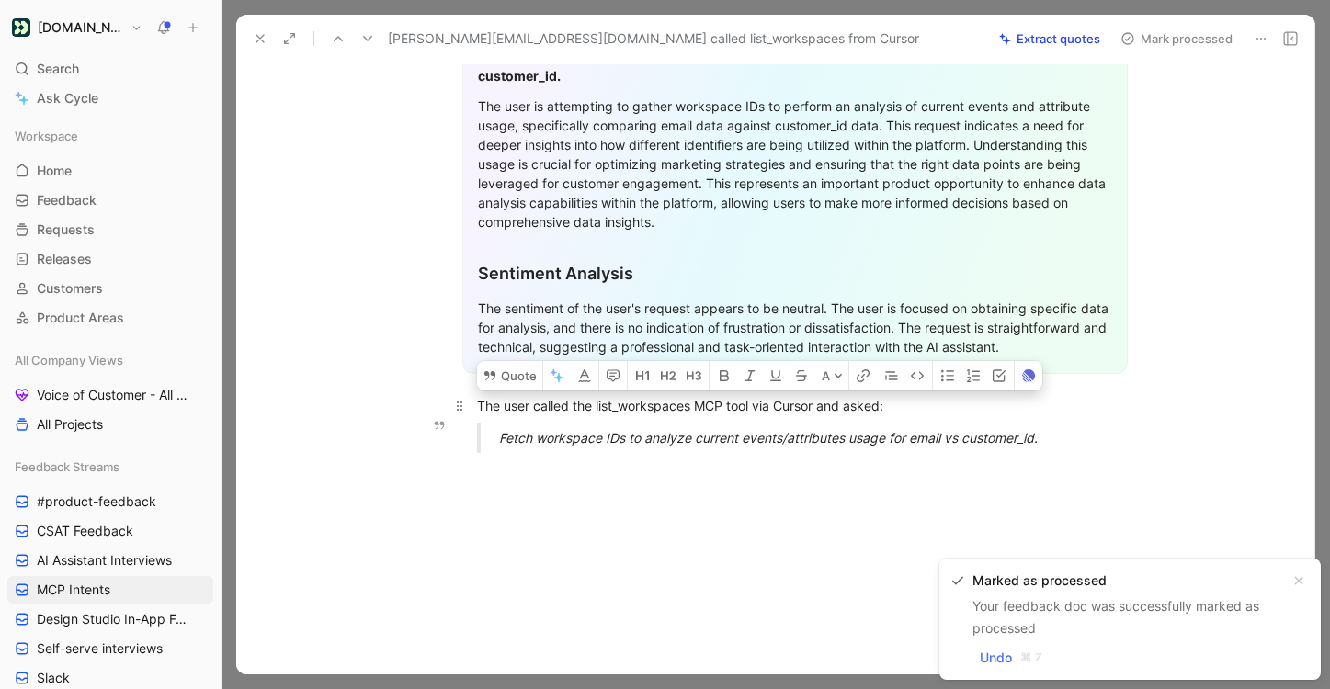
drag, startPoint x: 1068, startPoint y: 448, endPoint x: 470, endPoint y: 402, distance: 599.1
click at [470, 402] on div "General Feedback Prompt Below is the analysis of the customer feedback received…" at bounding box center [794, 95] width 1039 height 746
click at [506, 374] on button "Quote" at bounding box center [509, 375] width 65 height 29
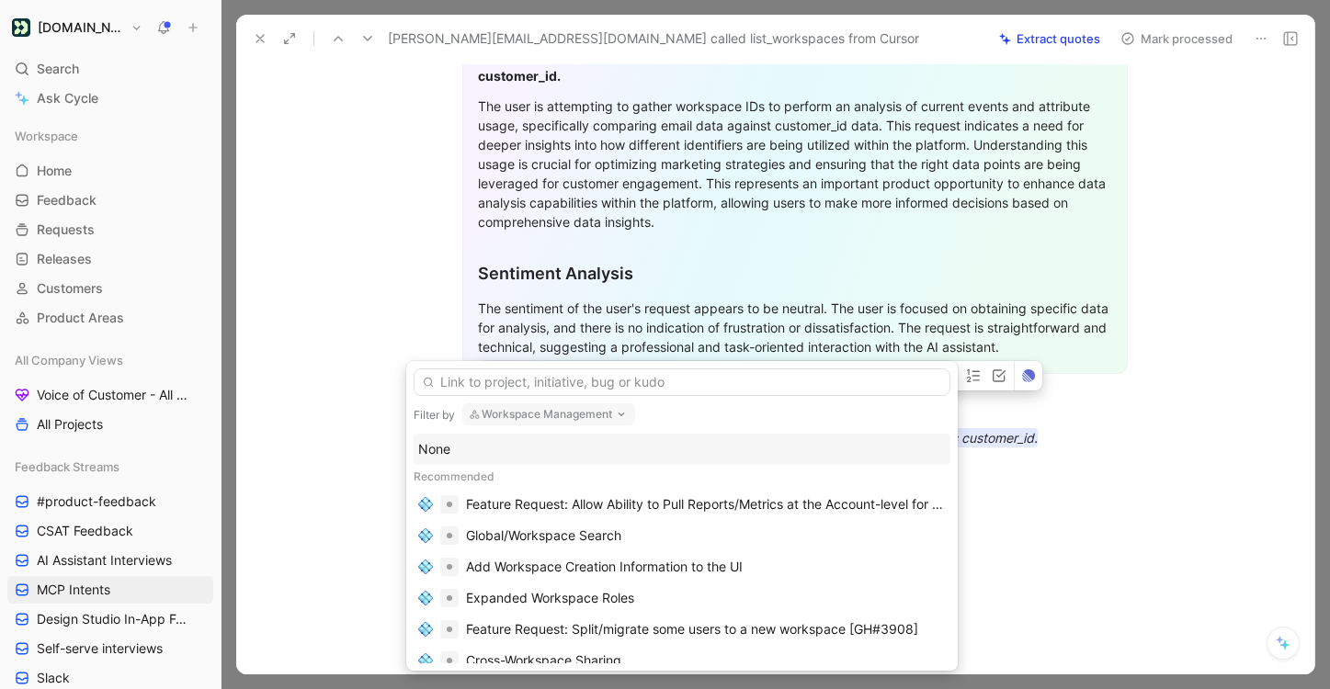
click at [671, 452] on div "None" at bounding box center [681, 449] width 527 height 22
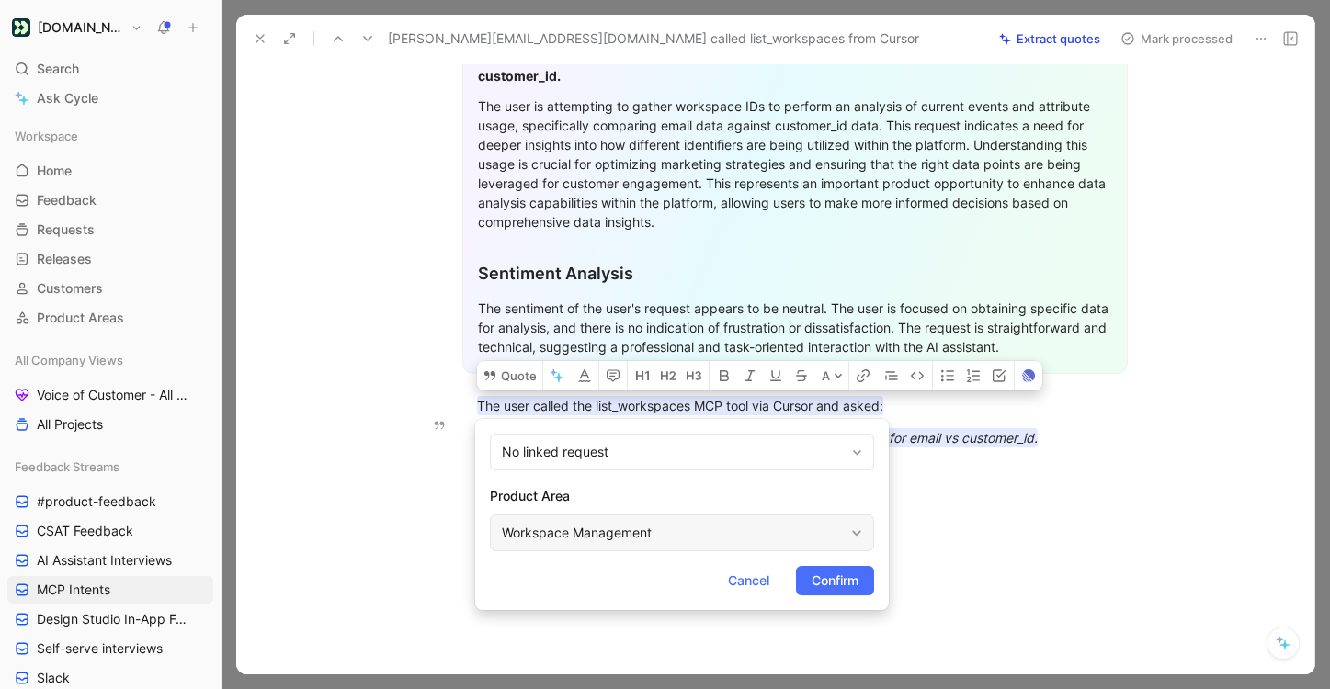
click at [799, 533] on div "Workspace Management" at bounding box center [673, 533] width 342 height 22
type input "mc"
click at [832, 486] on div "MC P Connection Server" at bounding box center [728, 490] width 275 height 22
click at [833, 585] on span "Confirm" at bounding box center [834, 581] width 47 height 22
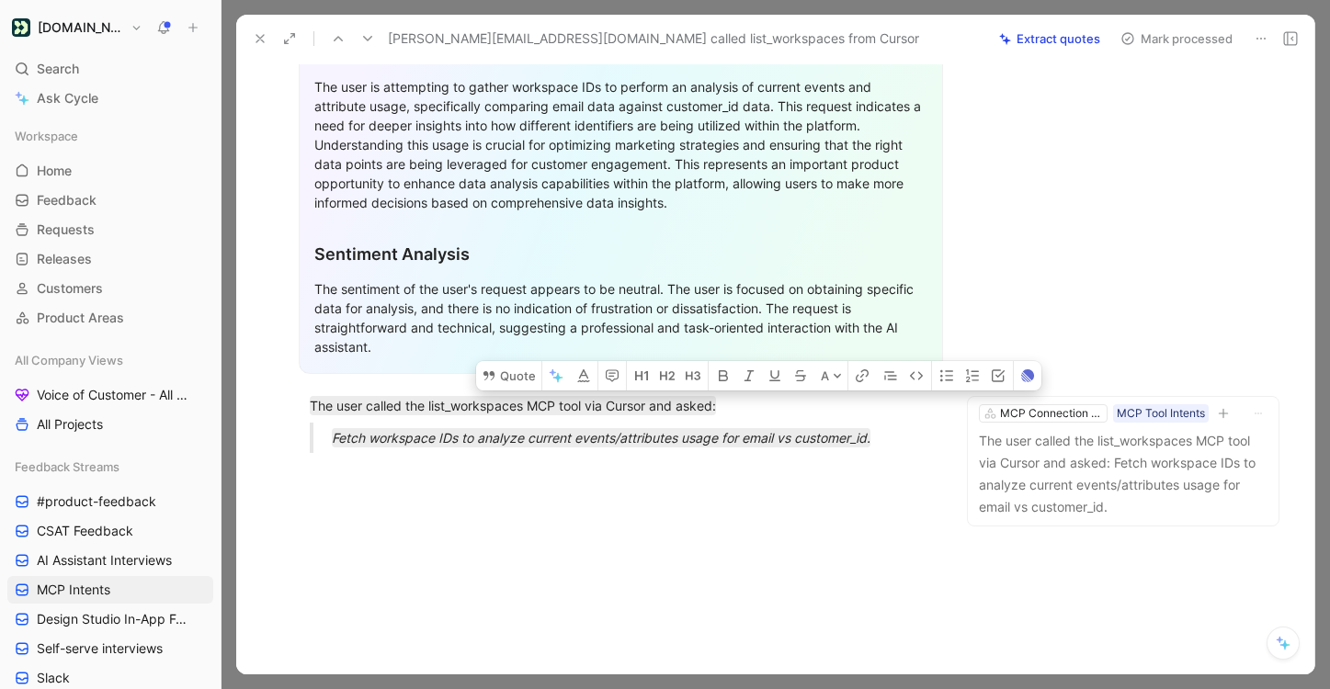
click at [1151, 39] on button "Mark processed" at bounding box center [1176, 39] width 129 height 26
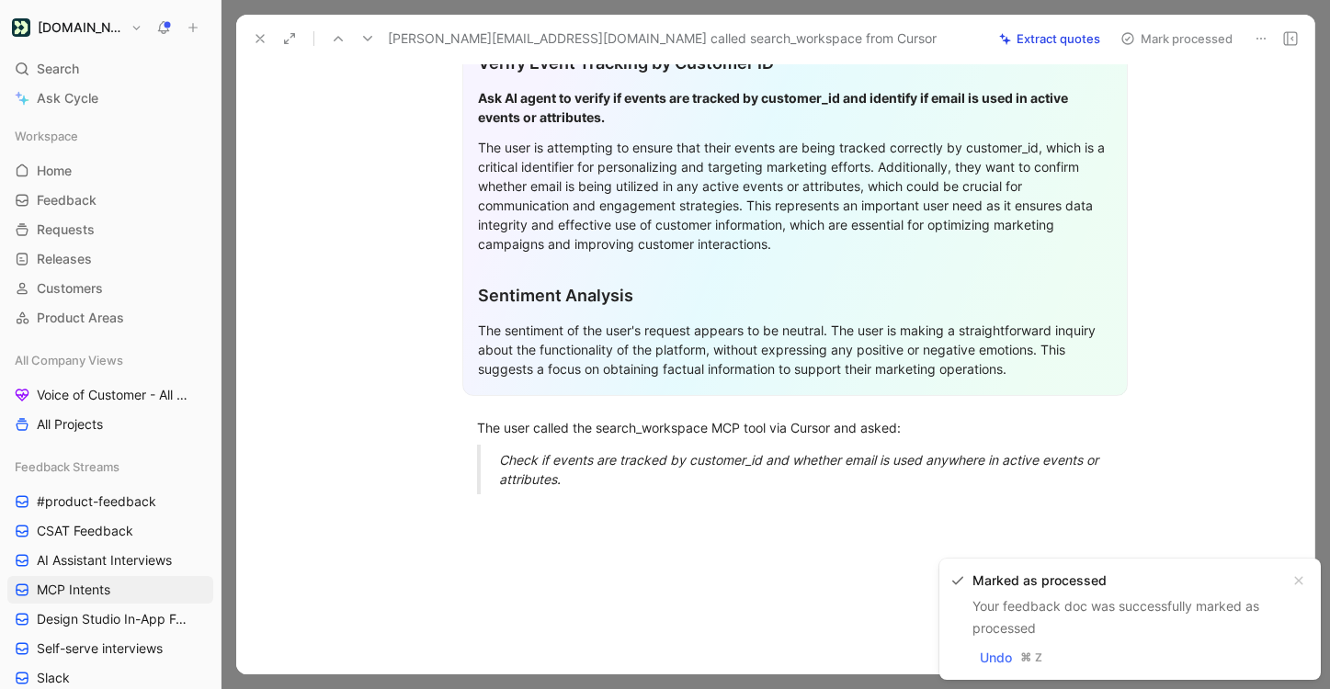
scroll to position [498, 0]
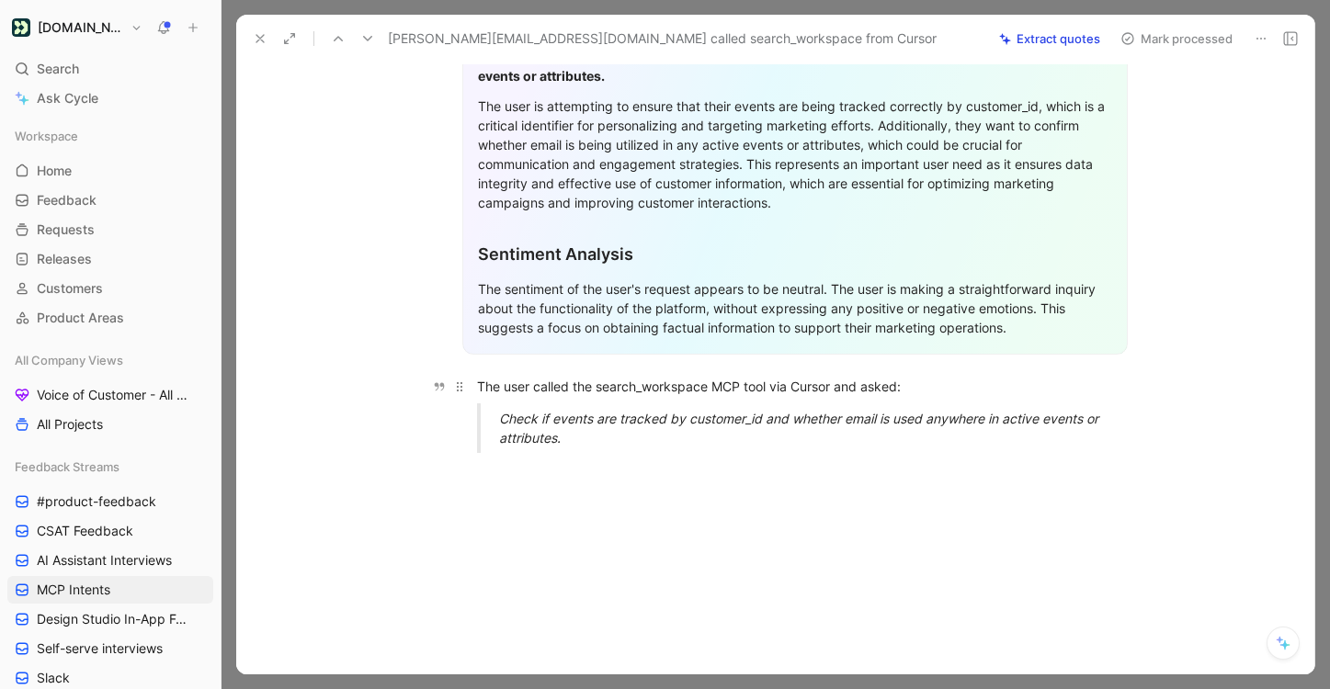
drag, startPoint x: 587, startPoint y: 436, endPoint x: 475, endPoint y: 390, distance: 121.5
click at [475, 390] on div "General Feedback Prompt After analyzing the customer feedback, the following re…" at bounding box center [794, 84] width 1039 height 765
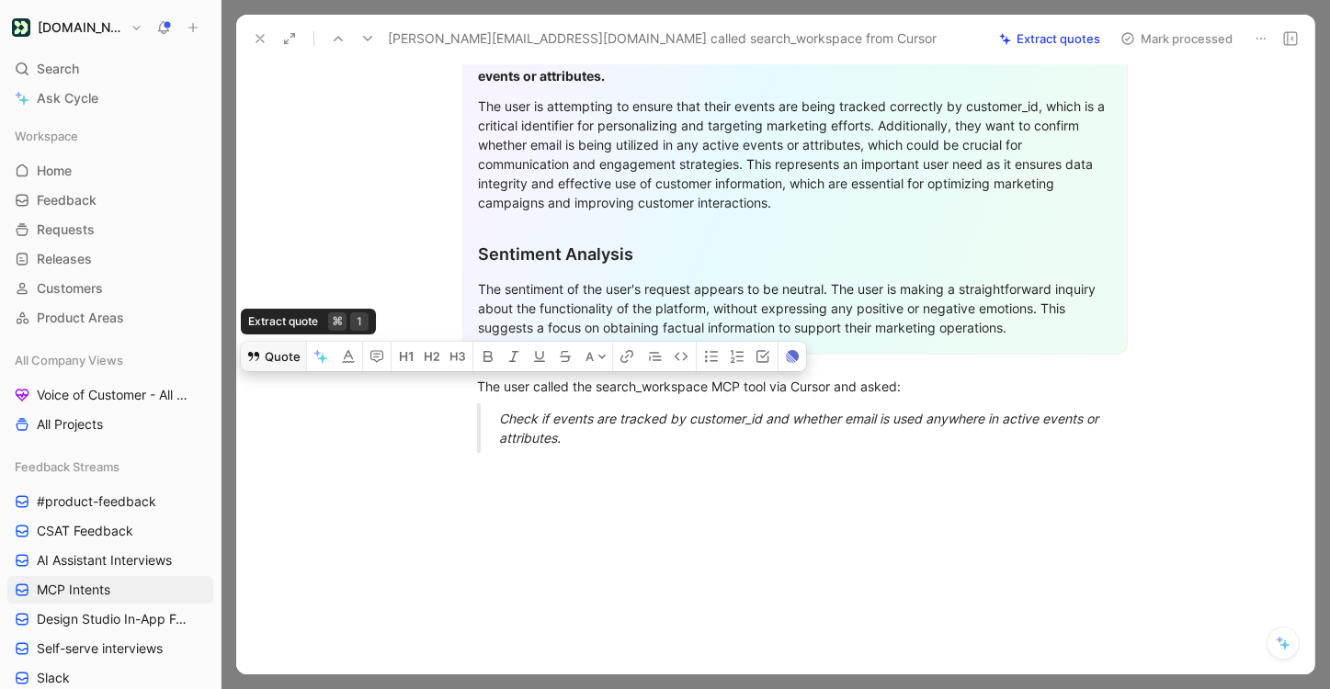
click at [289, 353] on button "Quote" at bounding box center [273, 356] width 65 height 29
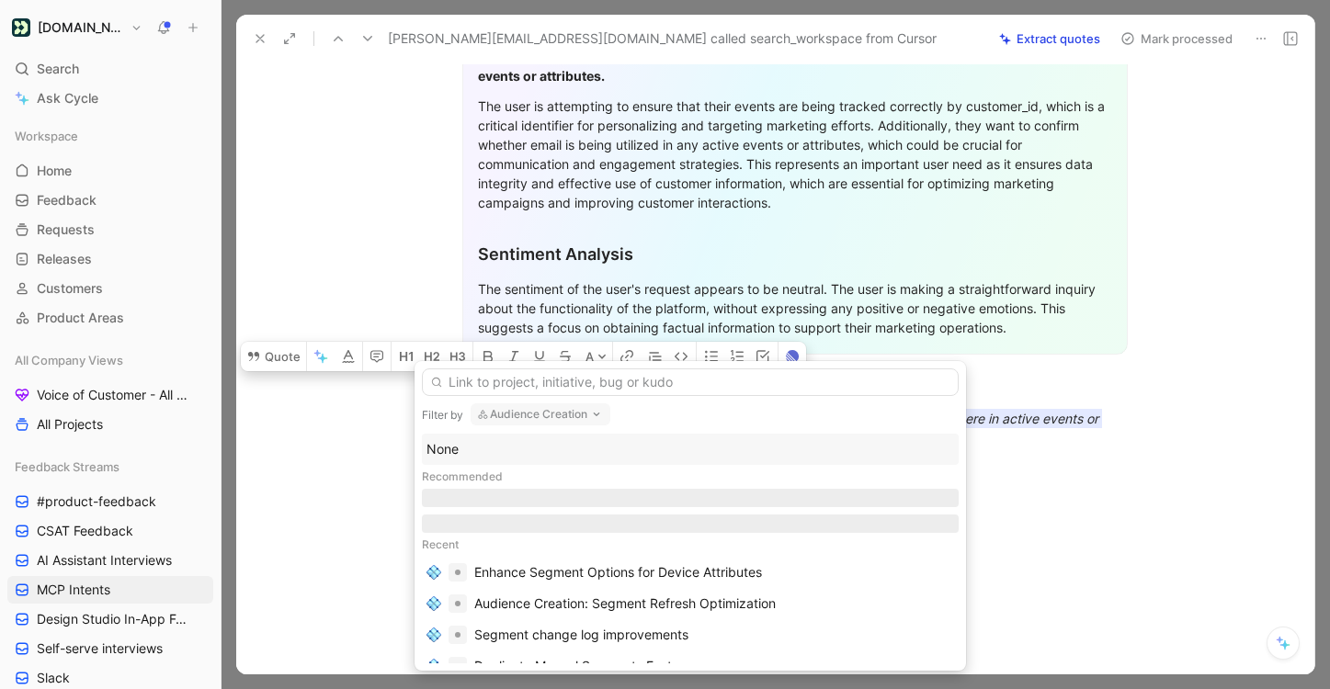
click at [650, 448] on div "None" at bounding box center [689, 449] width 527 height 22
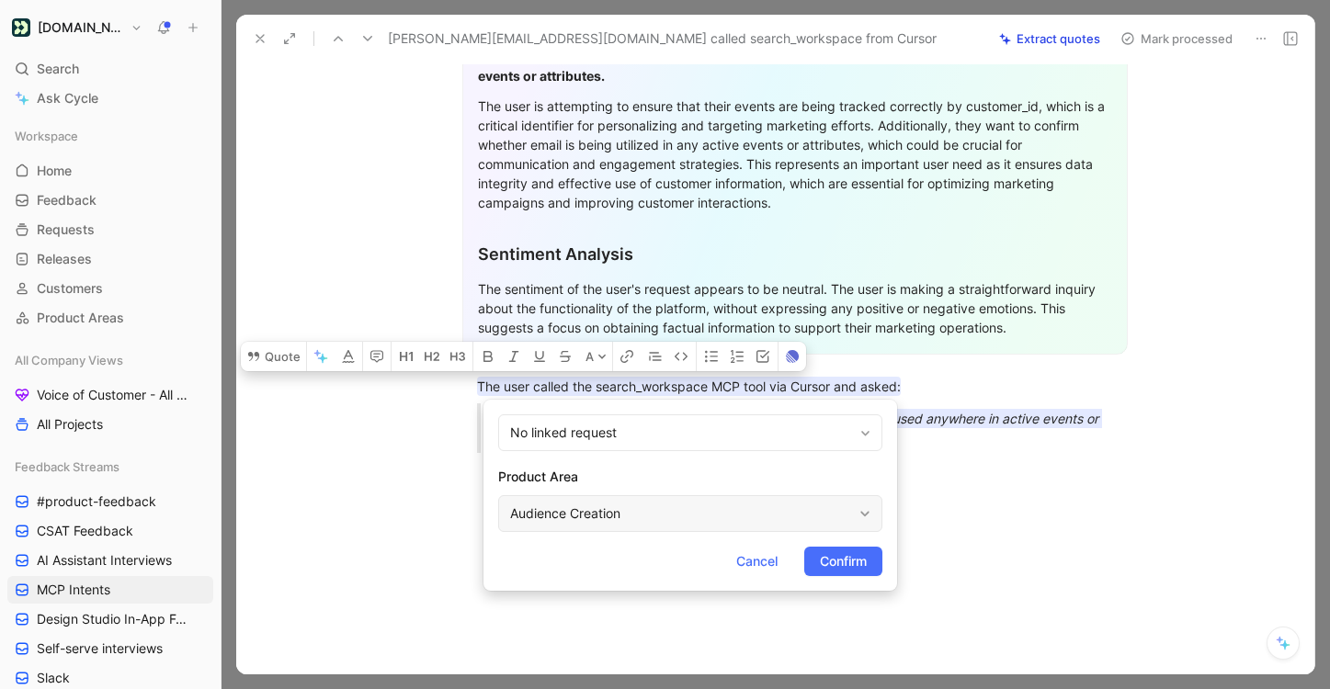
click at [607, 523] on div "Audience Creation" at bounding box center [681, 514] width 342 height 22
type input "mc"
click at [707, 469] on span "P Connection Server" at bounding box center [680, 470] width 123 height 16
click at [860, 558] on span "Confirm" at bounding box center [843, 561] width 47 height 22
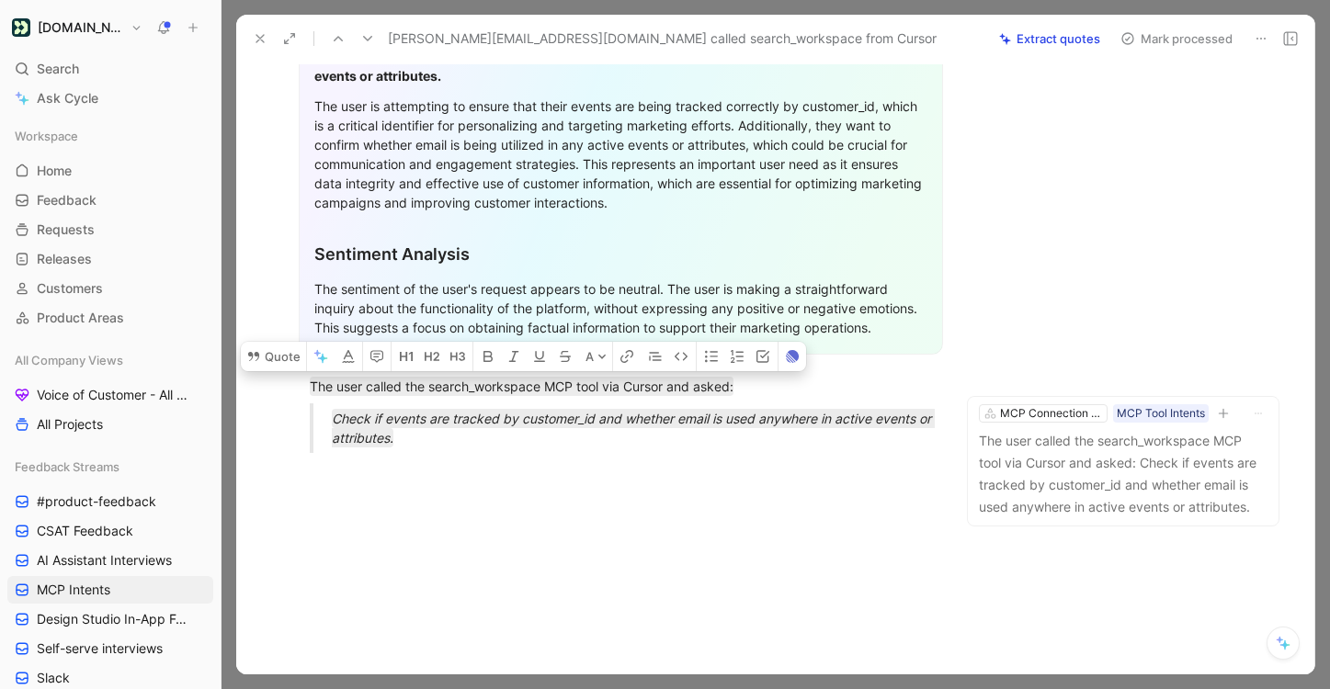
click at [1210, 47] on button "Mark processed" at bounding box center [1176, 39] width 129 height 26
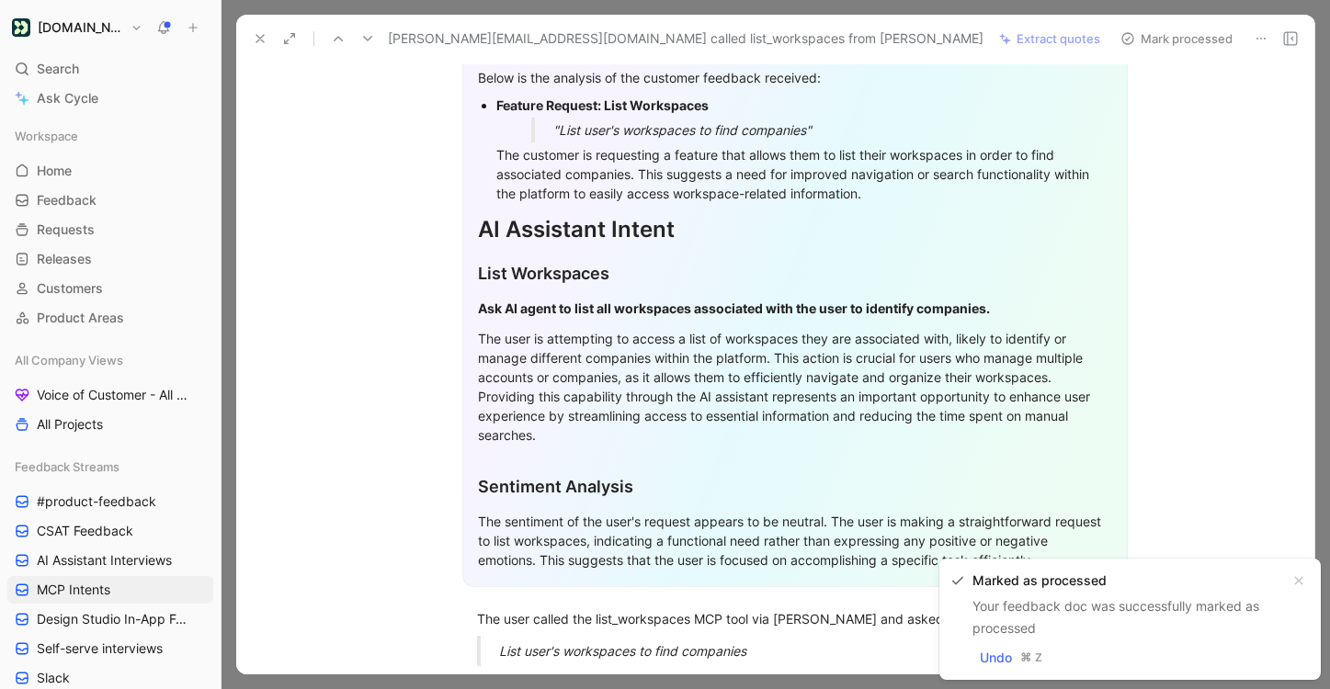
scroll to position [411, 0]
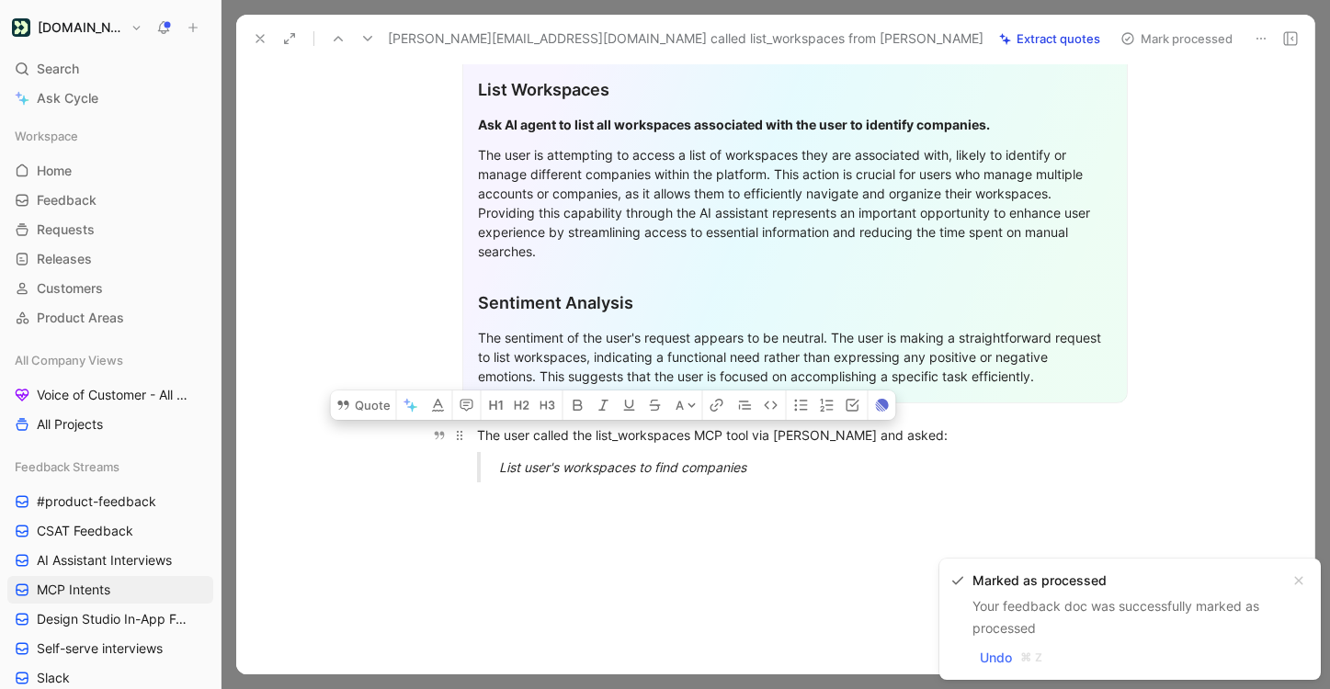
drag, startPoint x: 783, startPoint y: 456, endPoint x: 444, endPoint y: 393, distance: 344.7
click at [444, 393] on div "General Feedback Prompt Below is the analysis of the customer feedback received…" at bounding box center [794, 143] width 1039 height 707
click at [383, 390] on button "Quote" at bounding box center [363, 404] width 65 height 29
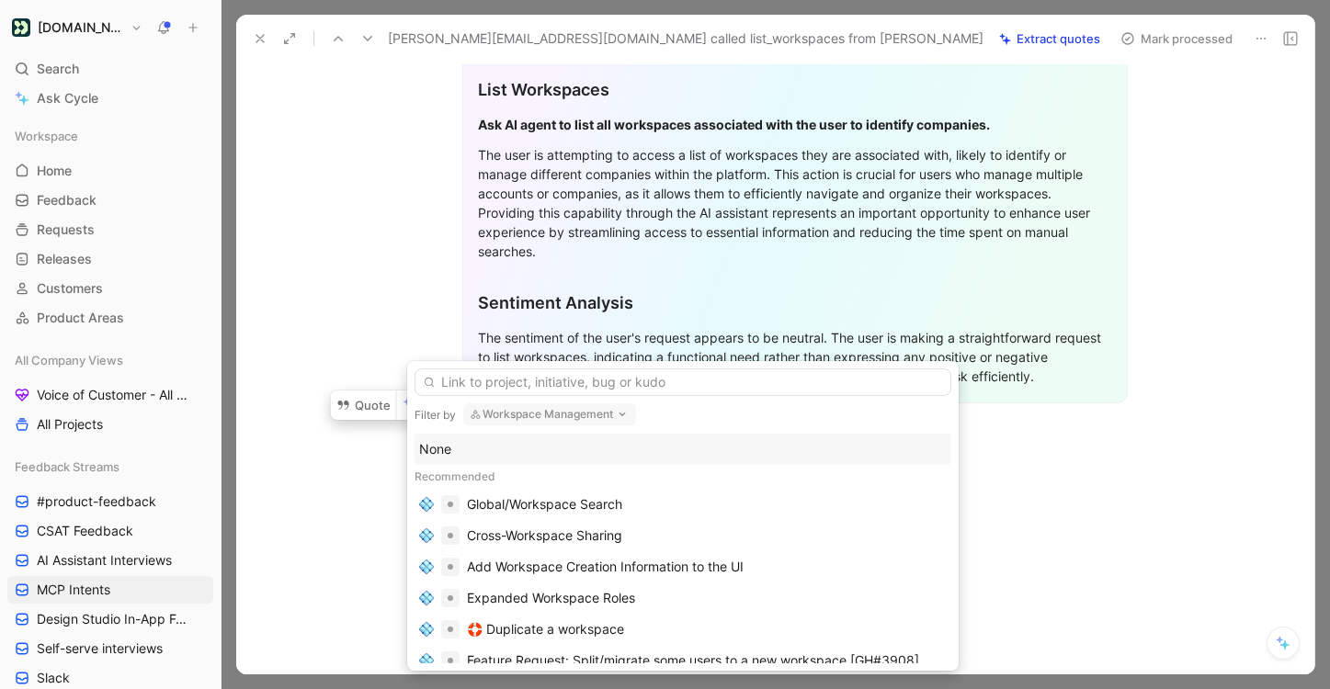
click at [692, 441] on div "None" at bounding box center [682, 449] width 527 height 22
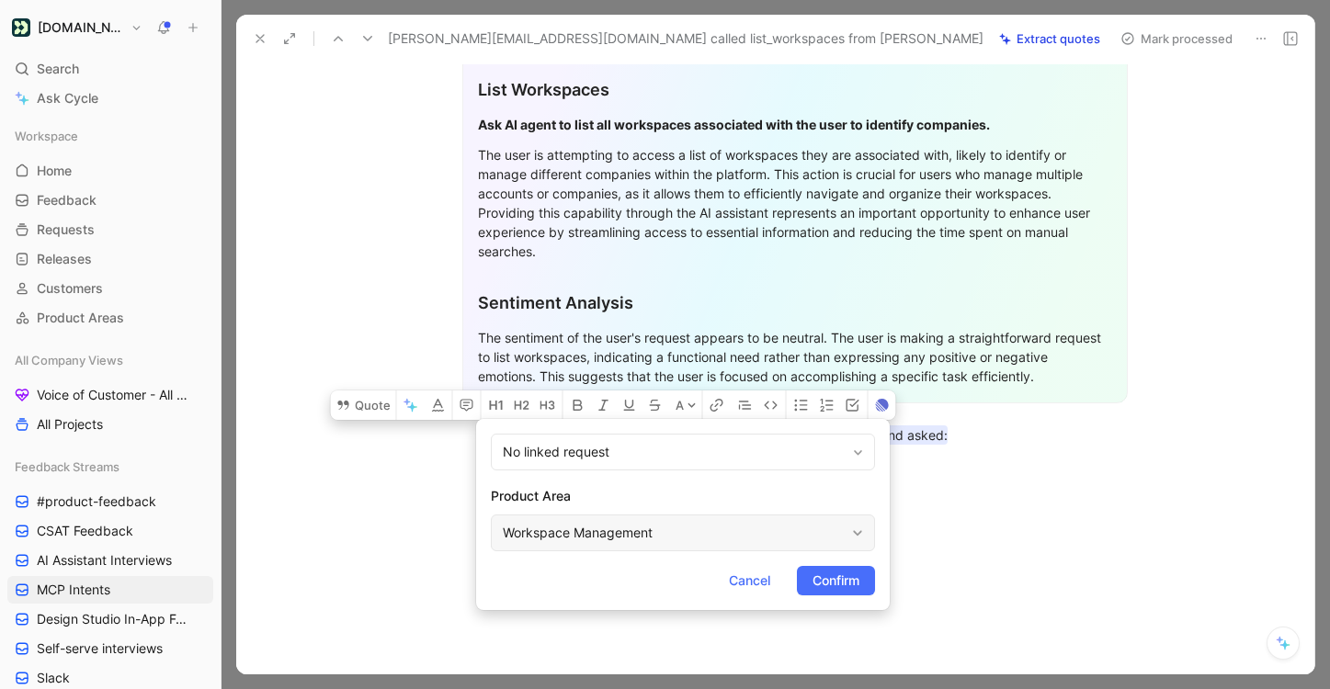
click at [654, 524] on div "Workspace Management" at bounding box center [674, 533] width 342 height 22
type input "mc"
click at [696, 488] on span "P Connection Server" at bounding box center [673, 489] width 123 height 16
click at [821, 574] on span "Confirm" at bounding box center [835, 581] width 47 height 22
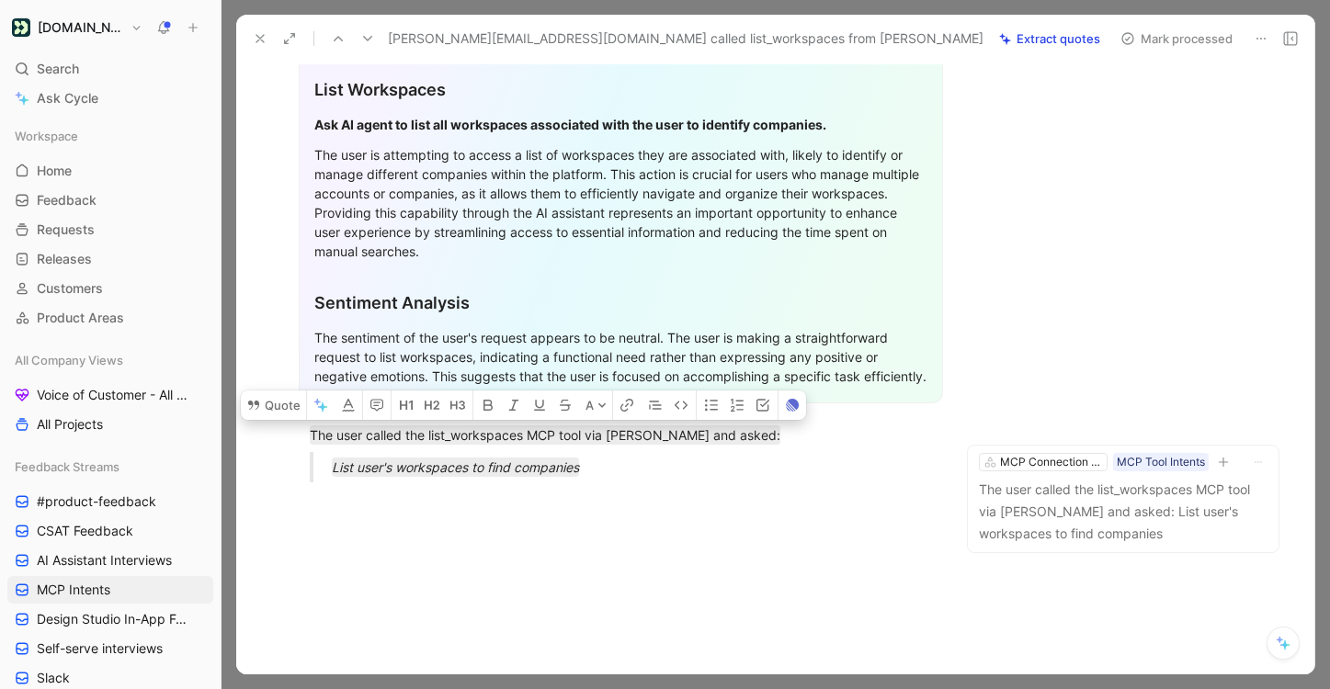
click at [1181, 50] on button "Mark processed" at bounding box center [1176, 39] width 129 height 26
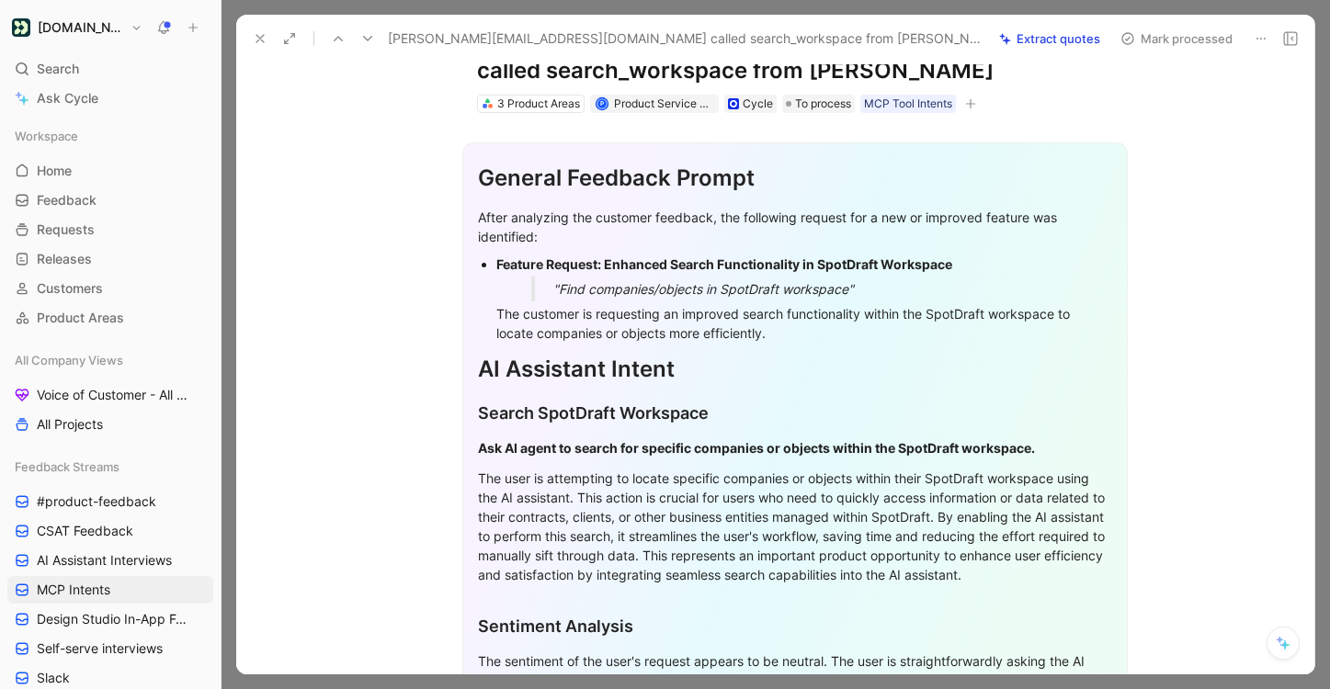
scroll to position [411, 0]
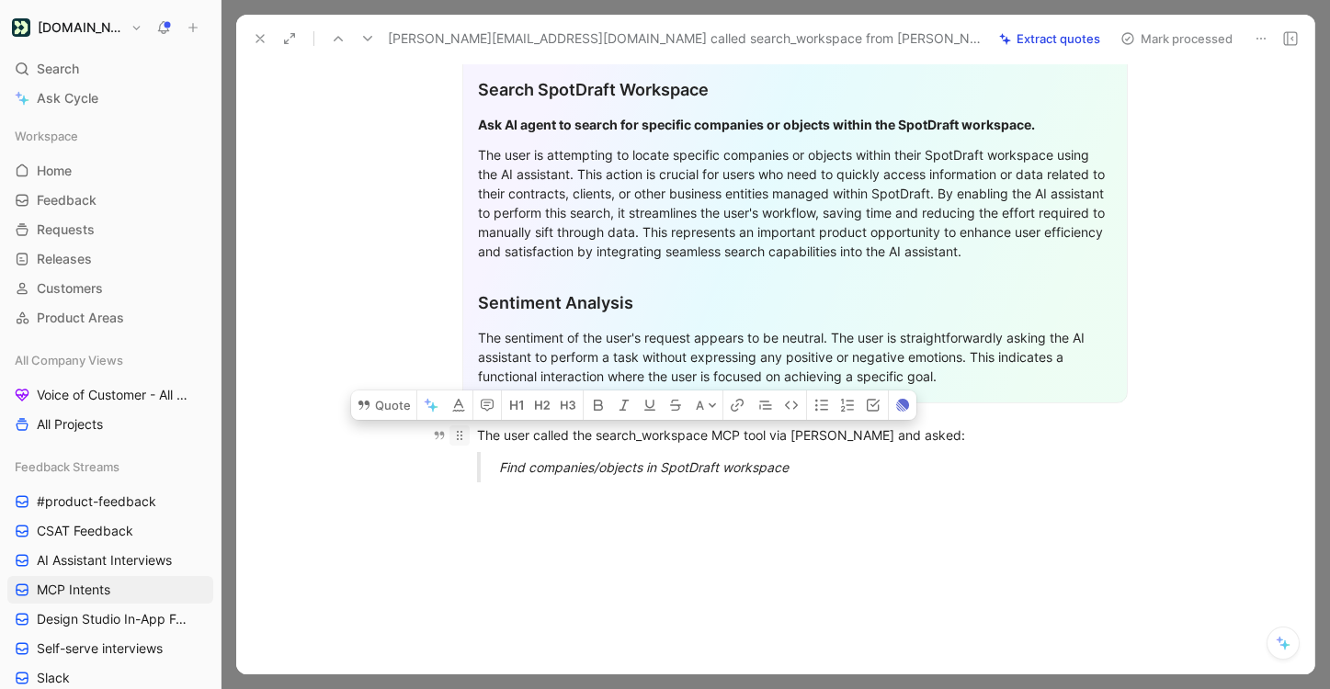
drag, startPoint x: 859, startPoint y: 447, endPoint x: 468, endPoint y: 413, distance: 392.9
click at [468, 413] on div "General Feedback Prompt After analyzing the customer feedback, the following re…" at bounding box center [794, 143] width 1039 height 707
click at [379, 390] on button "Quote" at bounding box center [383, 404] width 65 height 29
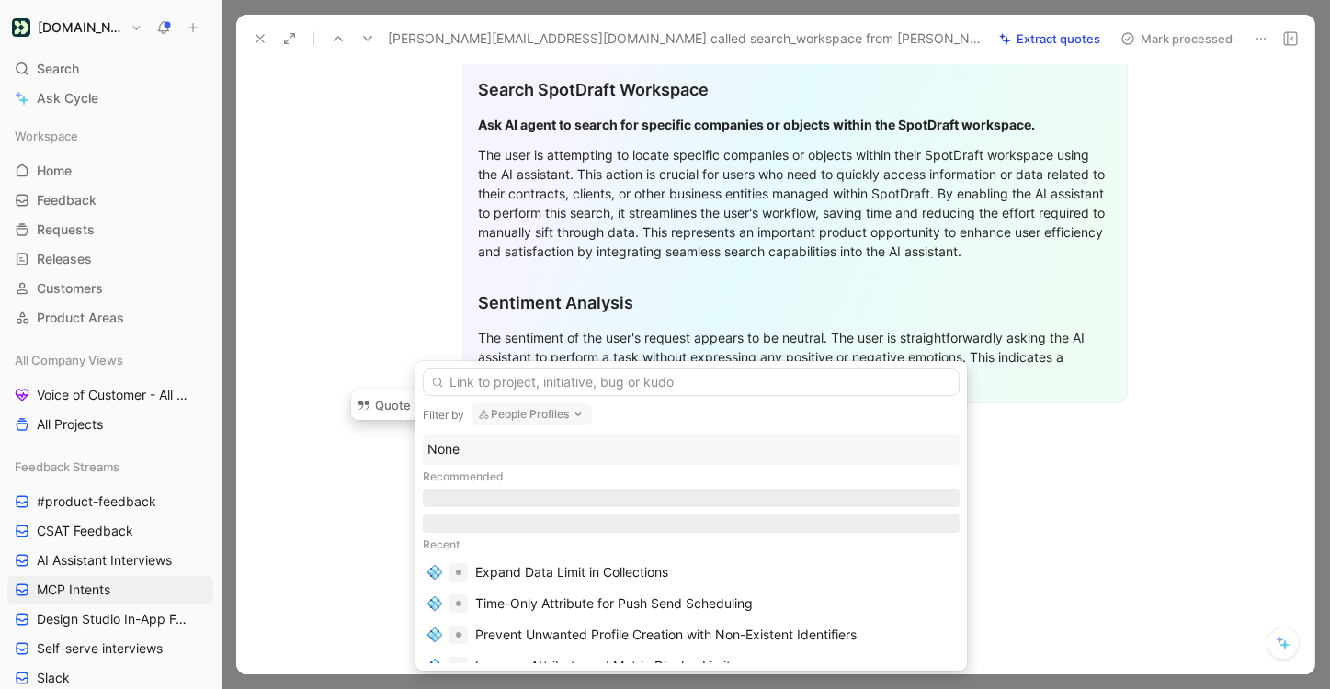
click at [559, 446] on div "None" at bounding box center [690, 449] width 527 height 22
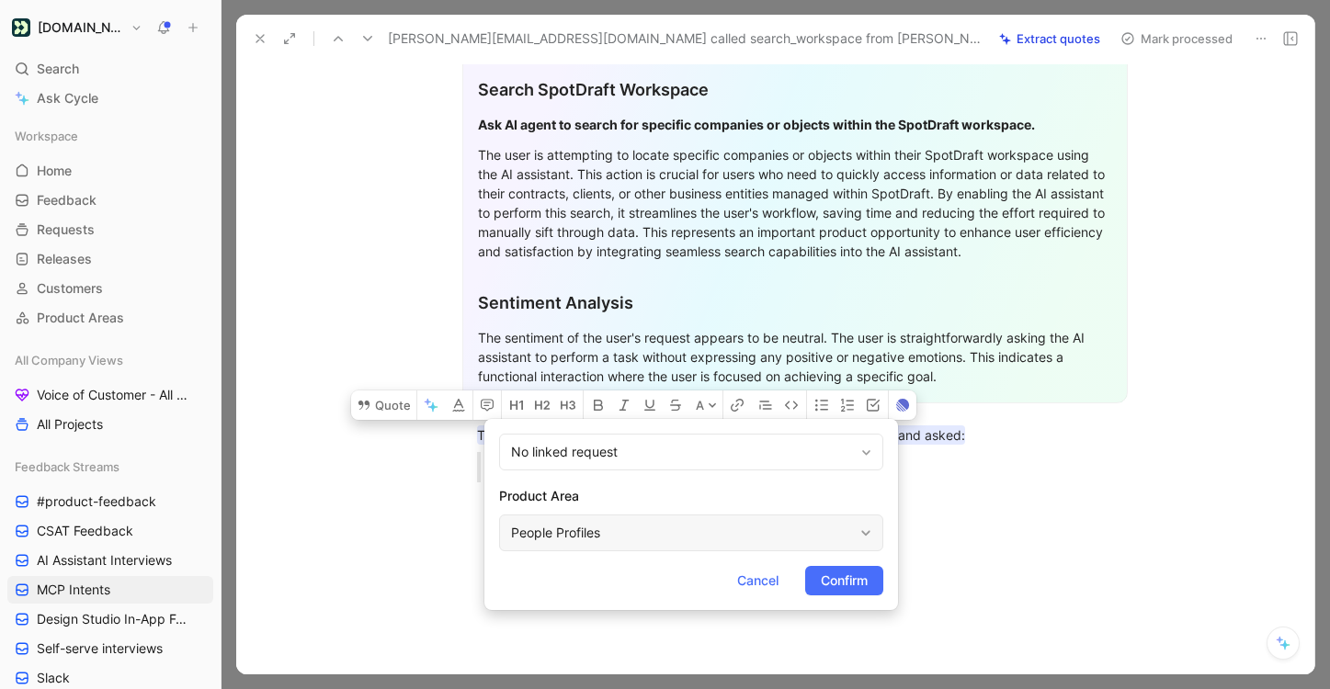
click at [621, 530] on div "People Profiles" at bounding box center [682, 533] width 342 height 22
type input "mc"
click at [706, 488] on span "P Connection Server" at bounding box center [681, 489] width 123 height 16
click at [859, 583] on span "Confirm" at bounding box center [843, 581] width 47 height 22
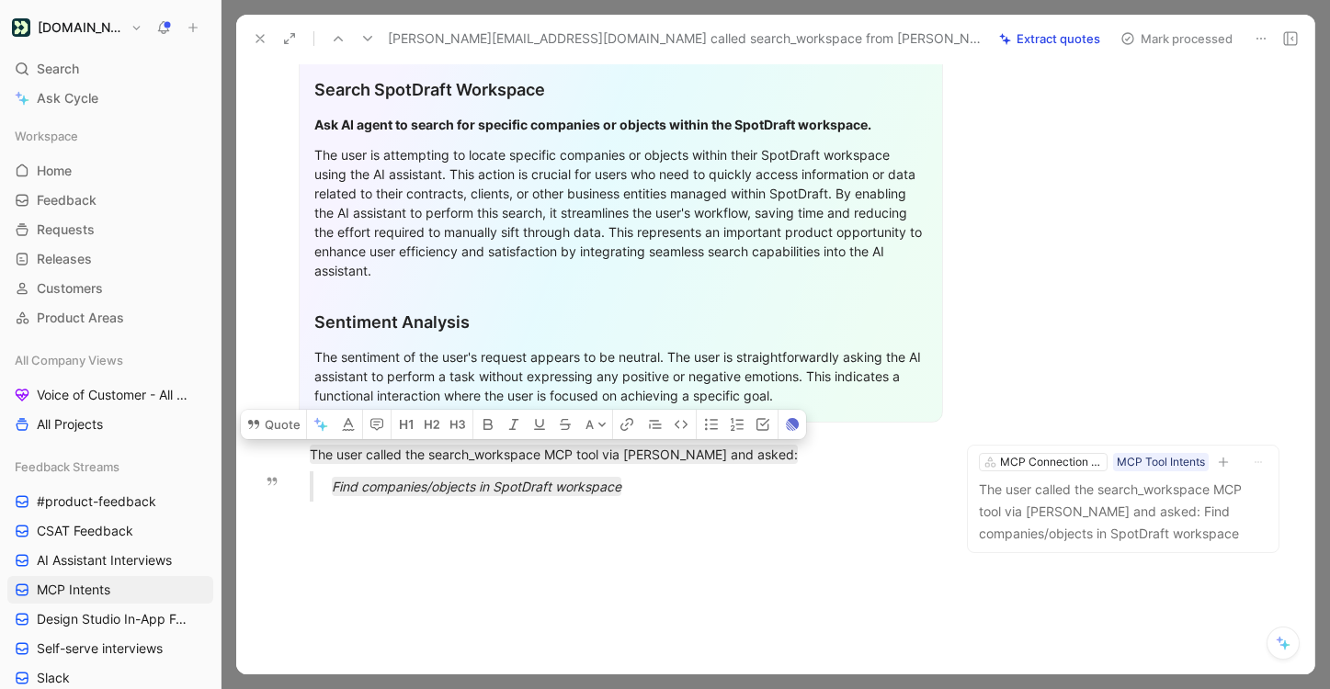
click at [1195, 48] on button "Mark processed" at bounding box center [1176, 39] width 129 height 26
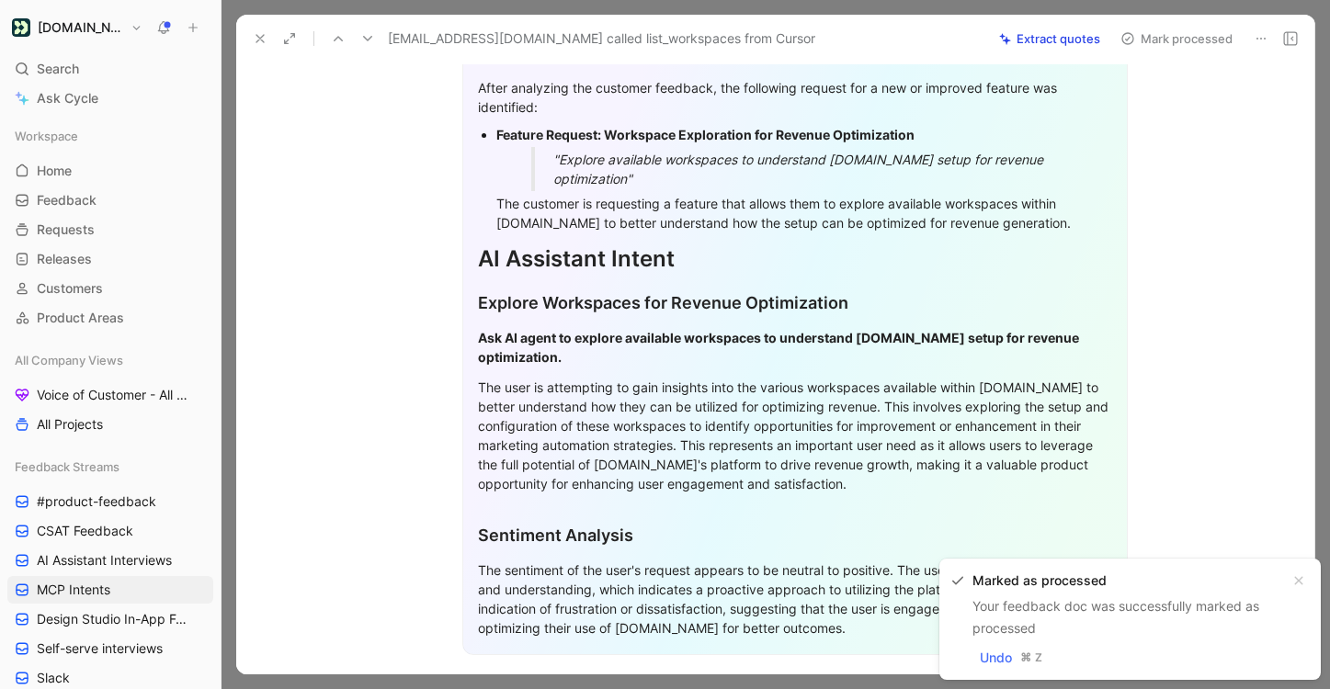
scroll to position [449, 0]
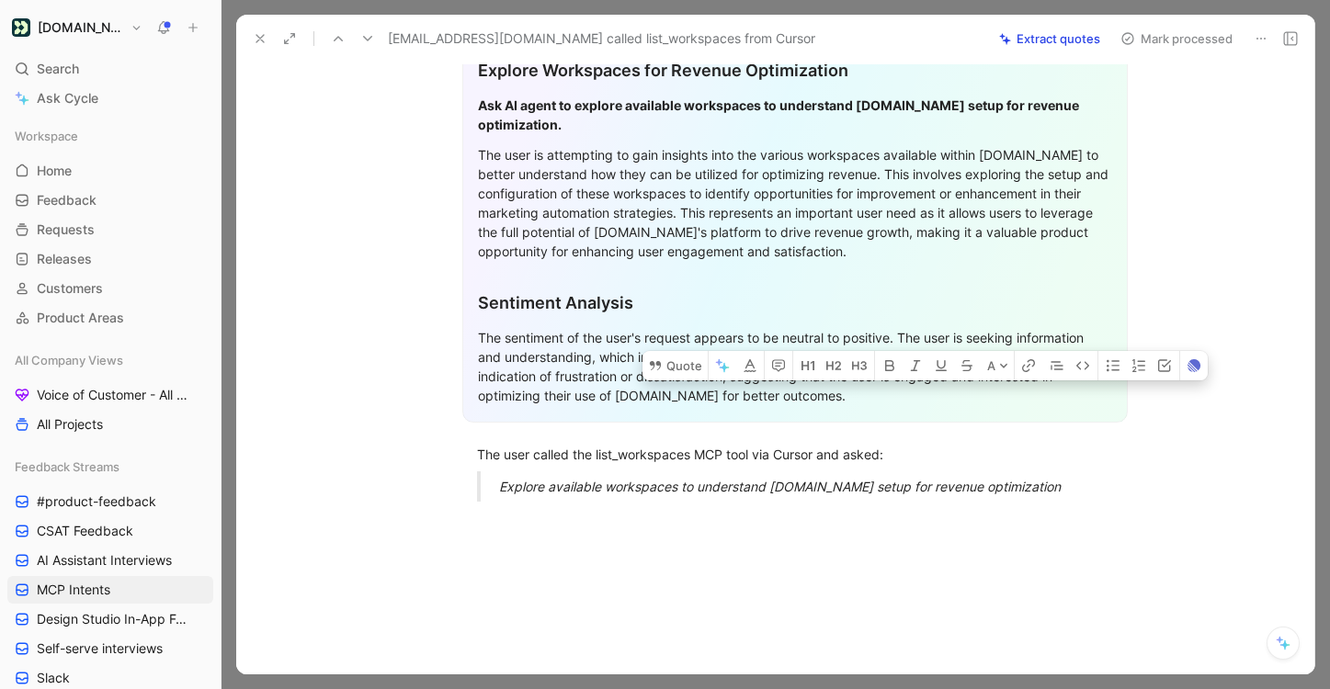
drag, startPoint x: 1044, startPoint y: 448, endPoint x: 418, endPoint y: 411, distance: 626.8
click at [418, 411] on div "General Feedback Prompt After analyzing the customer feedback, the following re…" at bounding box center [794, 133] width 1039 height 765
click at [695, 351] on button "Quote" at bounding box center [674, 365] width 65 height 29
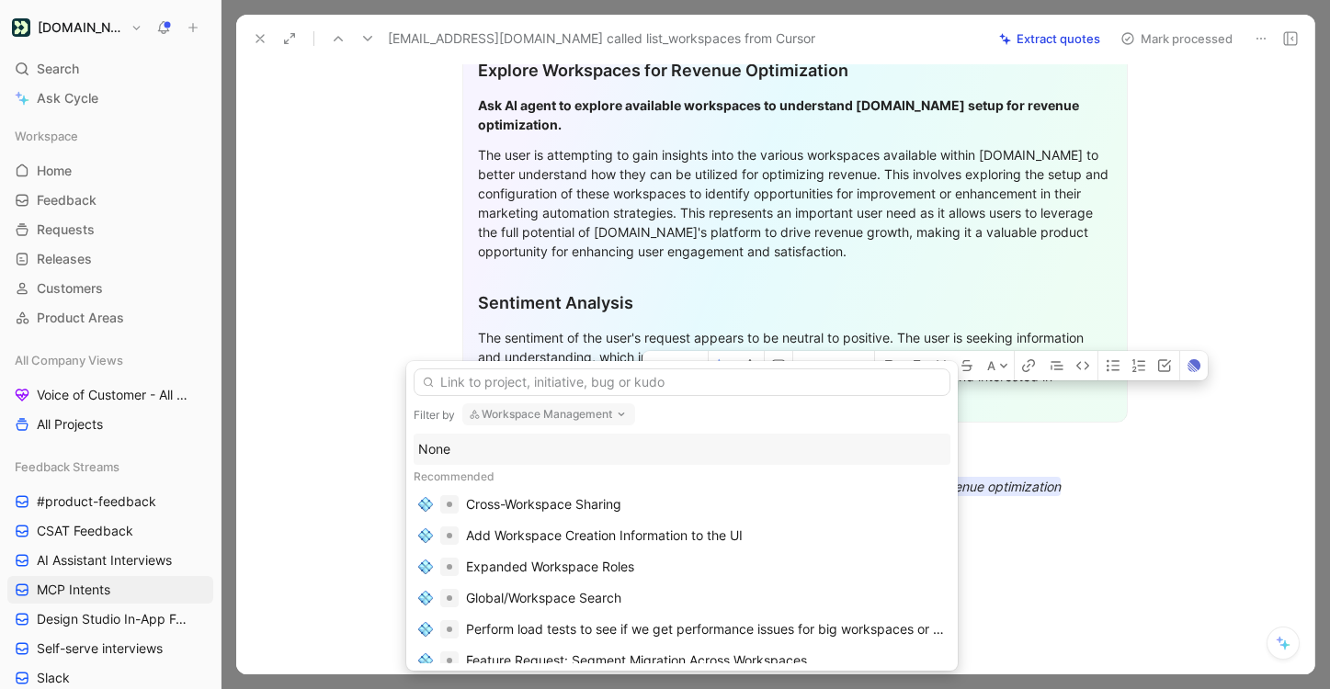
click at [600, 450] on div "None" at bounding box center [681, 449] width 527 height 22
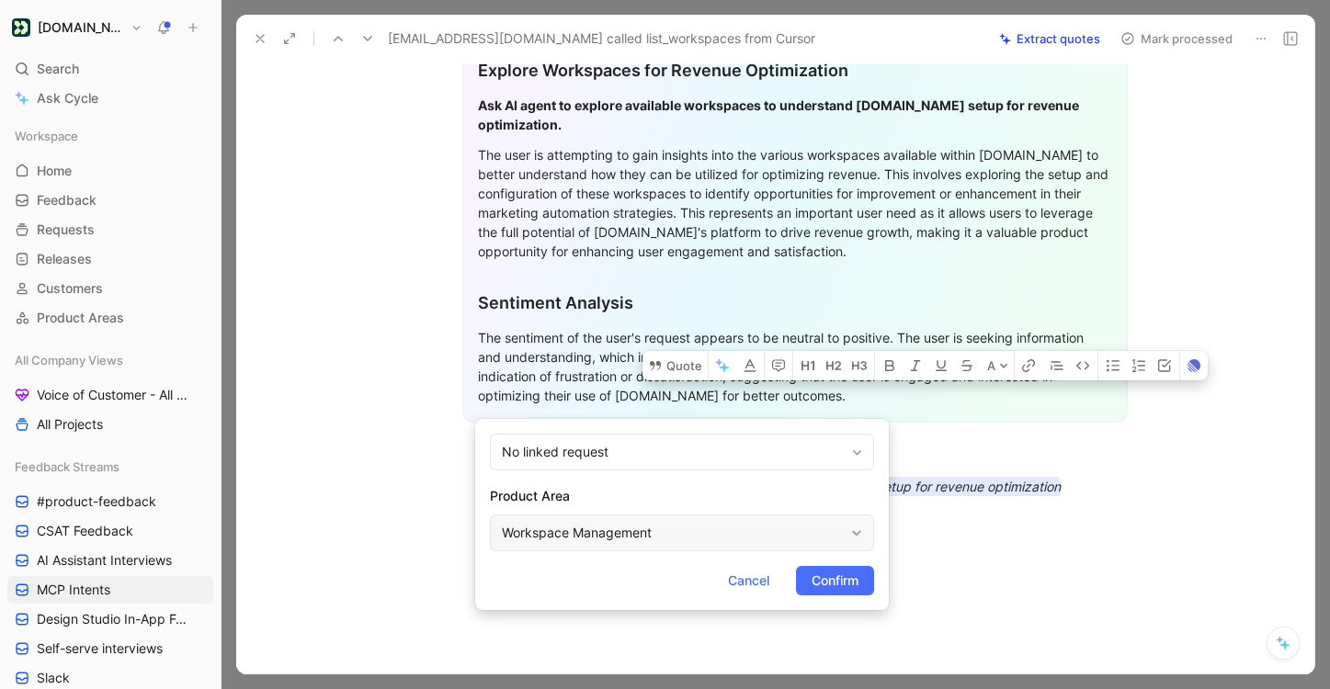
click at [605, 516] on div "Workspace Management" at bounding box center [682, 533] width 384 height 37
type input "mc"
click at [688, 497] on span "P Connection Server" at bounding box center [672, 489] width 123 height 16
click at [827, 572] on span "Confirm" at bounding box center [834, 581] width 47 height 22
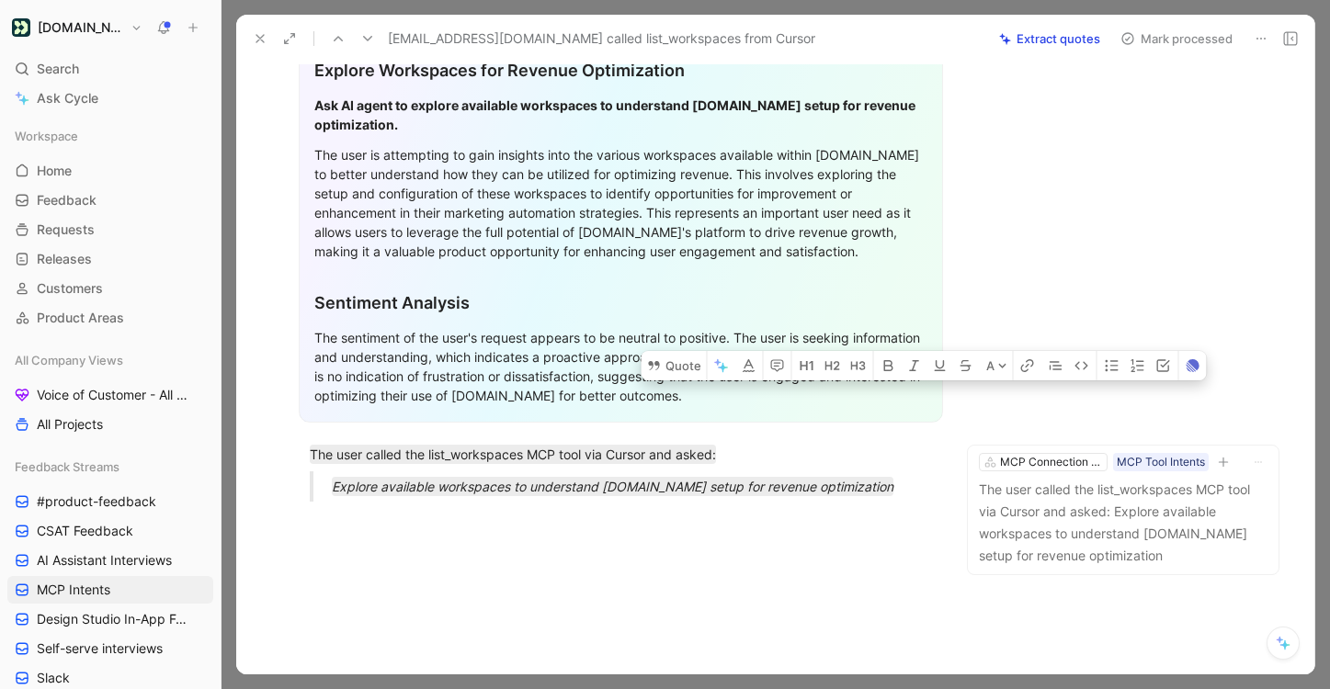
click at [1167, 47] on button "Mark processed" at bounding box center [1176, 39] width 129 height 26
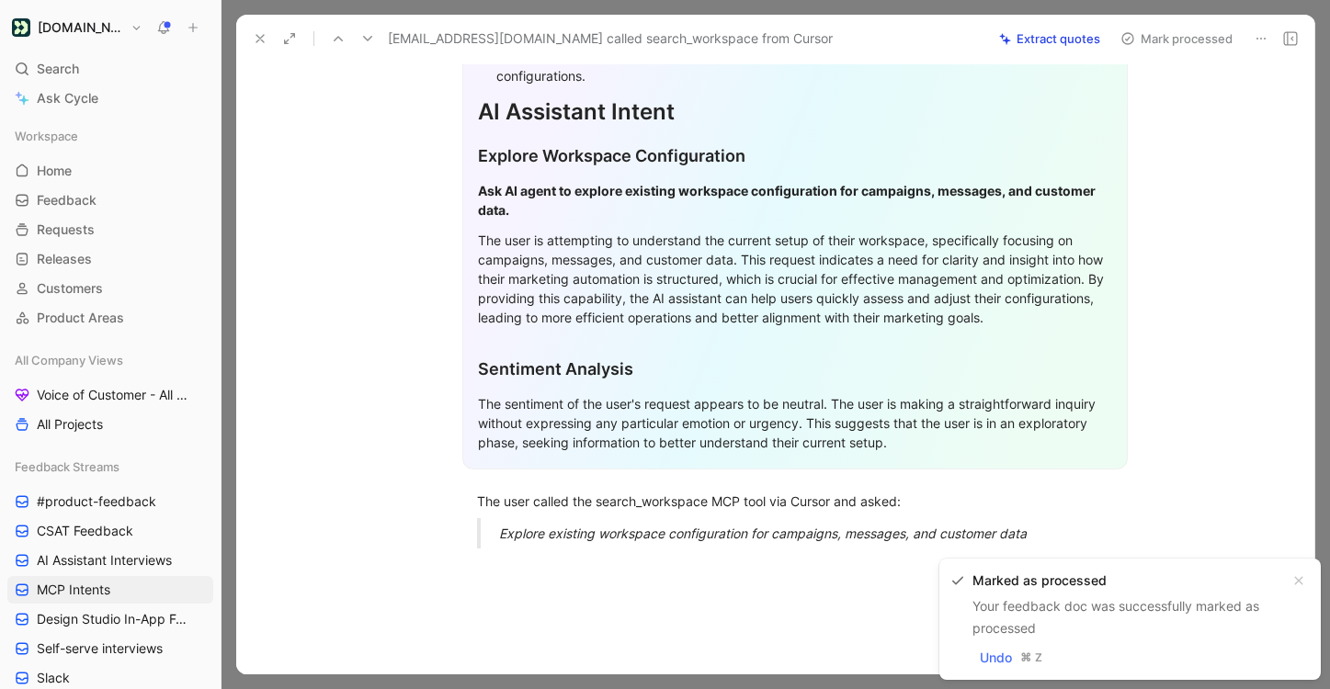
scroll to position [479, 0]
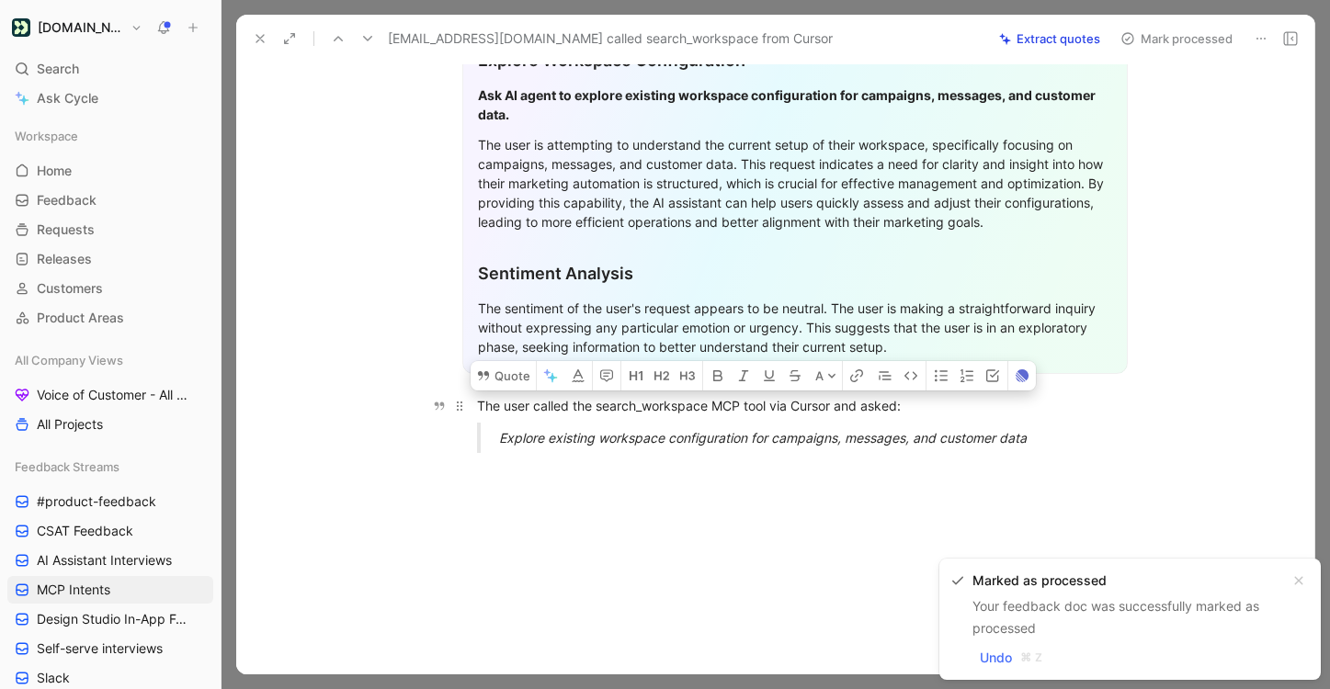
drag, startPoint x: 1048, startPoint y: 438, endPoint x: 470, endPoint y: 411, distance: 579.5
click at [470, 411] on div "General Feedback Prompt After analyzing the customer feedback, the following re…" at bounding box center [794, 95] width 1039 height 746
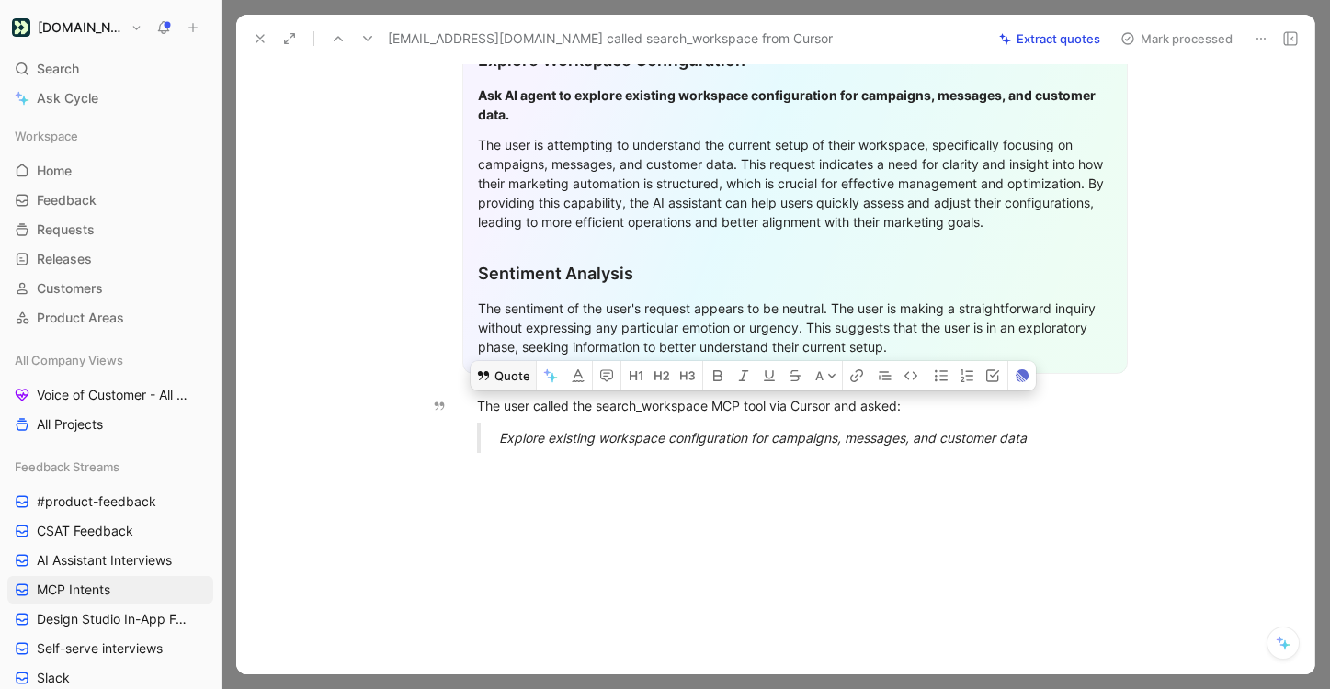
click at [508, 378] on button "Quote" at bounding box center [502, 375] width 65 height 29
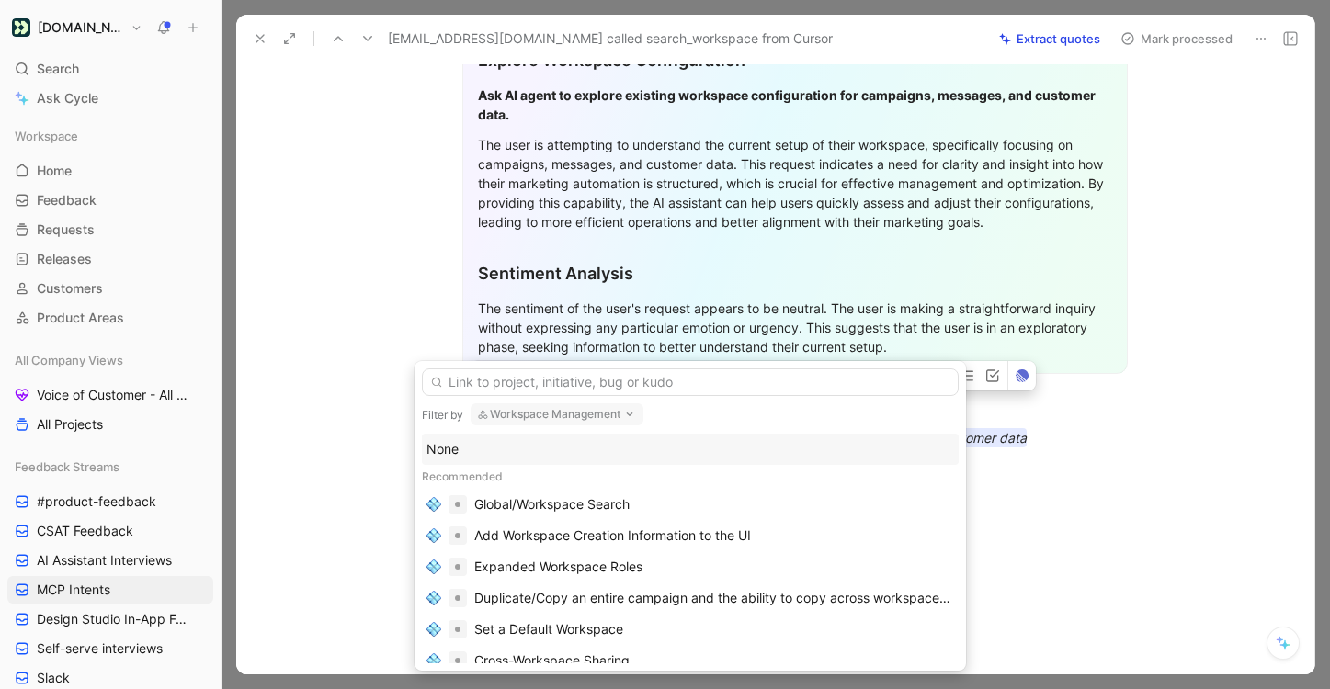
click at [544, 450] on div "None" at bounding box center [689, 449] width 527 height 22
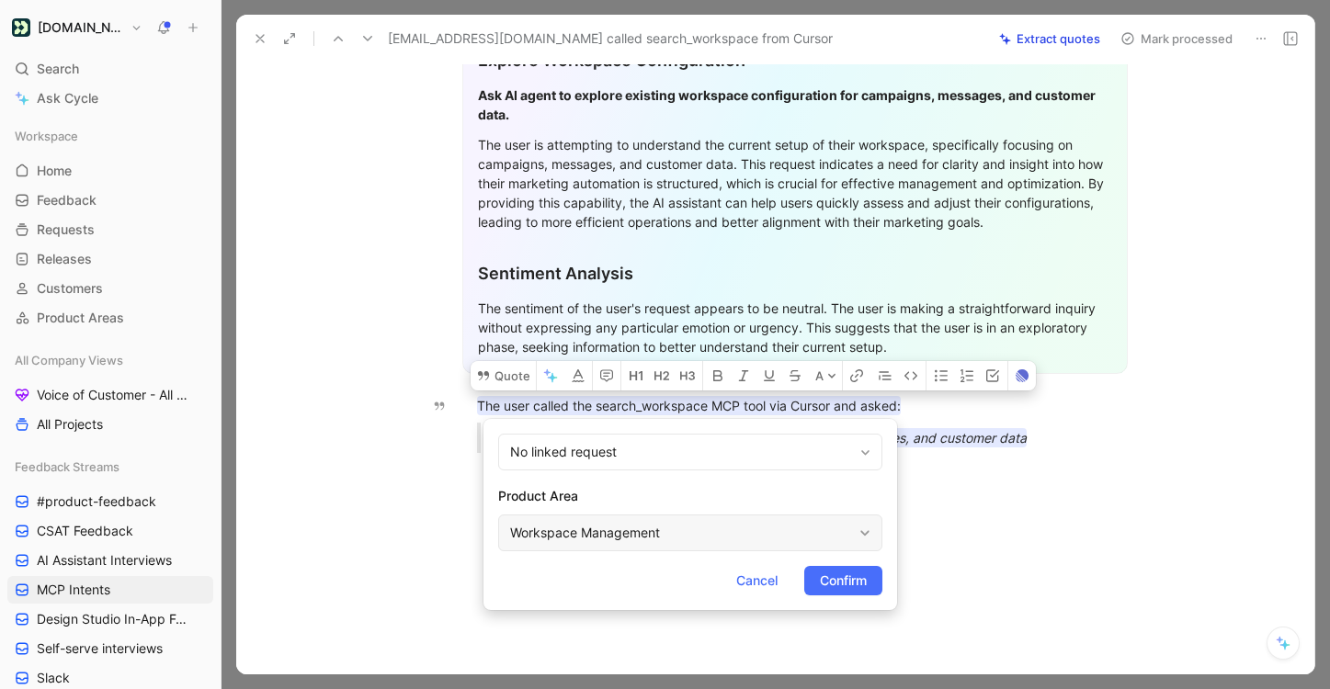
click at [565, 532] on div "Workspace Management" at bounding box center [681, 533] width 342 height 22
type input "mc"
click at [619, 492] on mark "MC" at bounding box center [609, 489] width 20 height 16
click at [860, 586] on span "Confirm" at bounding box center [843, 581] width 47 height 22
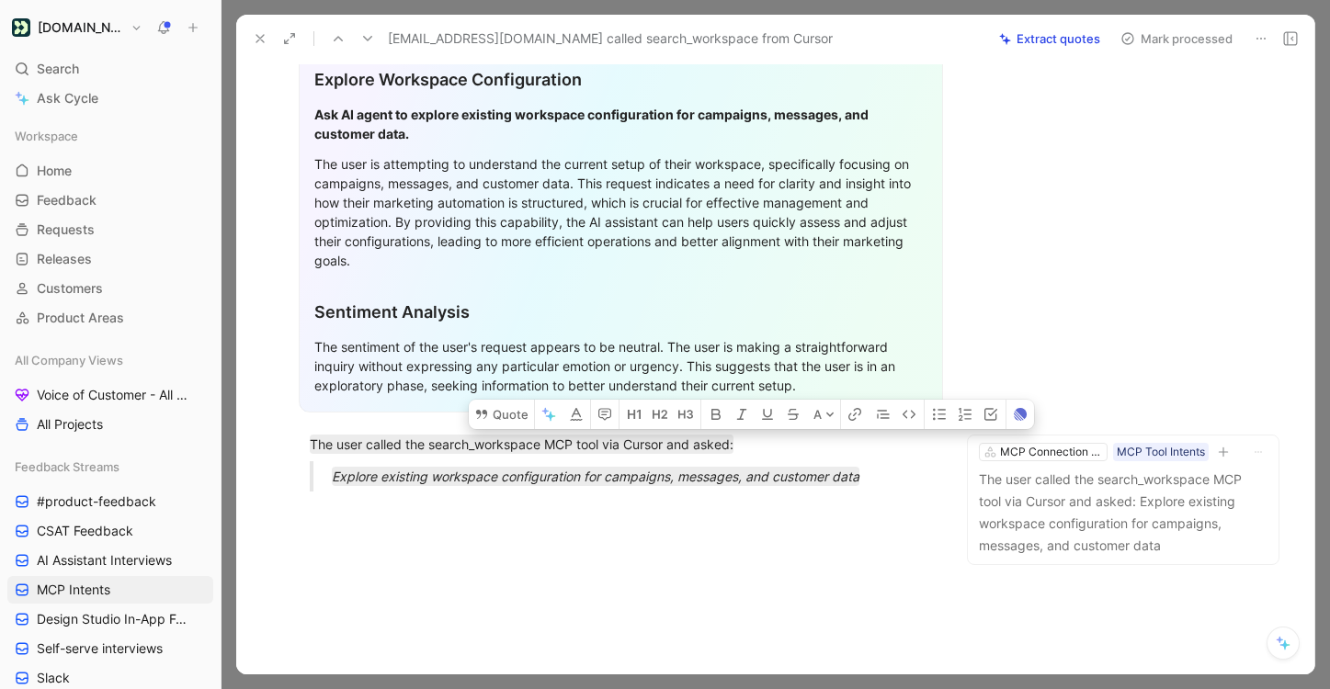
click at [1211, 42] on button "Mark processed" at bounding box center [1176, 39] width 129 height 26
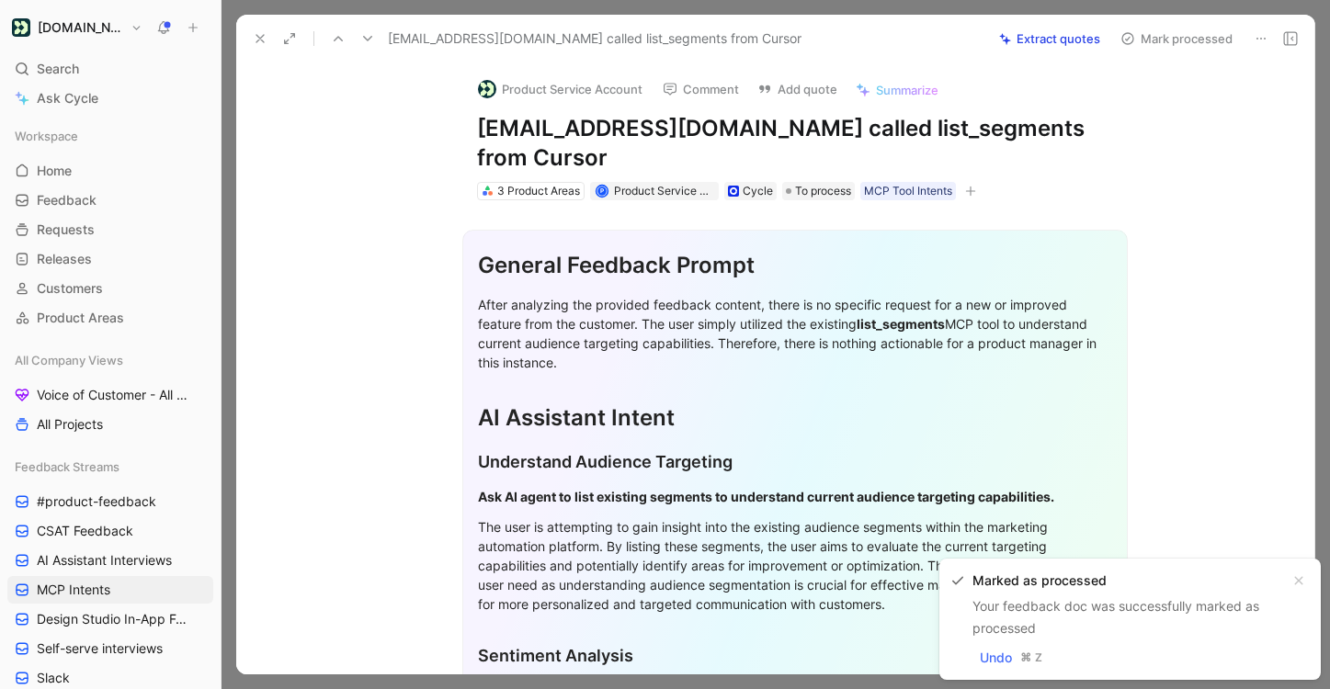
scroll to position [353, 0]
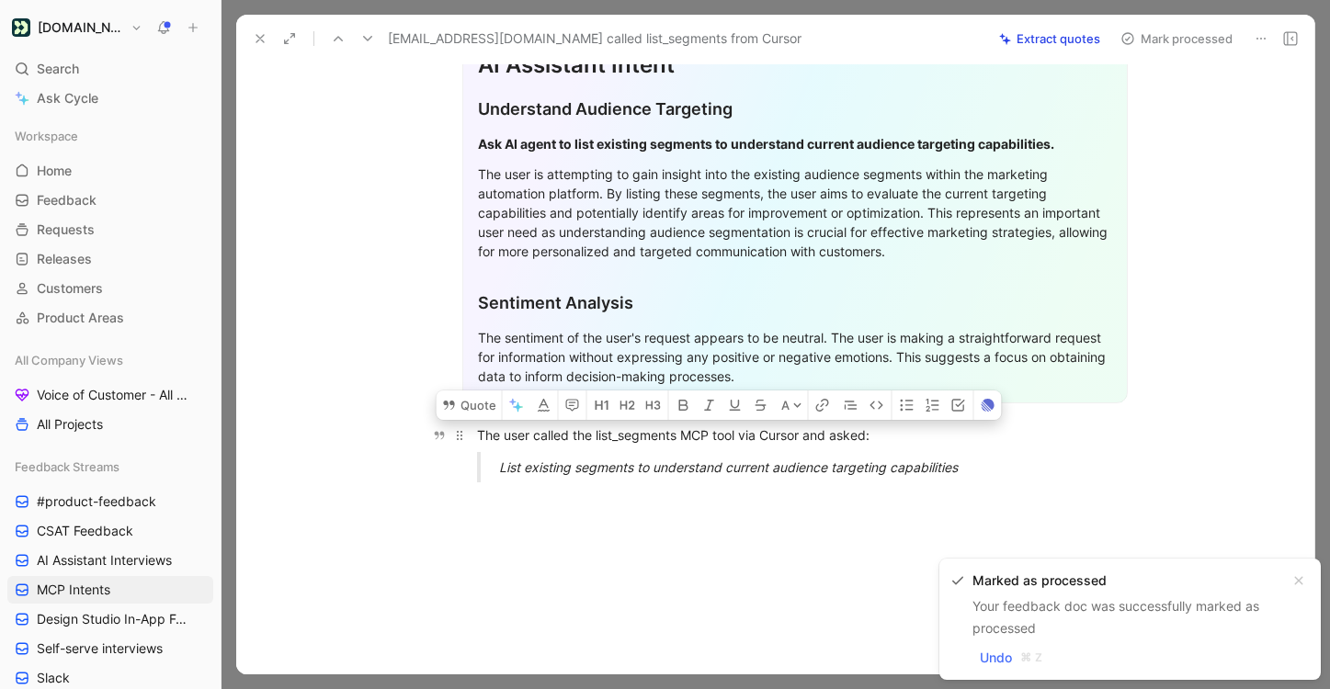
drag, startPoint x: 979, startPoint y: 441, endPoint x: 474, endPoint y: 401, distance: 506.0
click at [474, 401] on div "General Feedback Prompt After analyzing the provided feedback content, there is…" at bounding box center [794, 172] width 1039 height 650
click at [464, 390] on button "Quote" at bounding box center [468, 404] width 65 height 29
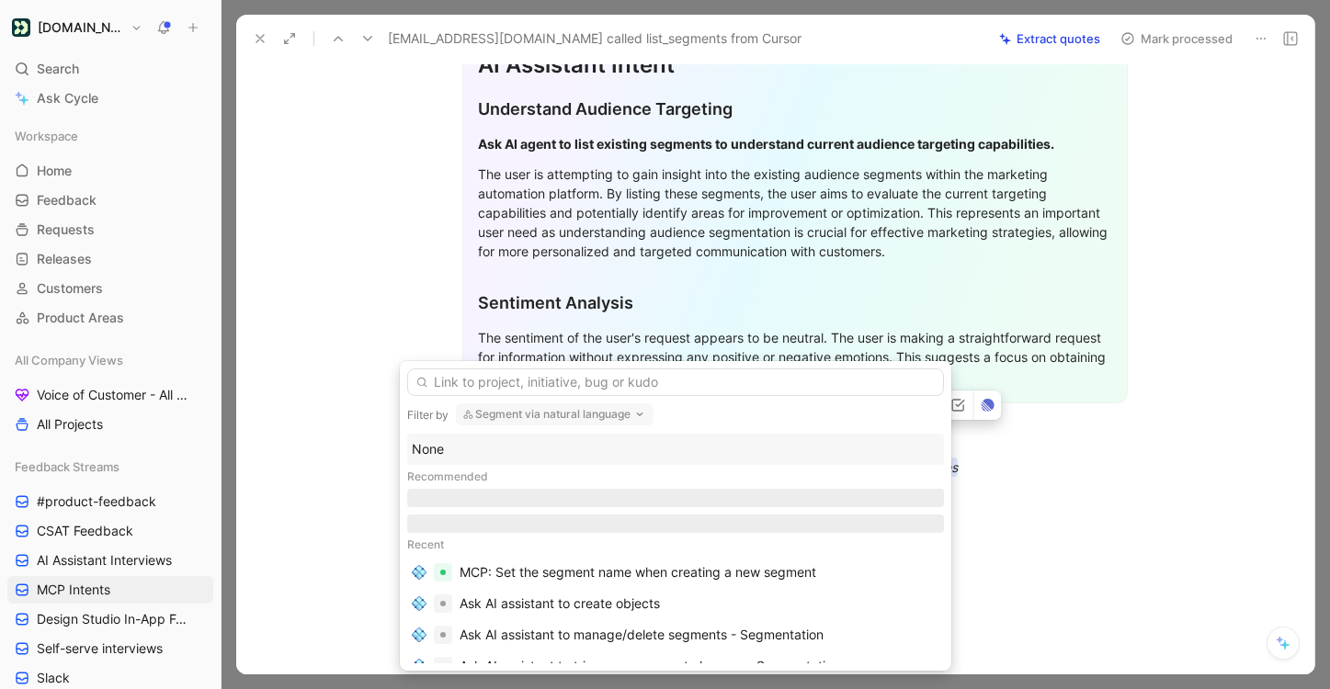
click at [596, 452] on div "None" at bounding box center [675, 449] width 527 height 22
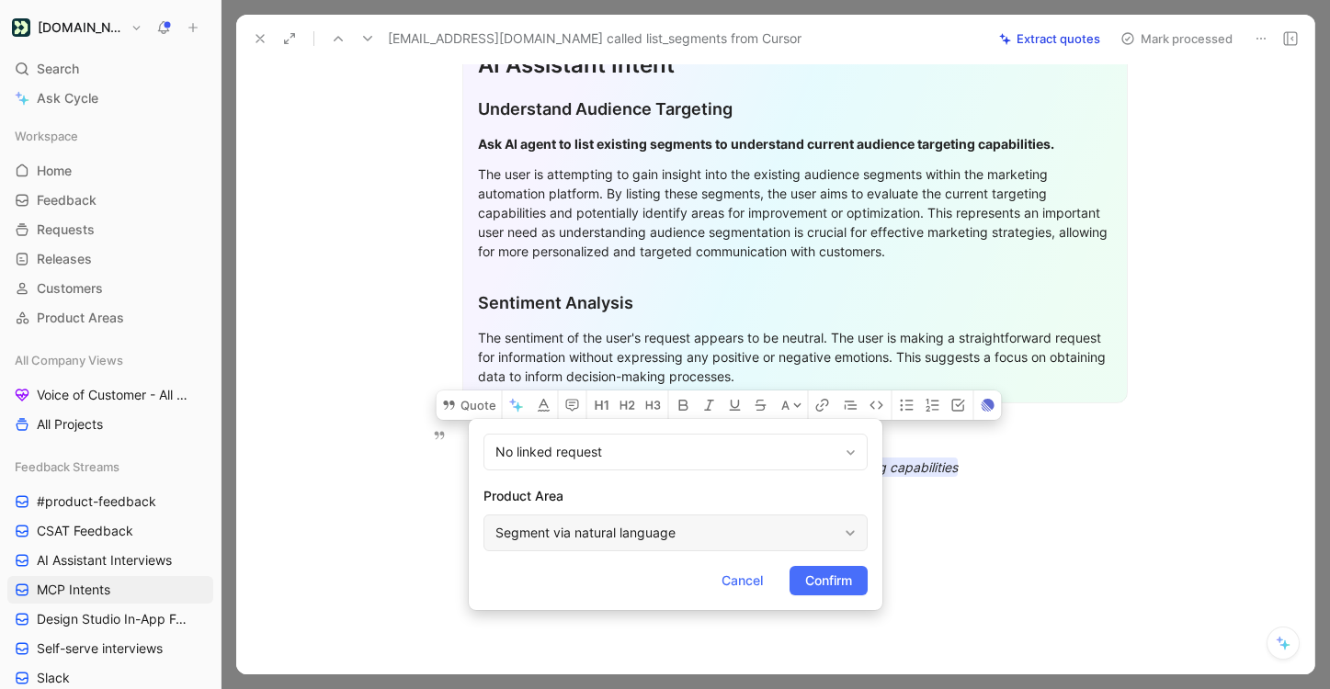
click at [820, 538] on div "Segment via natural language" at bounding box center [666, 533] width 342 height 22
type input "mc"
click at [728, 482] on span "P Connection Server" at bounding box center [666, 489] width 123 height 16
click at [832, 564] on form "No linked request Product Area MCP Connection Server Cancel Confirm" at bounding box center [675, 514] width 413 height 191
click at [827, 588] on span "Confirm" at bounding box center [828, 581] width 47 height 22
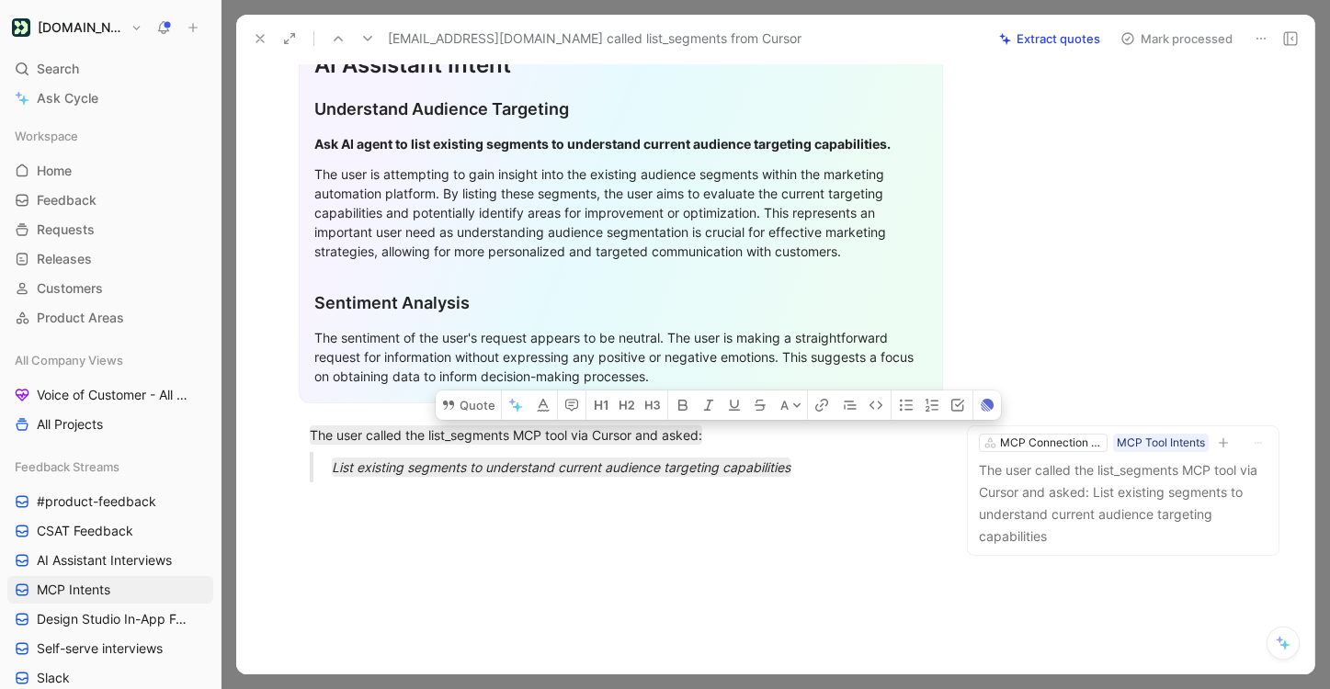
click at [1183, 40] on button "Mark processed" at bounding box center [1176, 39] width 129 height 26
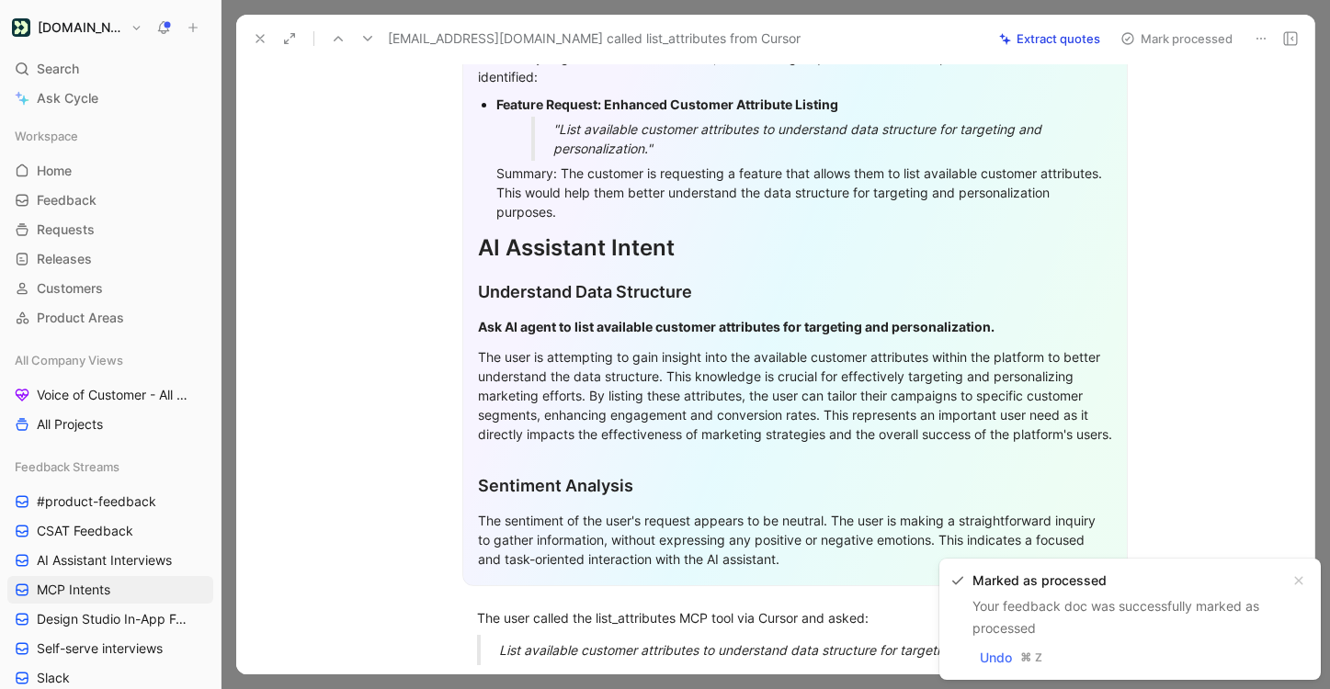
scroll to position [449, 0]
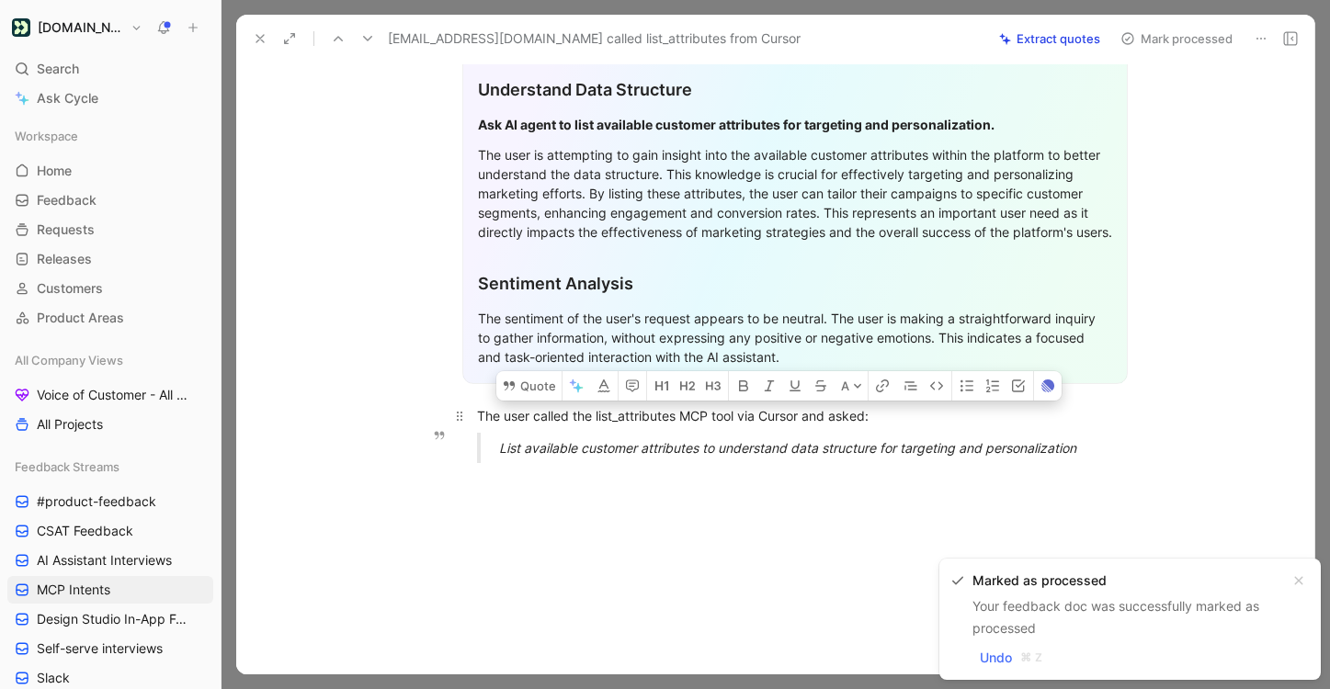
drag, startPoint x: 1094, startPoint y: 440, endPoint x: 470, endPoint y: 410, distance: 624.6
click at [470, 410] on div "General Feedback Prompt After analyzing the customer feedback, the following re…" at bounding box center [794, 114] width 1039 height 727
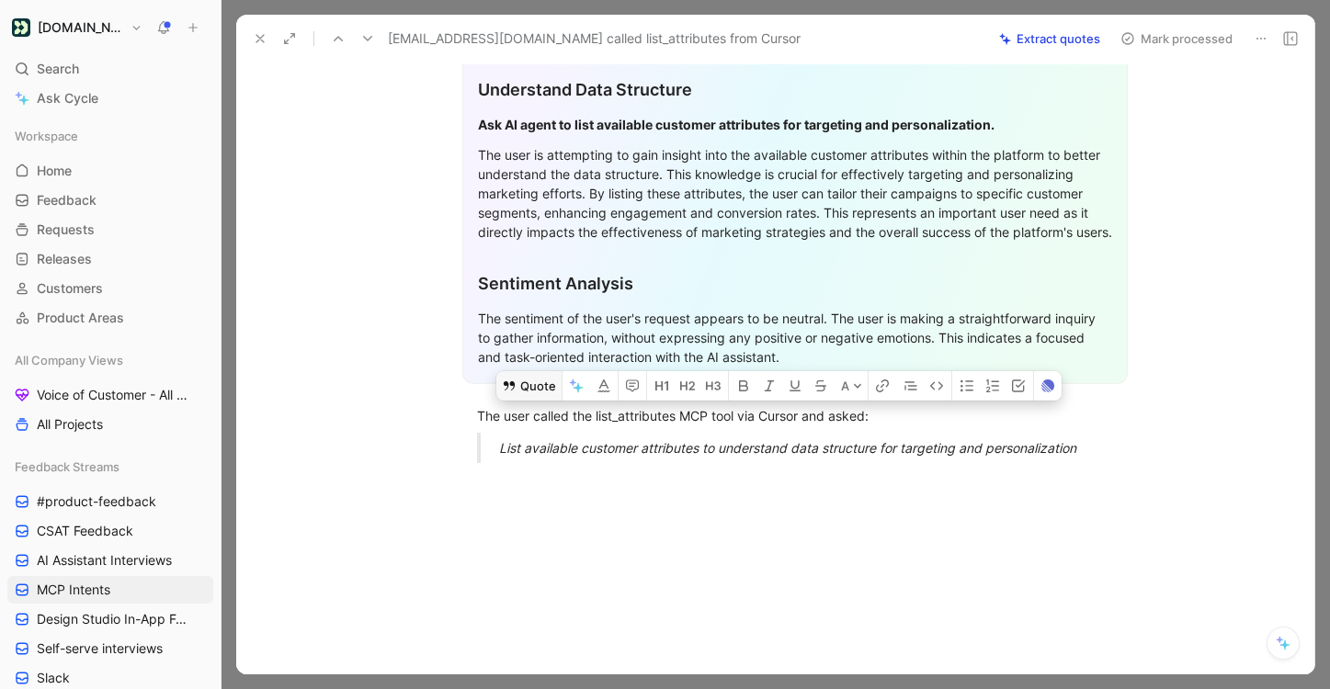
click at [549, 372] on button "Quote" at bounding box center [528, 385] width 65 height 29
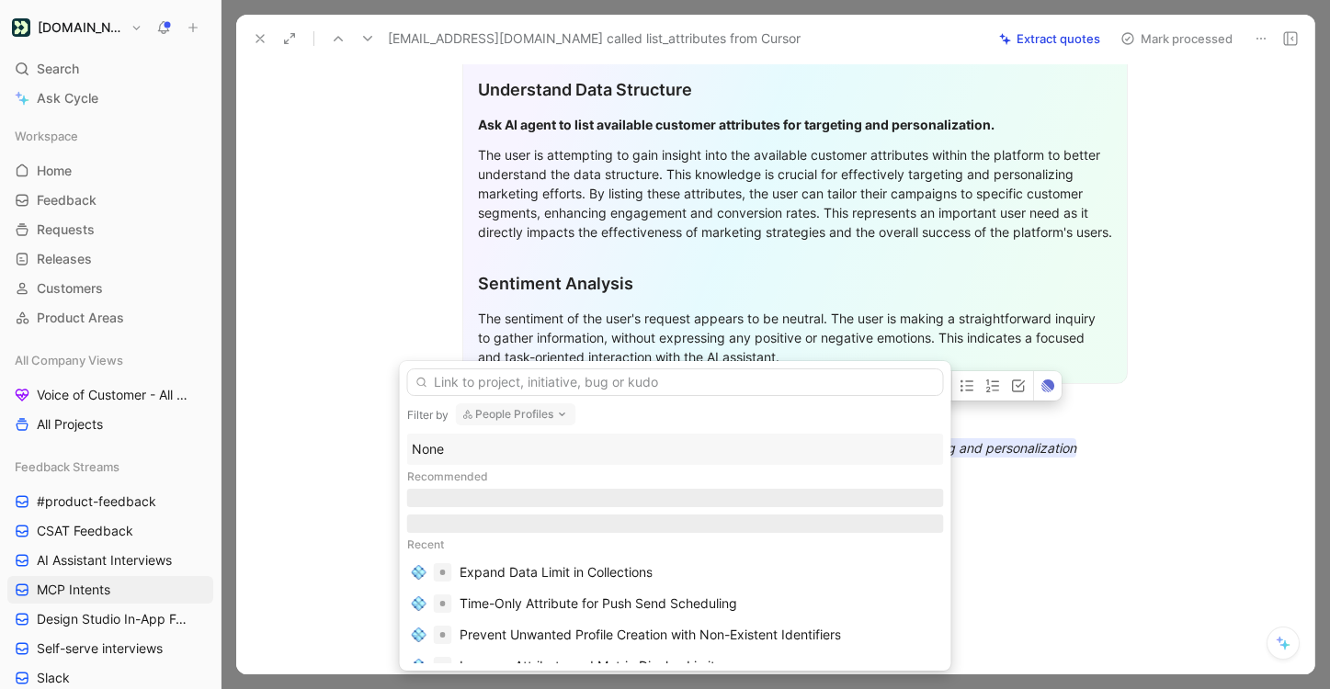
click at [593, 443] on div "None" at bounding box center [675, 449] width 527 height 22
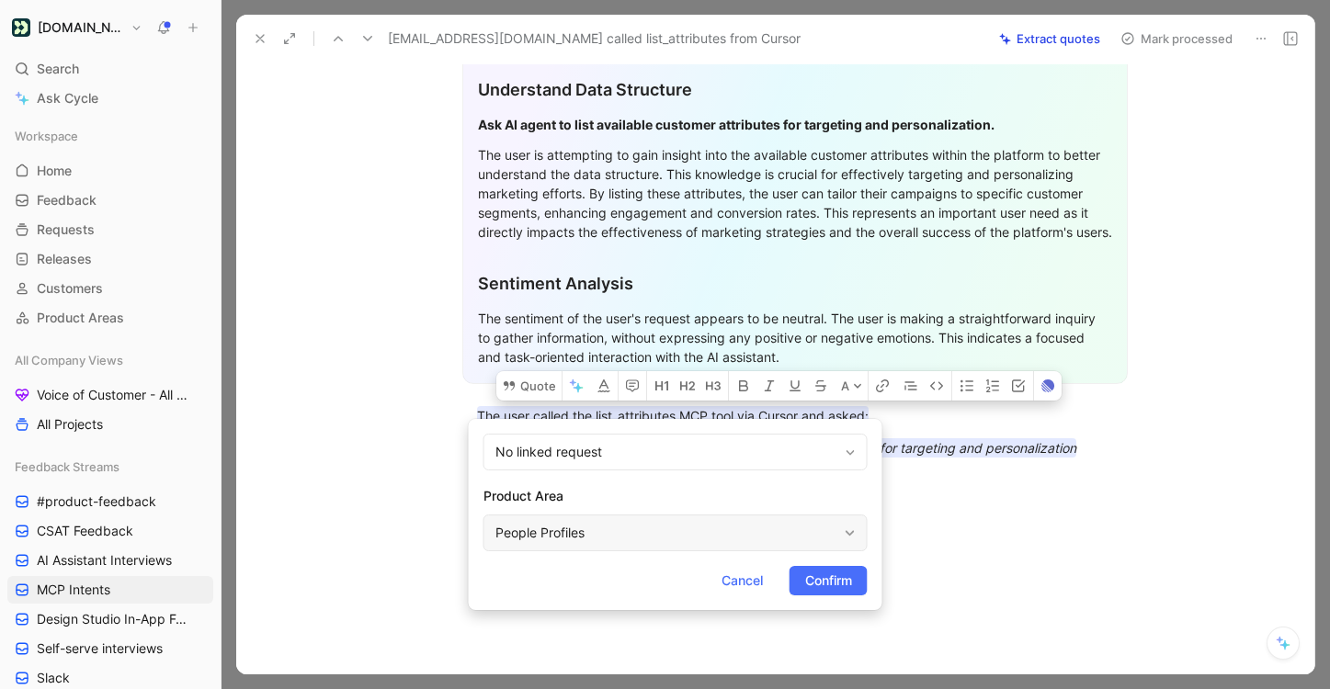
click at [631, 539] on div "People Profiles" at bounding box center [666, 533] width 342 height 22
type input "mc"
click at [686, 493] on span "P Connection Server" at bounding box center [666, 489] width 123 height 16
click at [814, 583] on span "Confirm" at bounding box center [828, 581] width 47 height 22
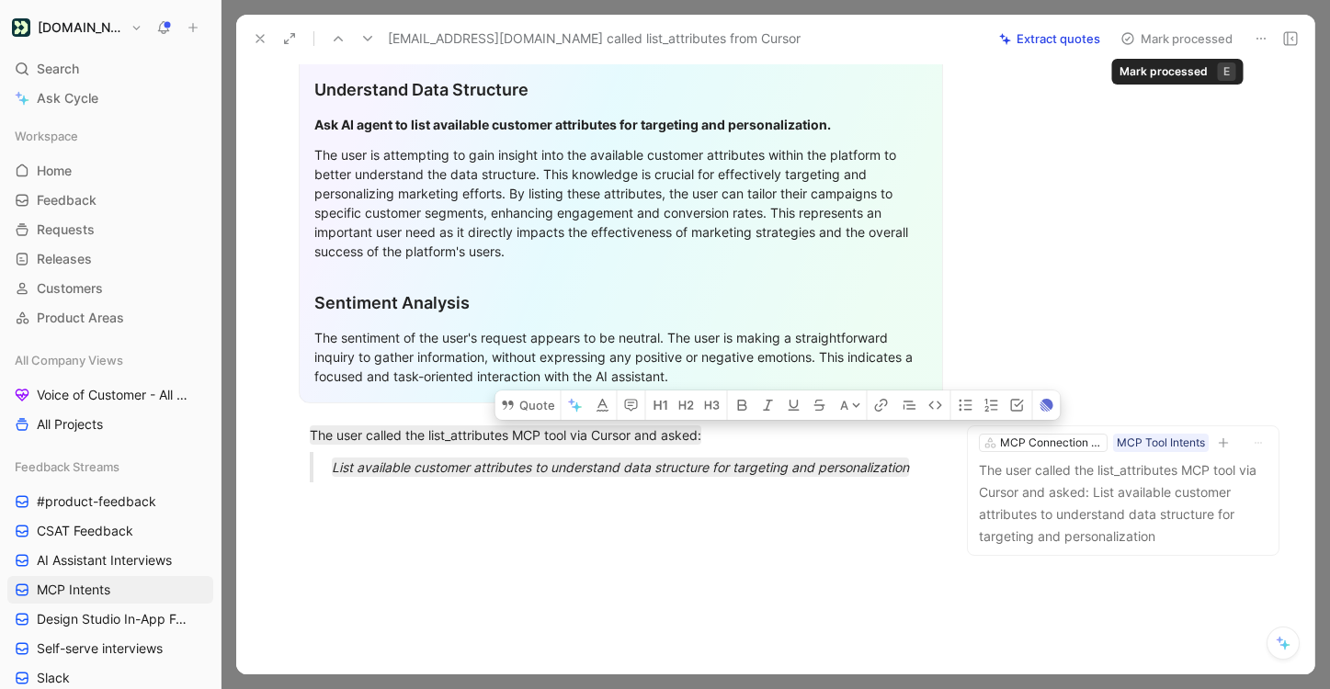
click at [1176, 45] on button "Mark processed" at bounding box center [1176, 39] width 129 height 26
